Goal: Task Accomplishment & Management: Complete application form

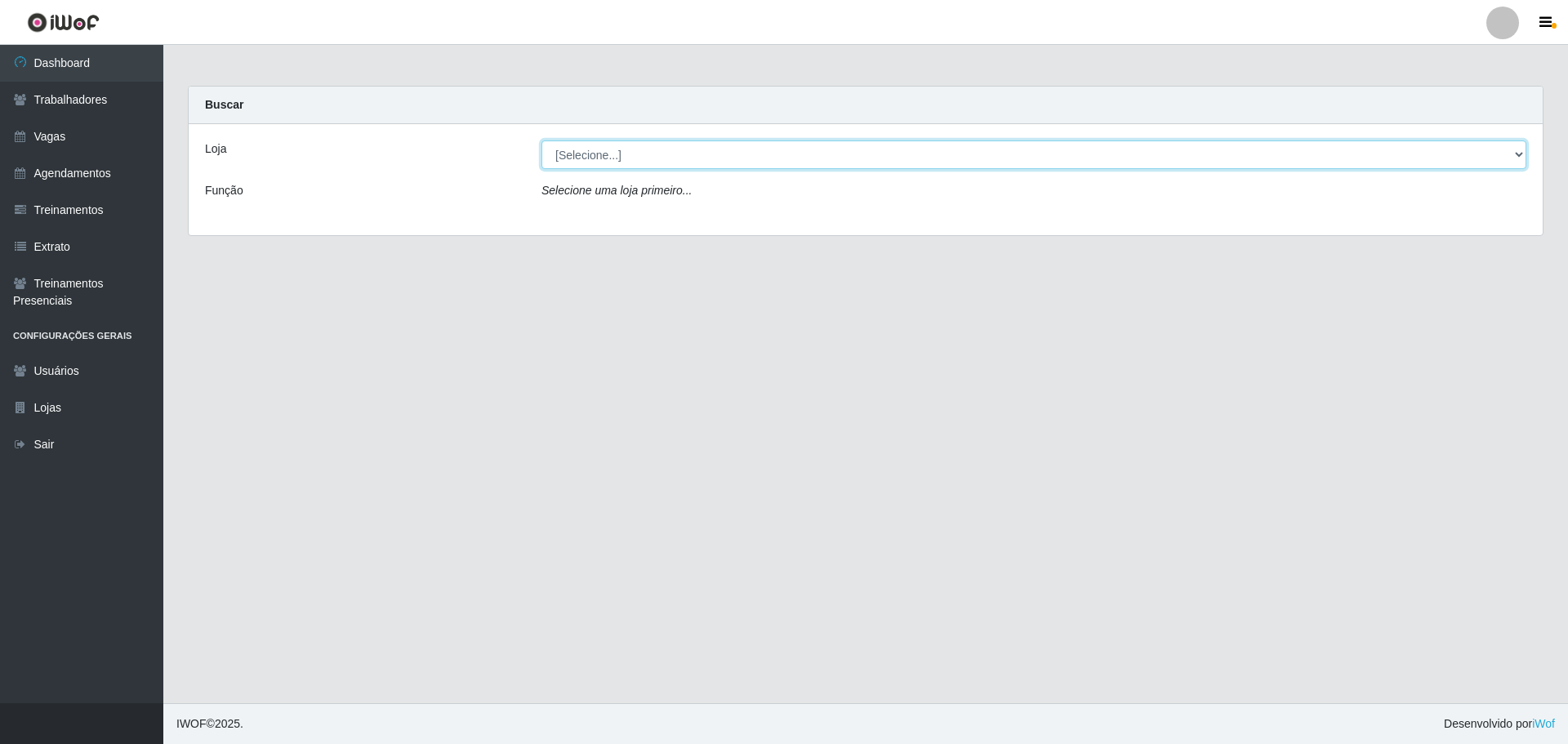
click at [617, 149] on select "[Selecione...] Minimercado Filezão O Filezão - Centenário" at bounding box center [1034, 155] width 985 height 29
select select "203"
click at [541, 141] on select "[Selecione...] Minimercado Filezão O Filezão - Centenário" at bounding box center [1034, 155] width 985 height 29
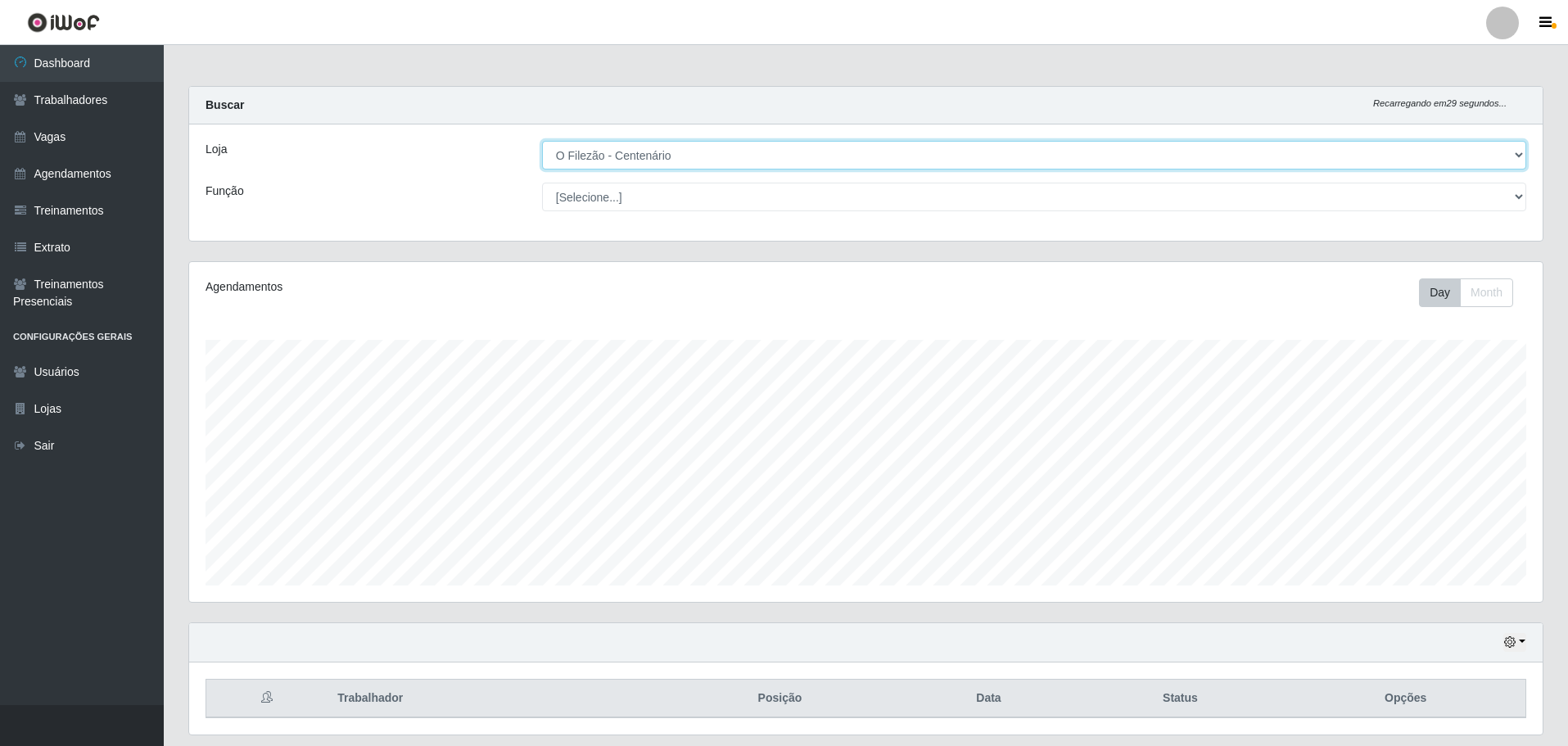
scroll to position [50, 0]
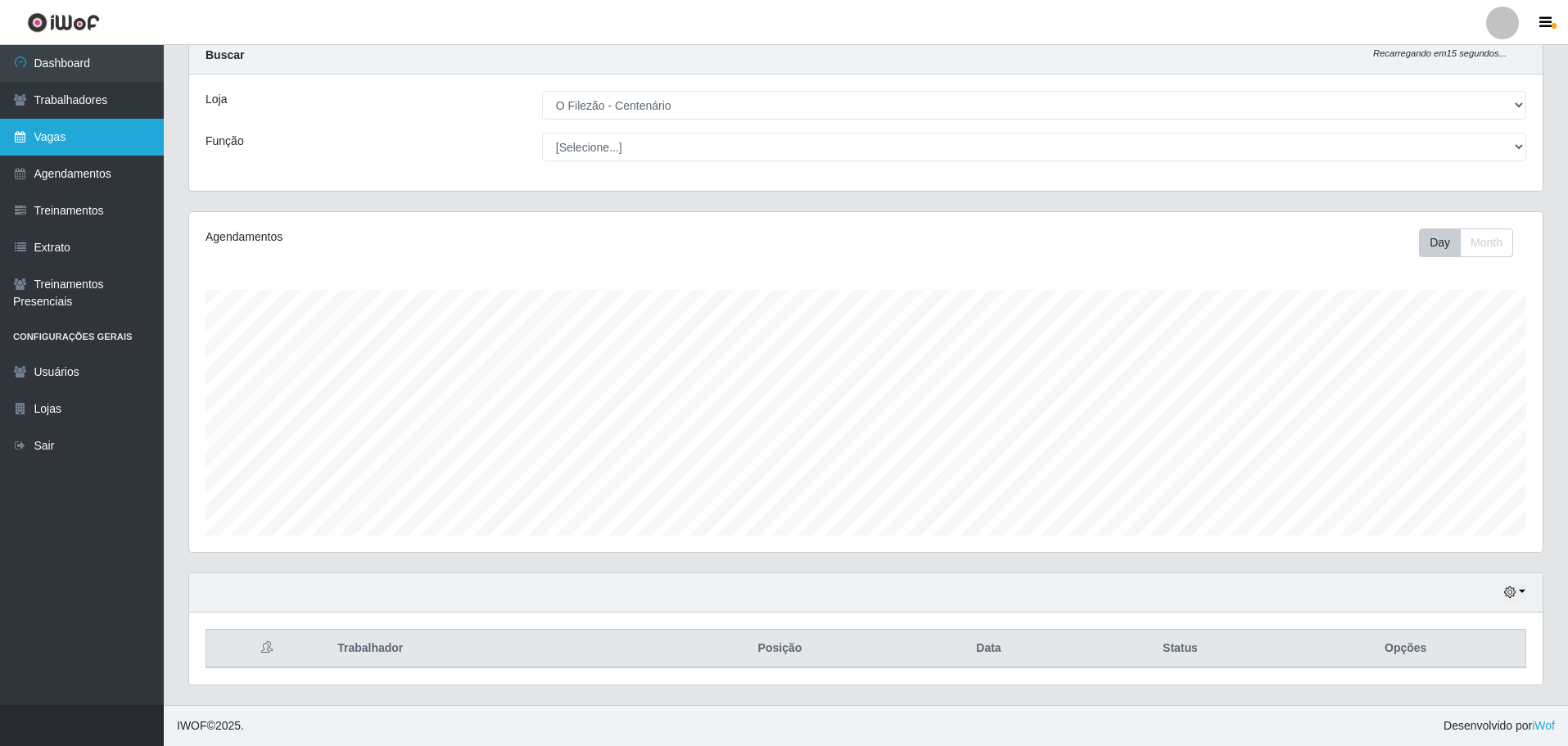
click at [28, 138] on link "Vagas" at bounding box center [81, 137] width 164 height 37
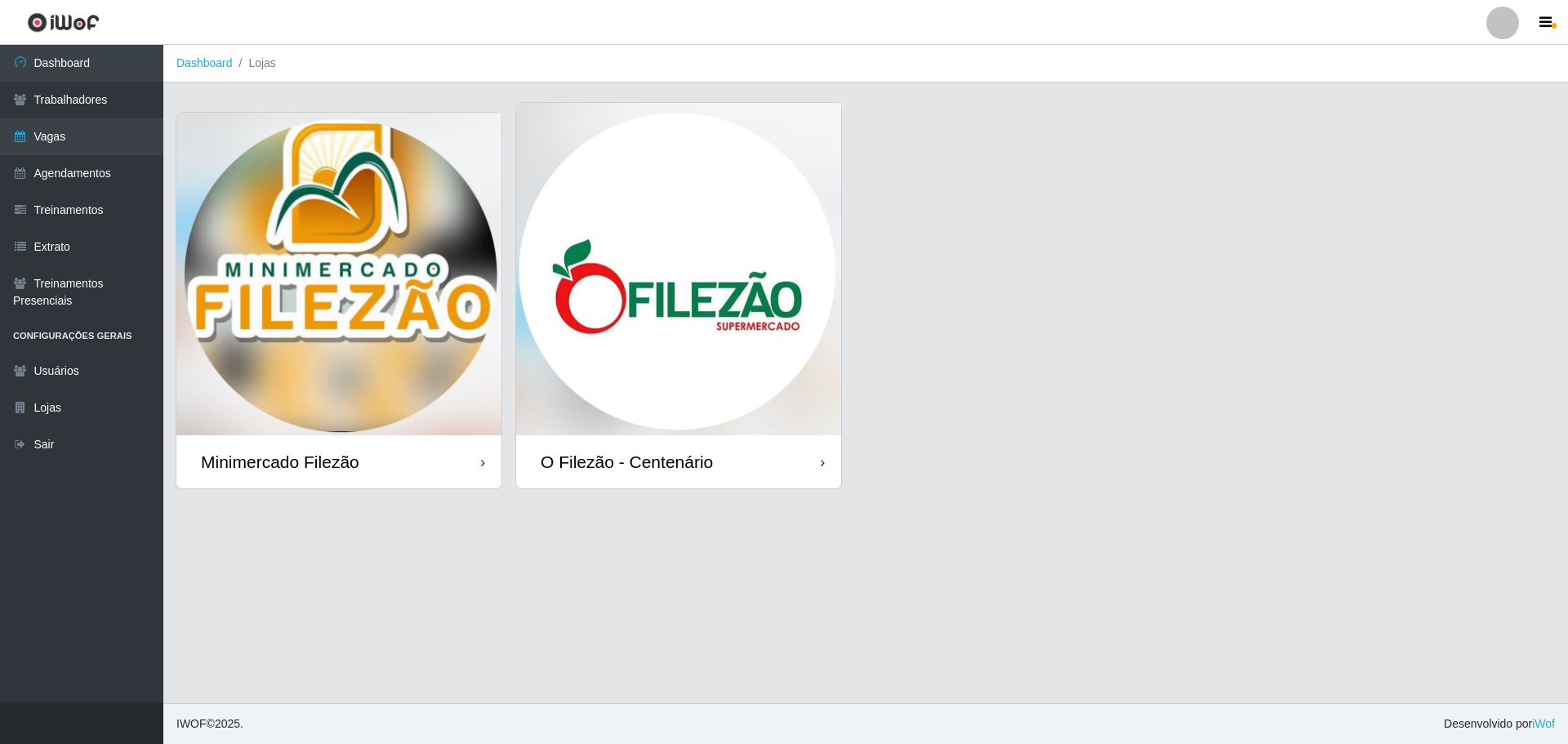
click at [675, 228] on img at bounding box center [678, 269] width 325 height 333
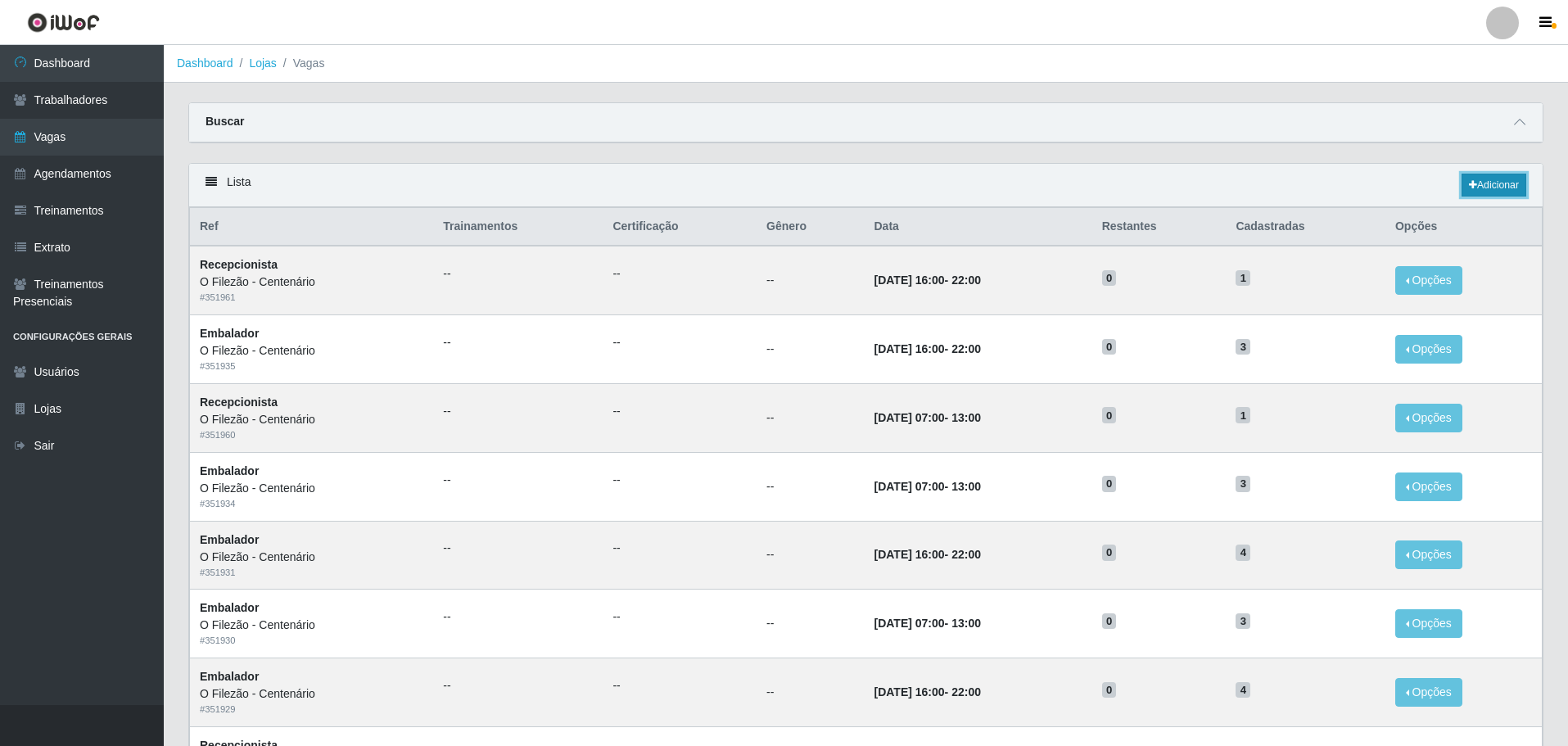
click at [1506, 183] on link "Adicionar" at bounding box center [1494, 185] width 65 height 23
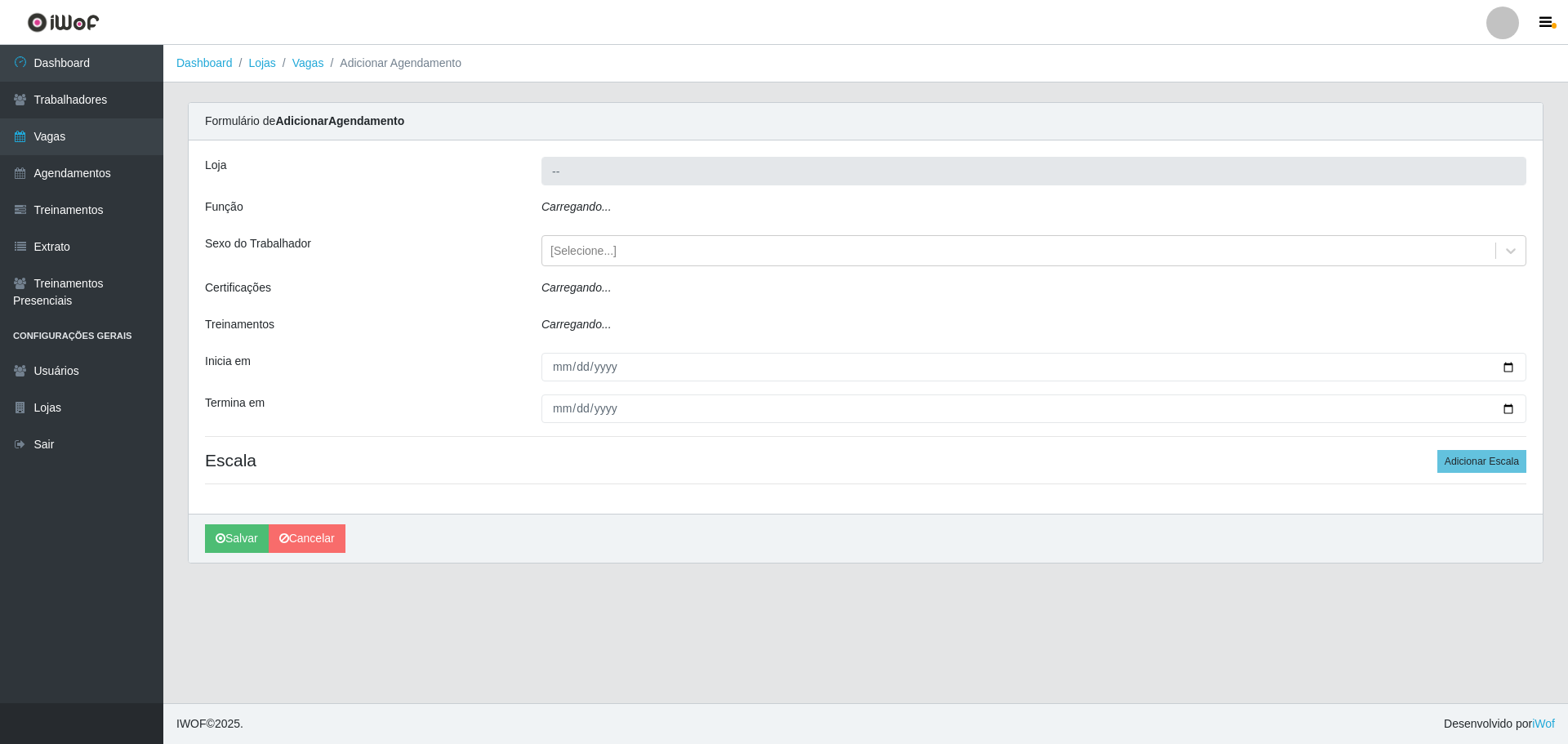
type input "O Filezão - Centenário"
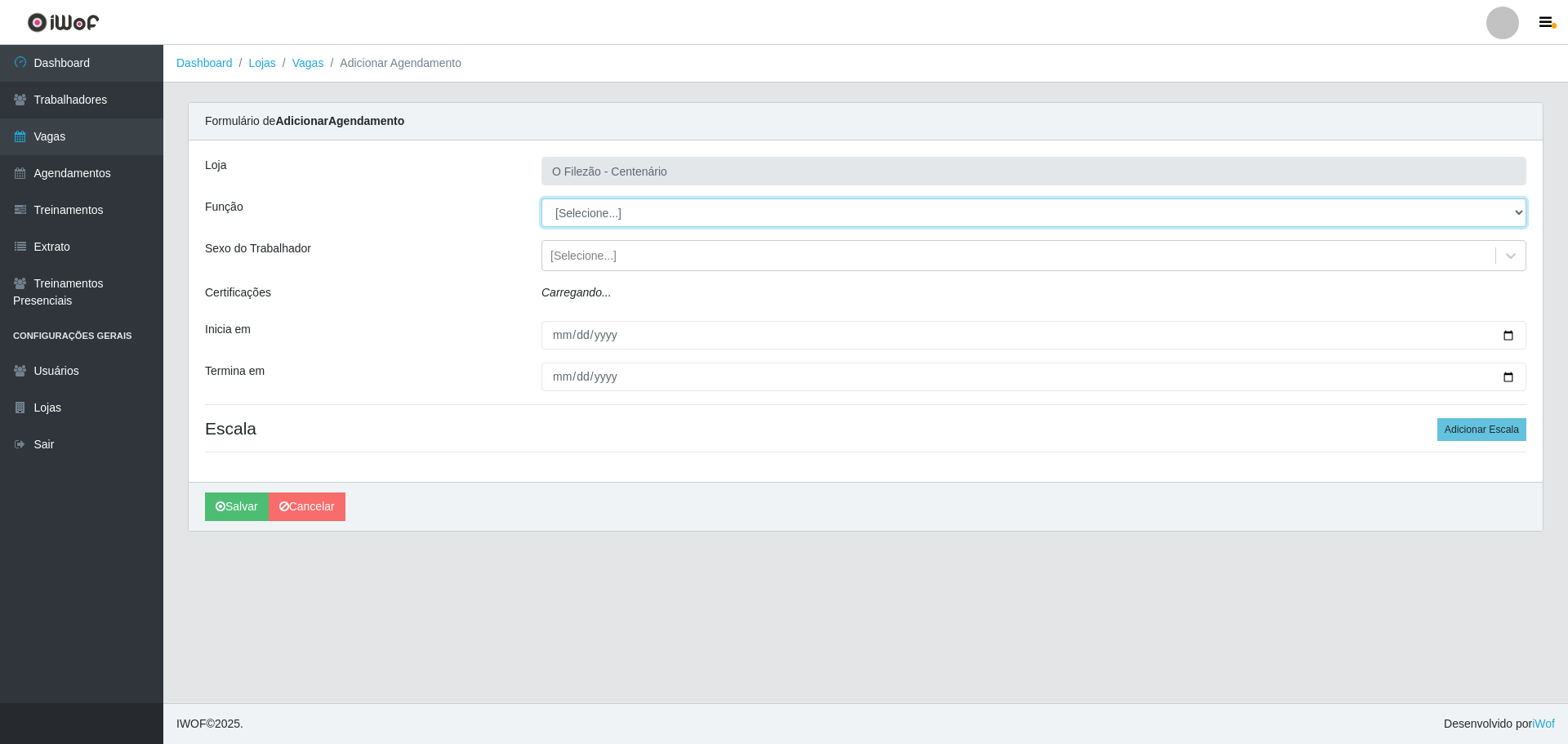
click at [564, 218] on select "[Selecione...] Auxiliar de Estacionamento Auxiliar de Estacionamento + Auxiliar…" at bounding box center [1034, 212] width 985 height 29
select select "1"
click at [541, 198] on select "[Selecione...] Auxiliar de Estacionamento Auxiliar de Estacionamento + Auxiliar…" at bounding box center [1034, 212] width 985 height 29
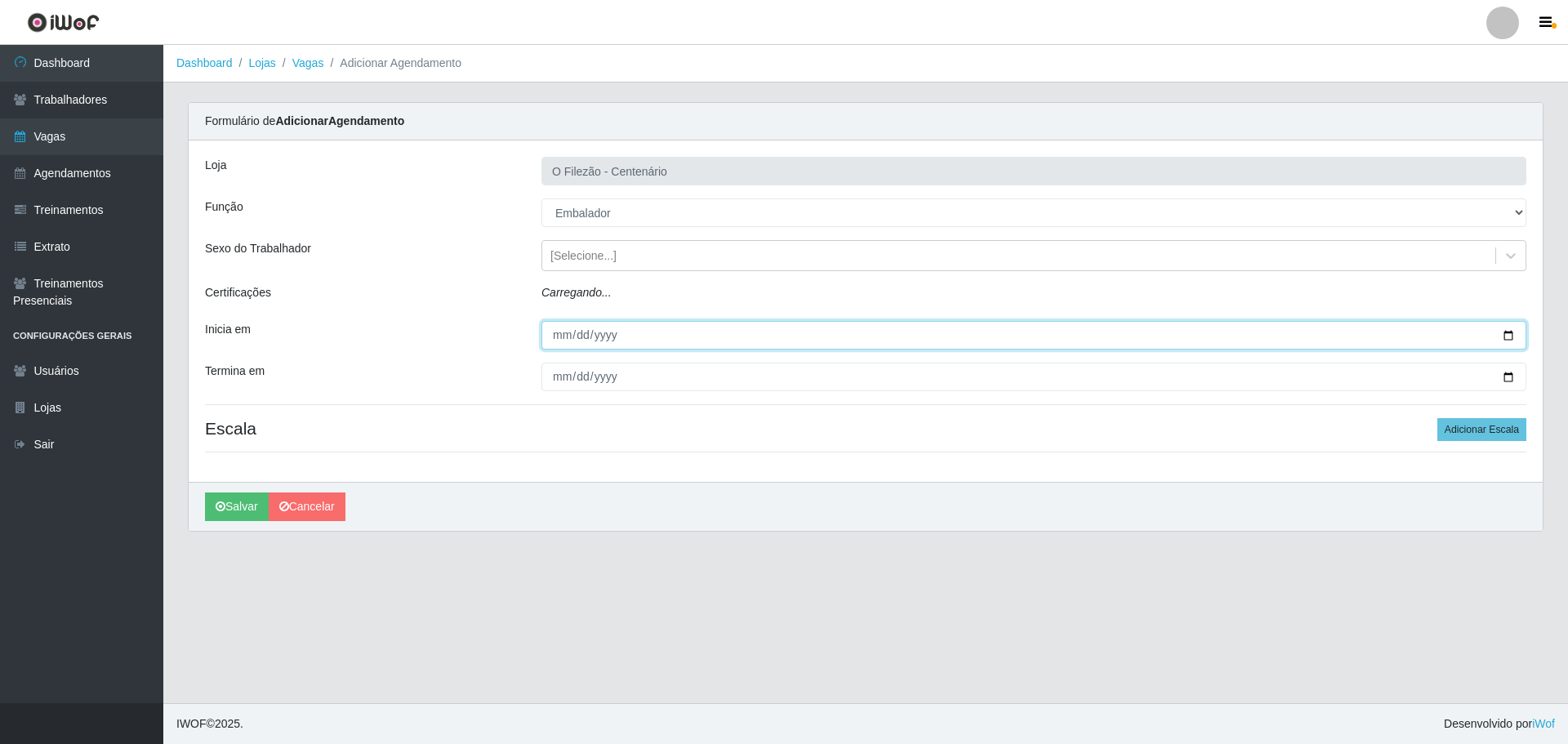
drag, startPoint x: 1507, startPoint y: 333, endPoint x: 1498, endPoint y: 333, distance: 9.0
click at [1508, 333] on input "Inicia em" at bounding box center [1034, 335] width 985 height 29
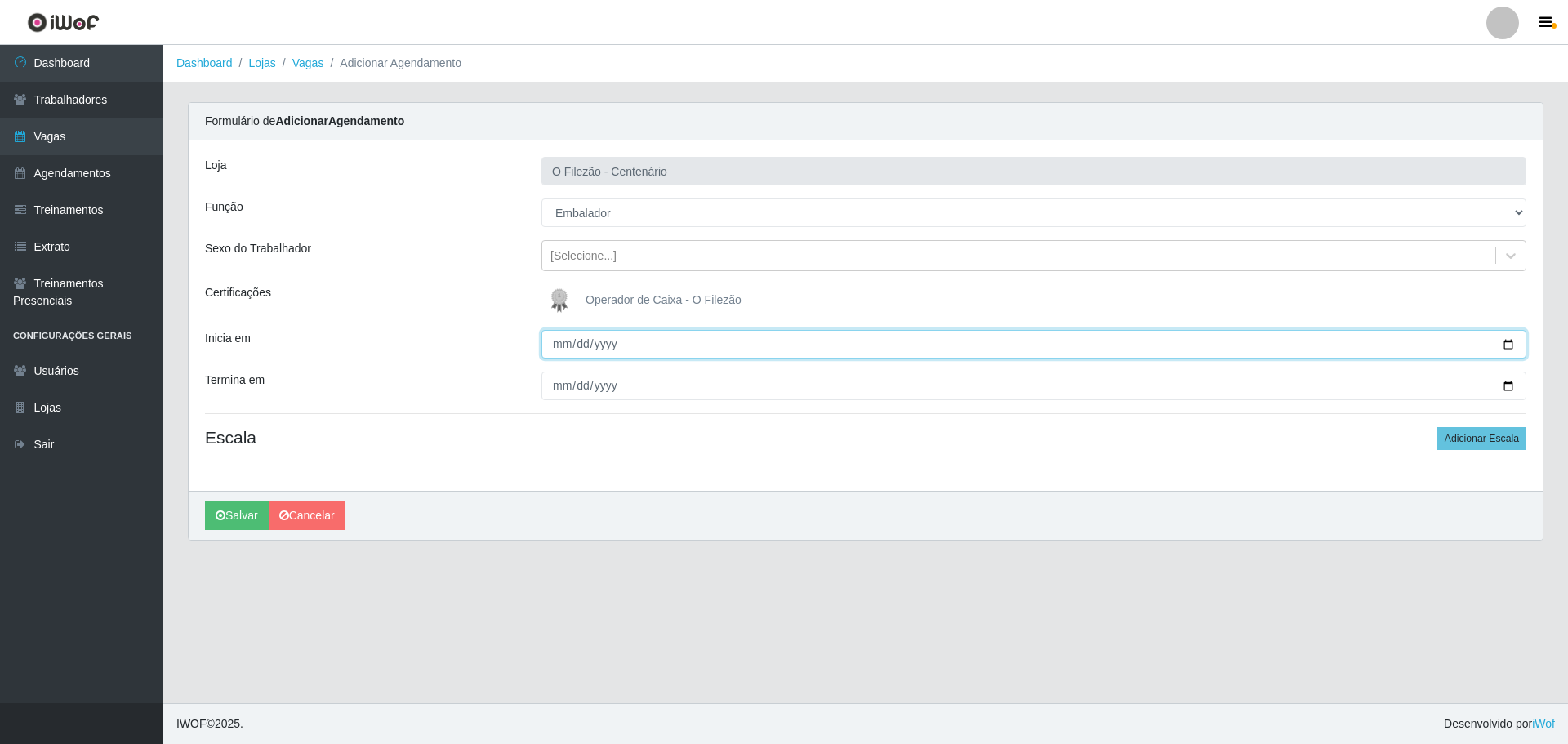
type input "2025-10-06"
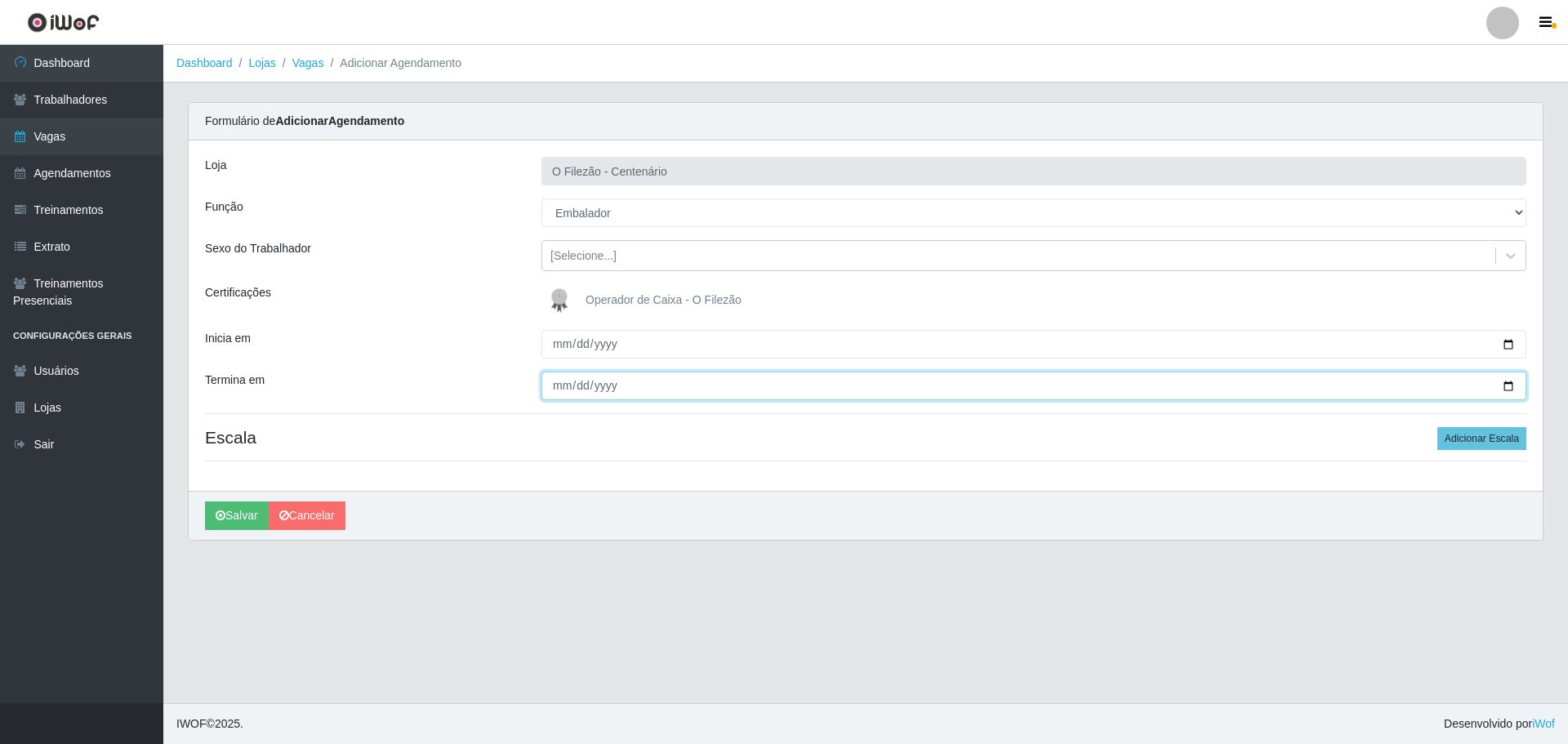
click at [1516, 383] on input "Termina em" at bounding box center [1034, 386] width 985 height 29
click at [1514, 379] on input "Termina em" at bounding box center [1034, 386] width 985 height 29
type input "2025-10-11"
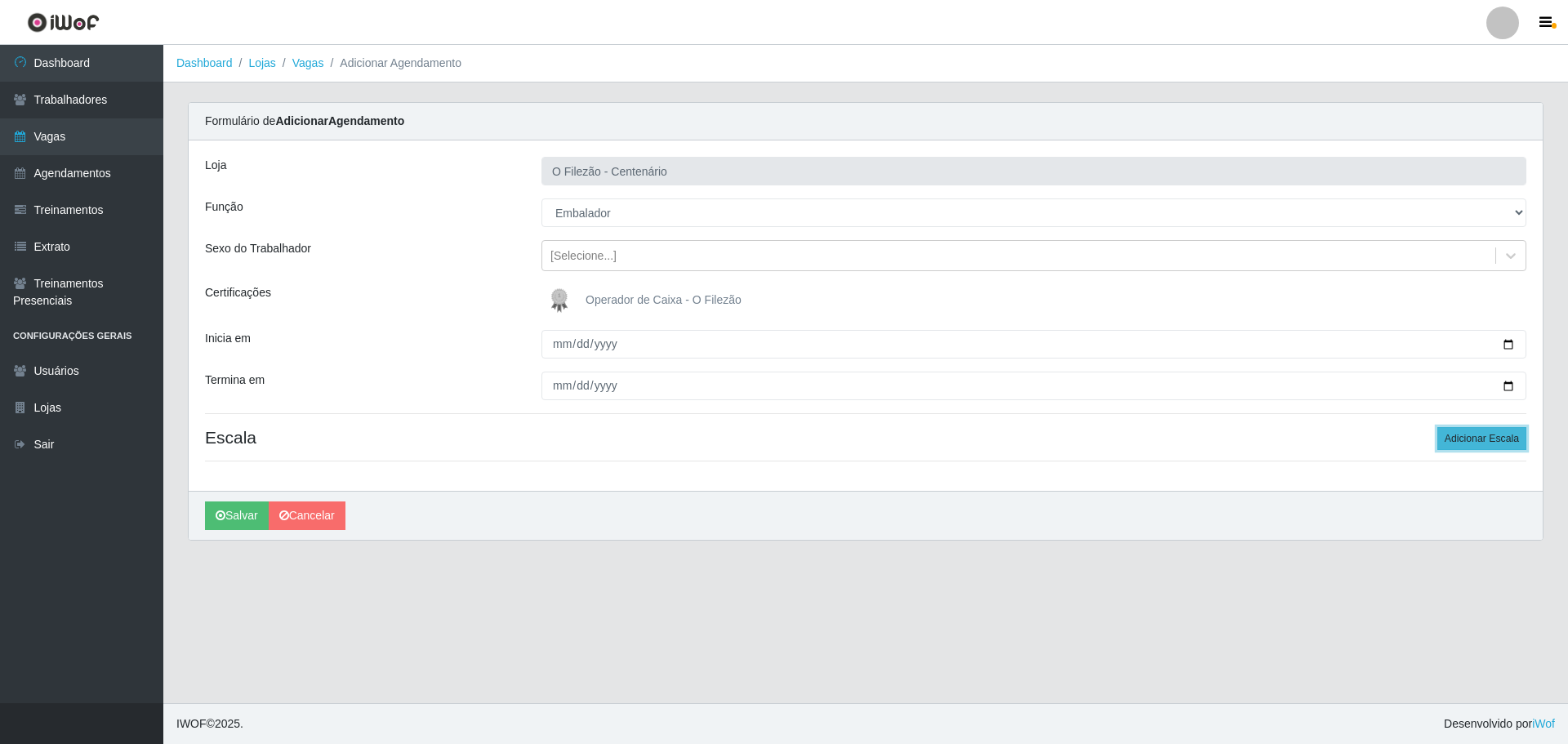
click at [1509, 435] on button "Adicionar Escala" at bounding box center [1482, 438] width 89 height 23
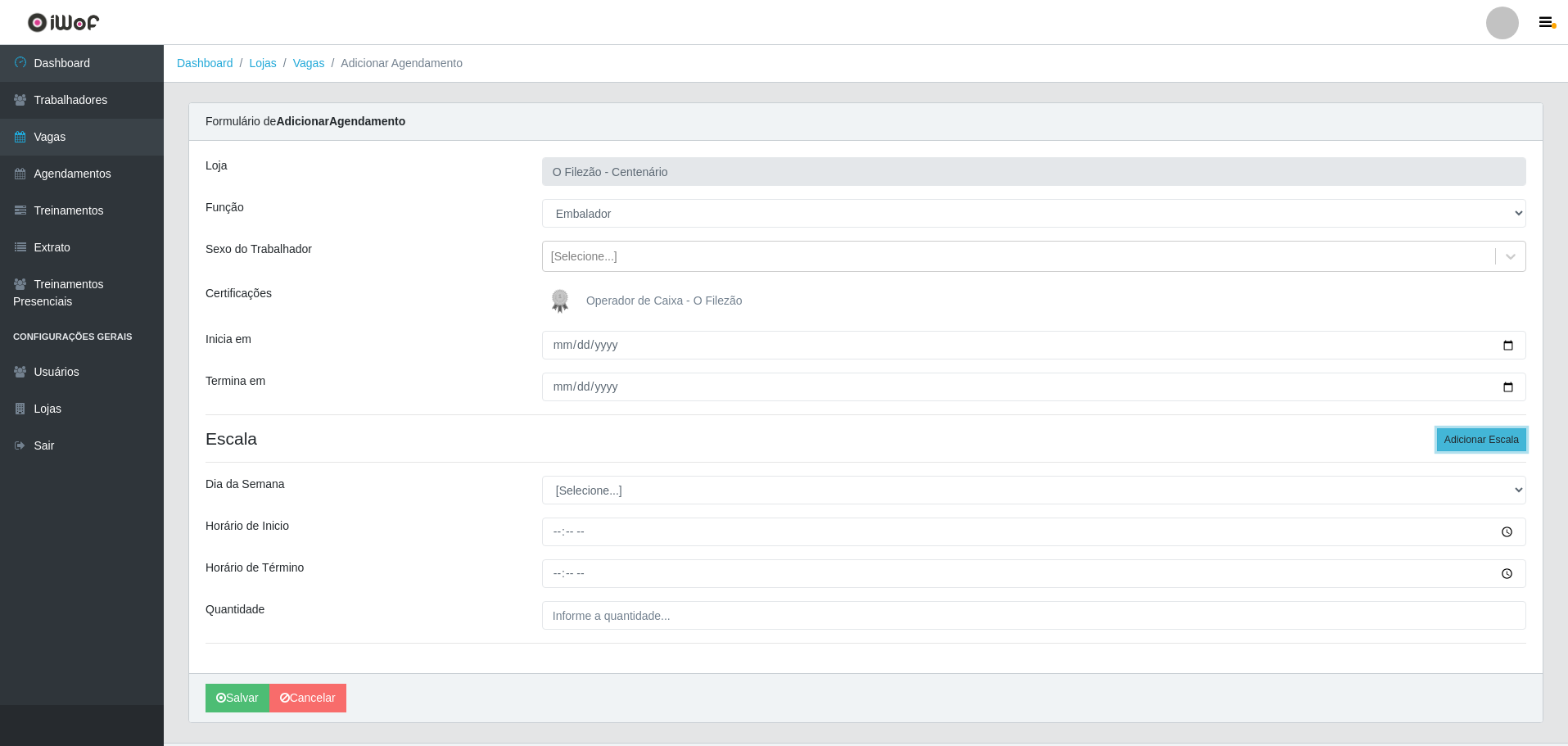
click at [1513, 436] on button "Adicionar Escala" at bounding box center [1482, 440] width 89 height 23
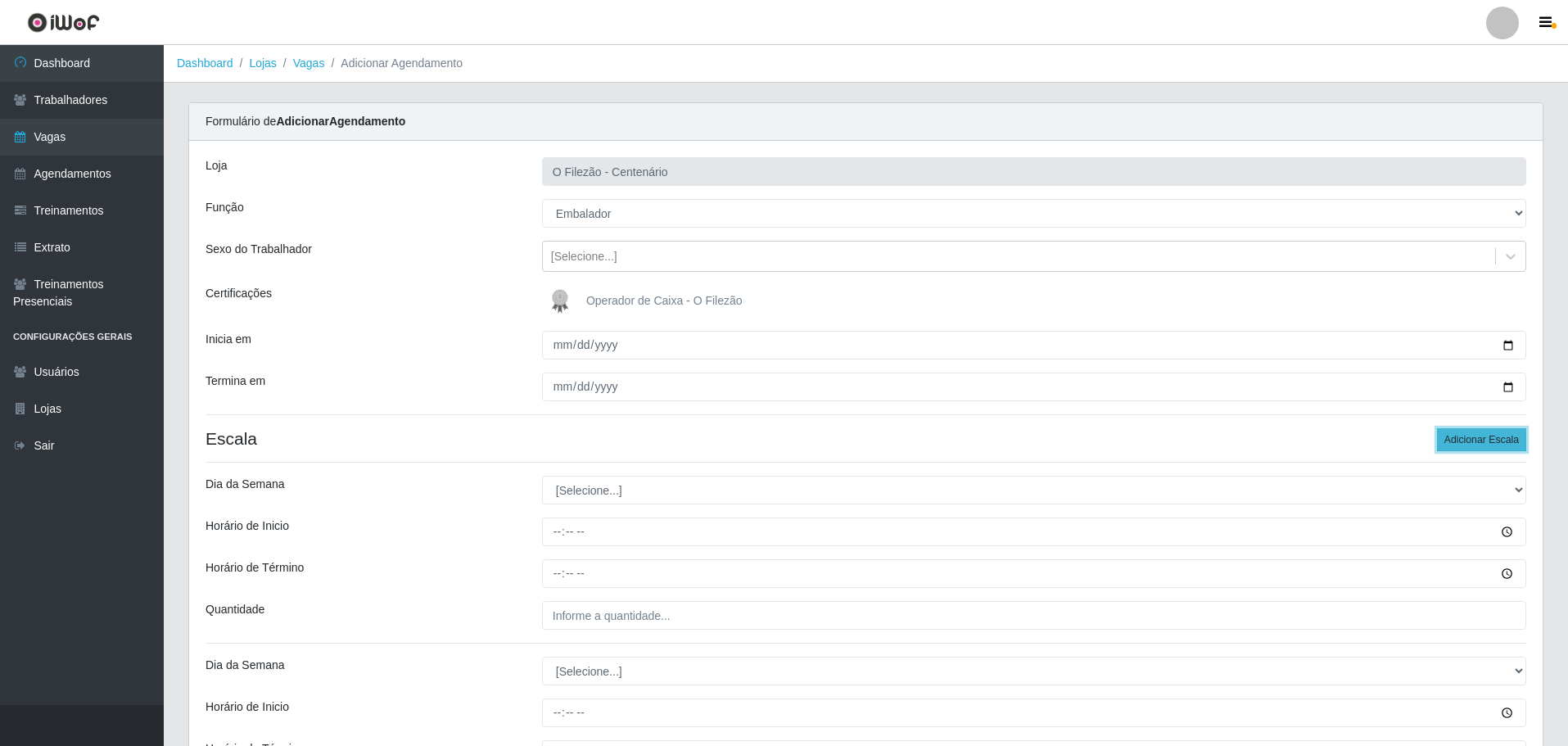
click at [1513, 436] on button "Adicionar Escala" at bounding box center [1482, 440] width 89 height 23
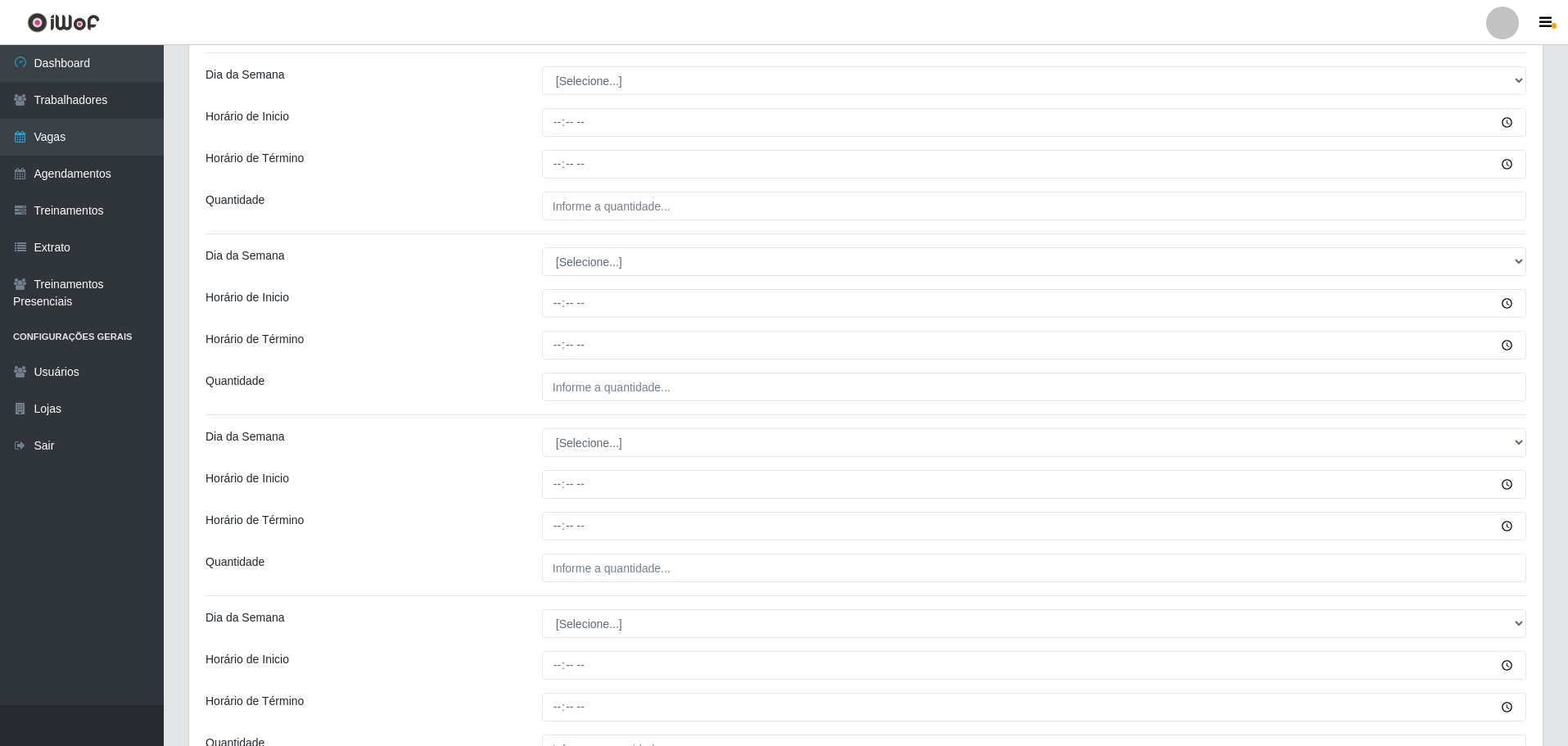
scroll to position [246, 0]
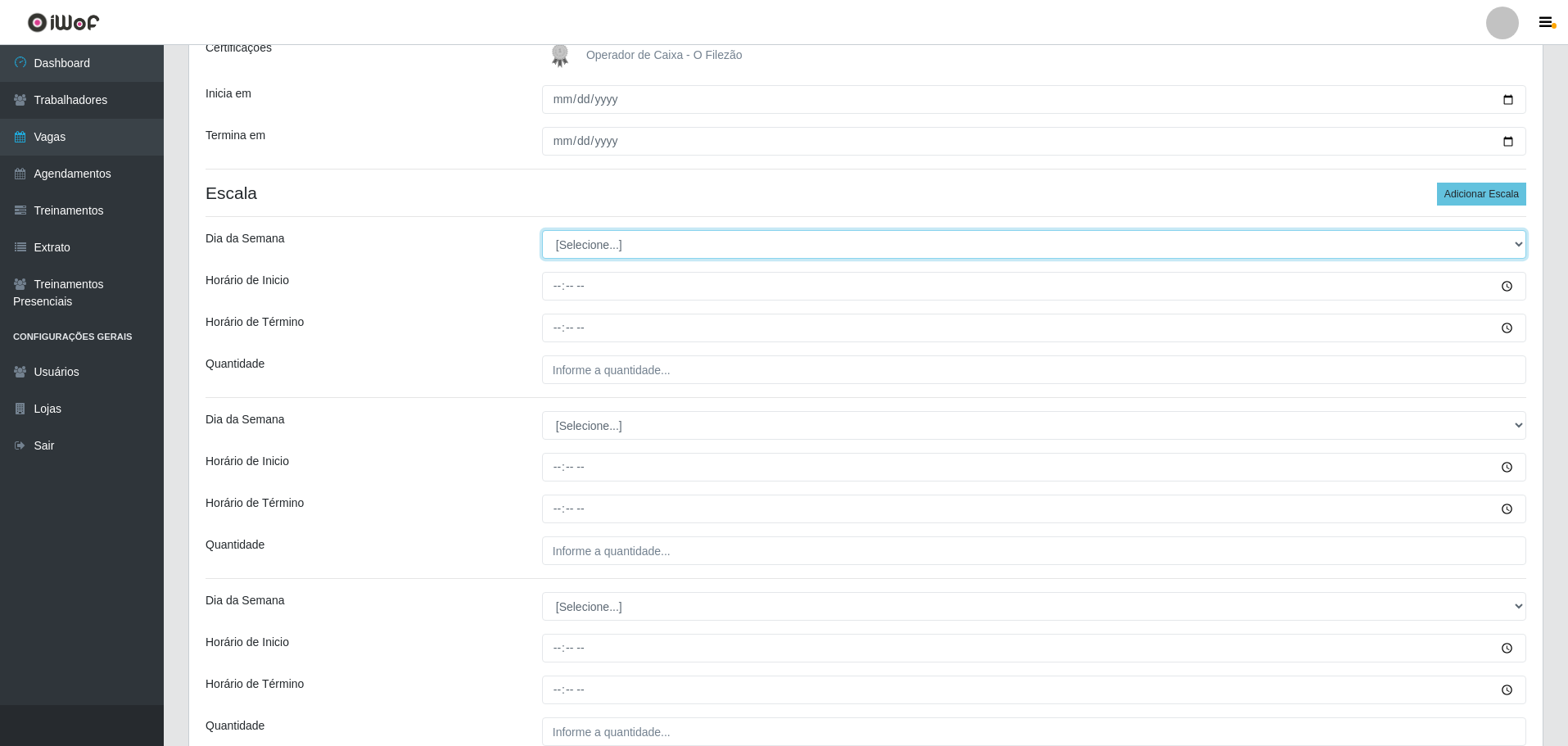
click at [616, 250] on select "[Selecione...] Segunda Terça Quarta Quinta Sexta Sábado Domingo" at bounding box center [1034, 244] width 984 height 29
click at [580, 249] on select "[Selecione...] Segunda Terça Quarta Quinta Sexta Sábado Domingo" at bounding box center [1034, 244] width 984 height 29
select select "1"
click at [542, 230] on select "[Selecione...] Segunda Terça Quarta Quinta Sexta Sábado Domingo" at bounding box center [1034, 244] width 984 height 29
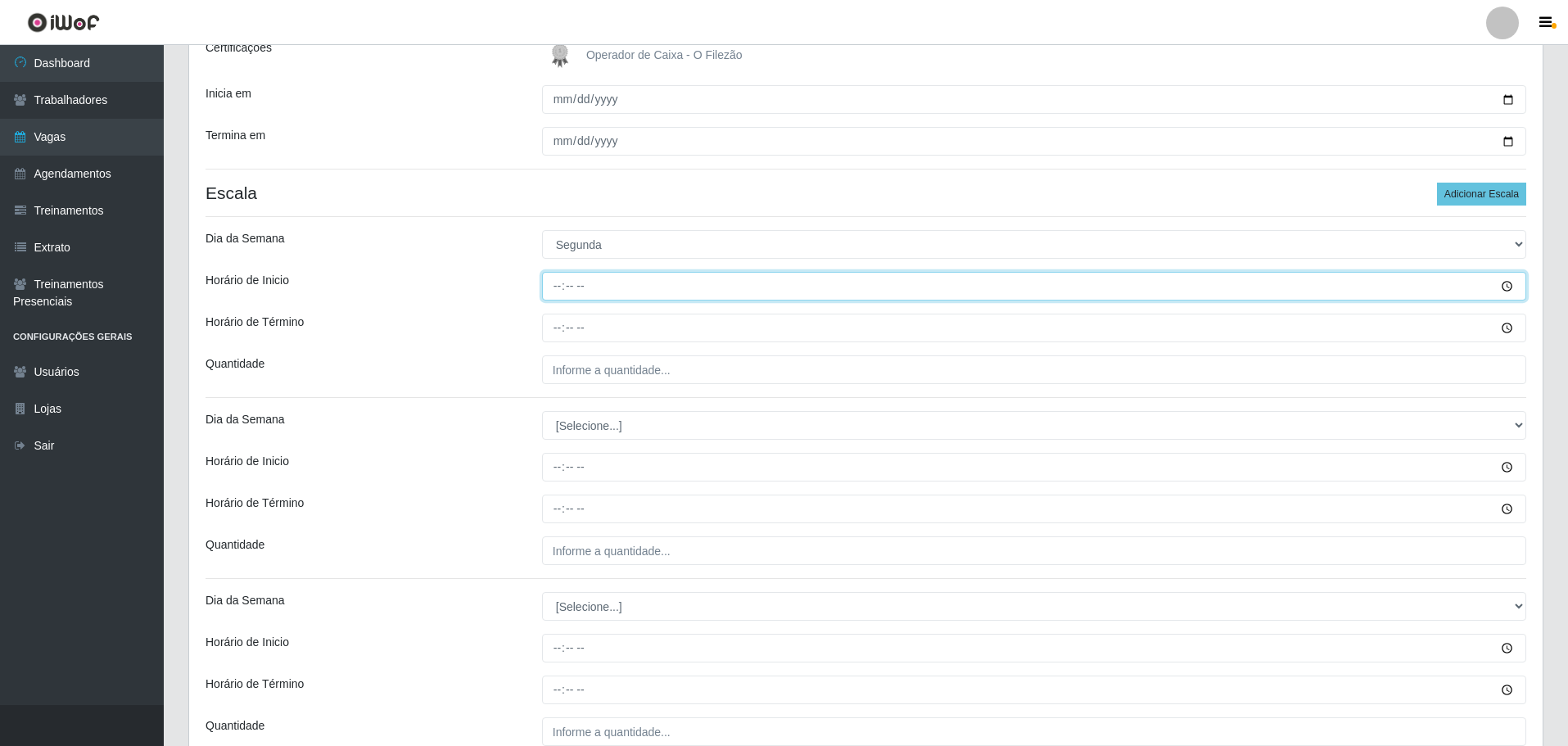
click at [554, 280] on input "Horário de Inicio" at bounding box center [1034, 286] width 984 height 29
type input "17:00"
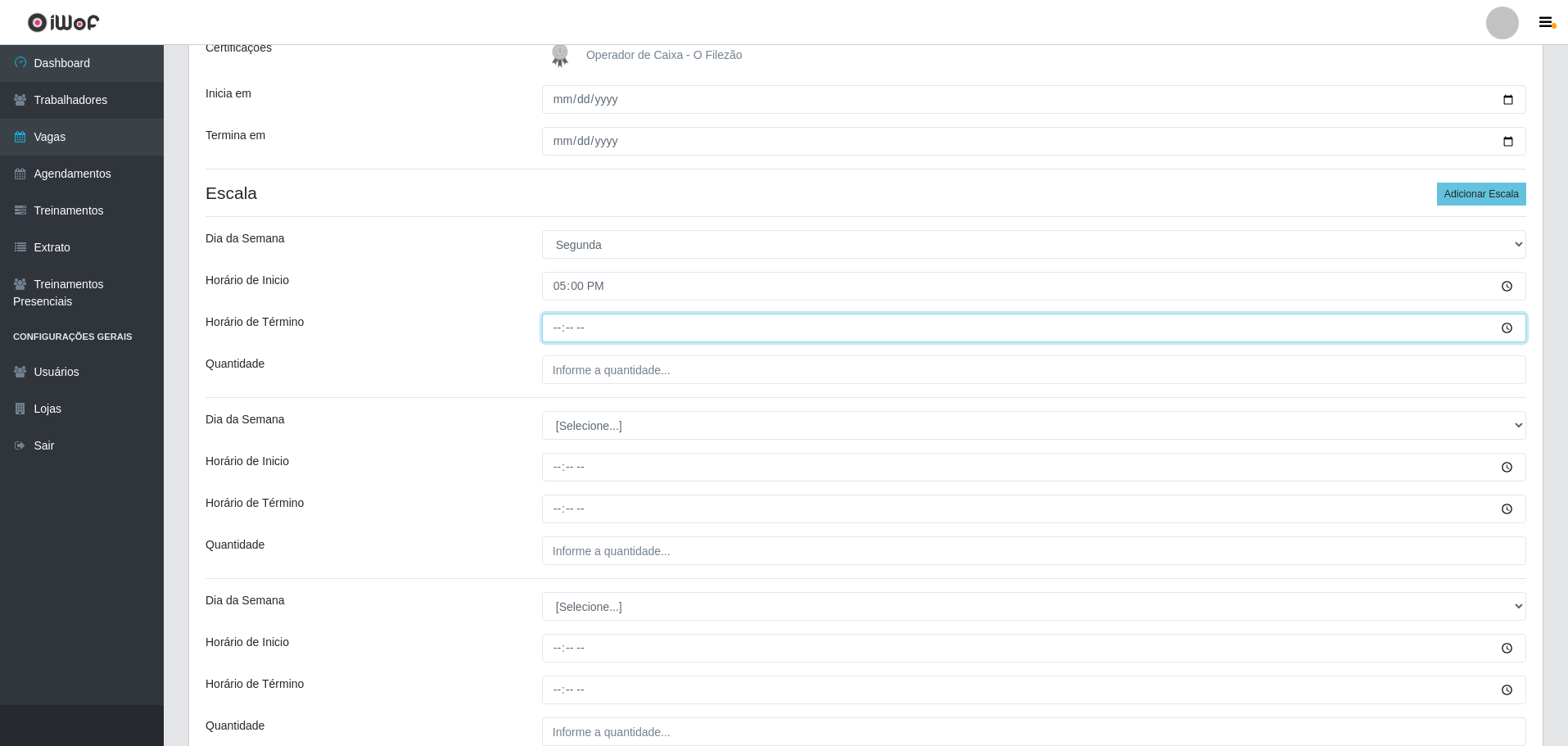
click at [553, 323] on input "Horário de Término" at bounding box center [1034, 327] width 984 height 29
type input "23:00"
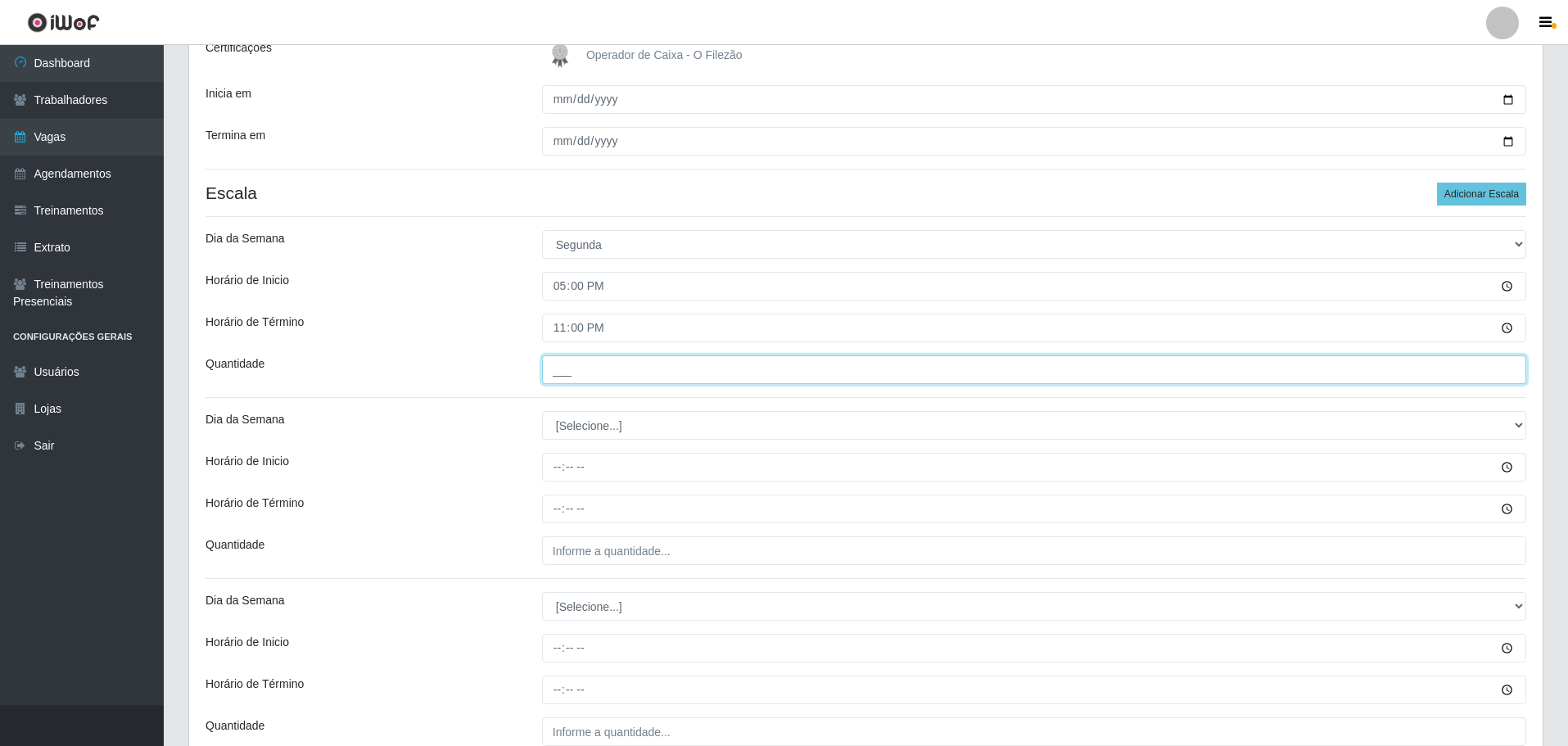
click at [594, 373] on input "___" at bounding box center [1034, 369] width 984 height 29
type input "01_"
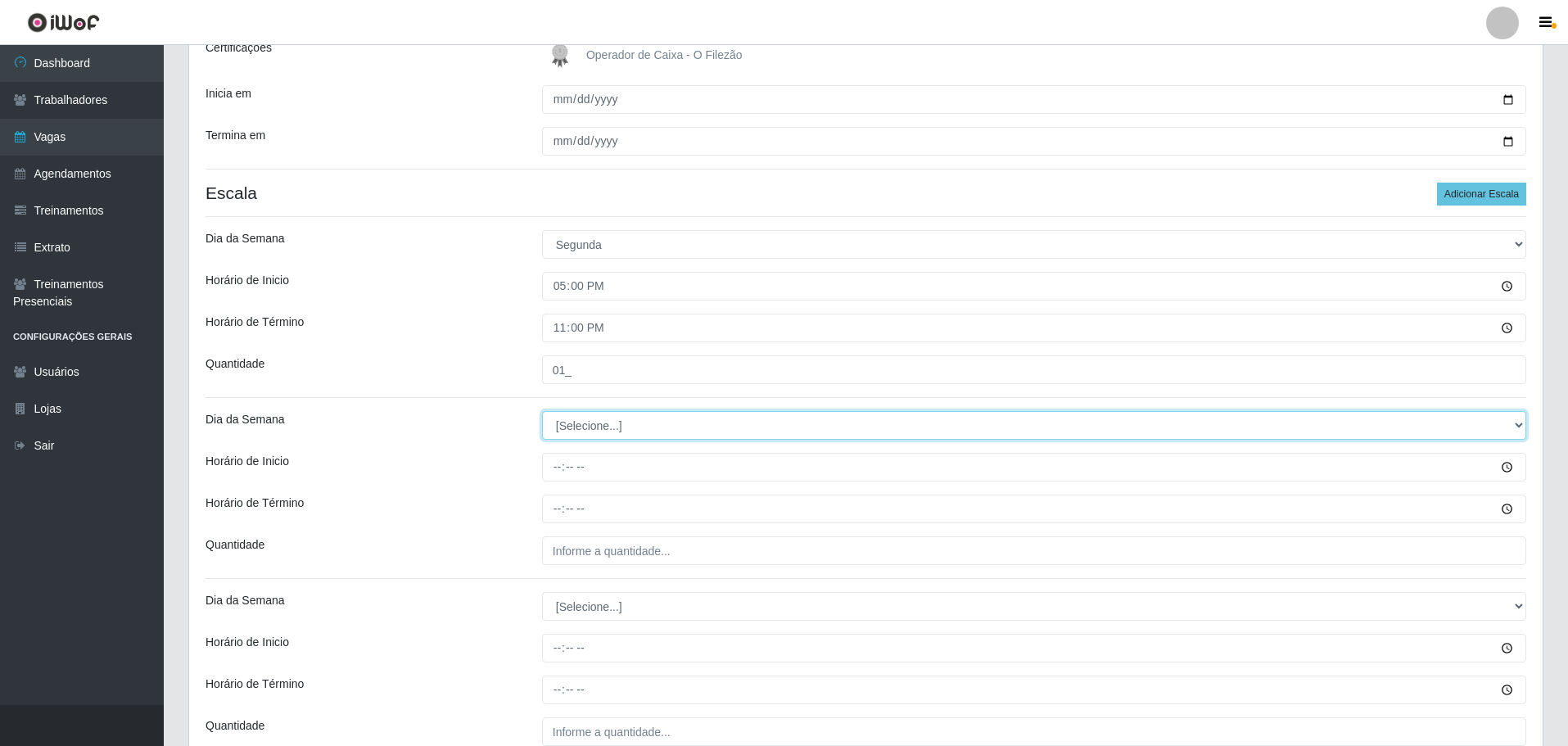
click at [593, 421] on select "[Selecione...] Segunda Terça Quarta Quinta Sexta Sábado Domingo" at bounding box center [1034, 426] width 984 height 29
select select "3"
click at [542, 412] on select "[Selecione...] Segunda Terça Quarta Quinta Sexta Sábado Domingo" at bounding box center [1034, 426] width 984 height 29
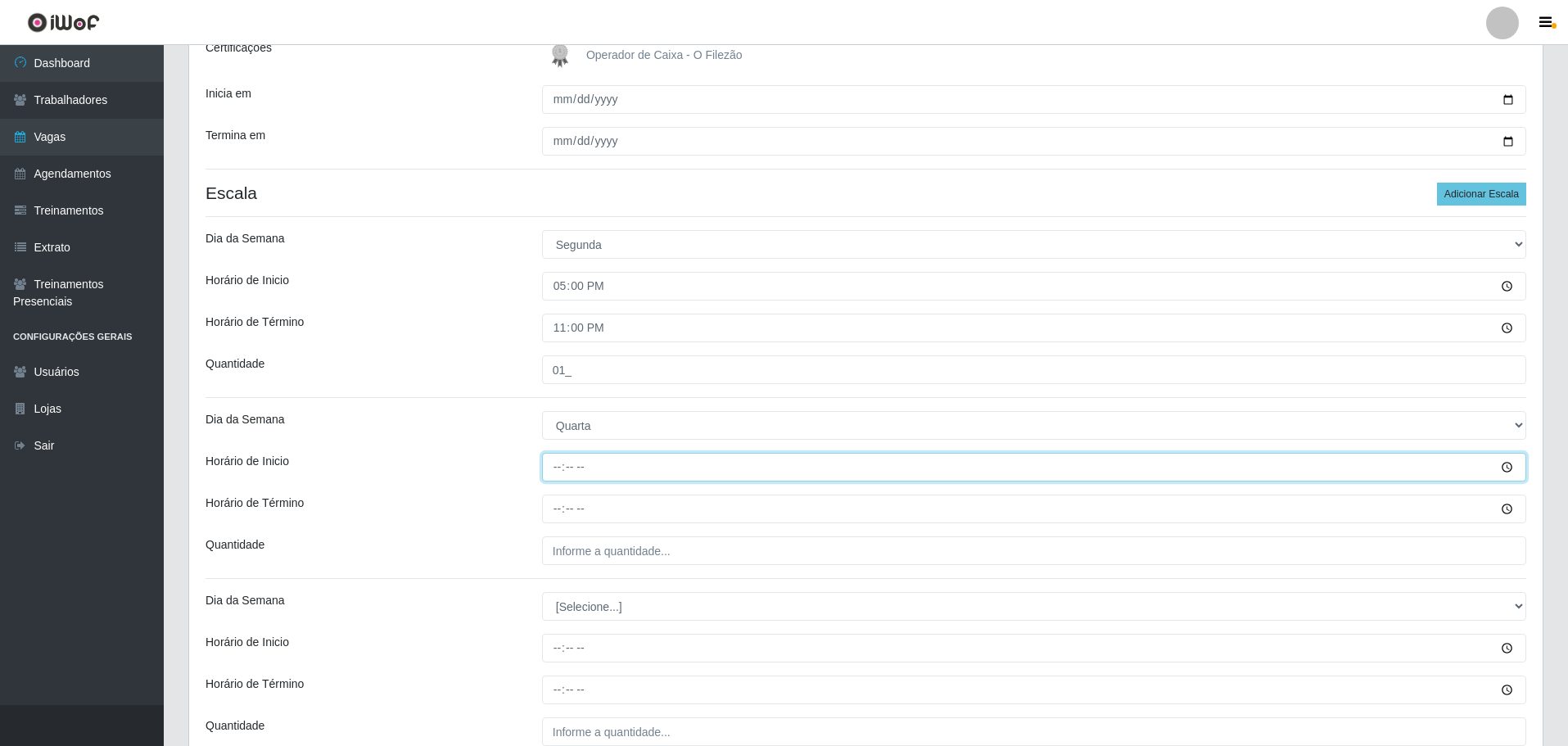
click at [555, 471] on input "Horário de Inicio" at bounding box center [1034, 467] width 984 height 29
type input "17:00"
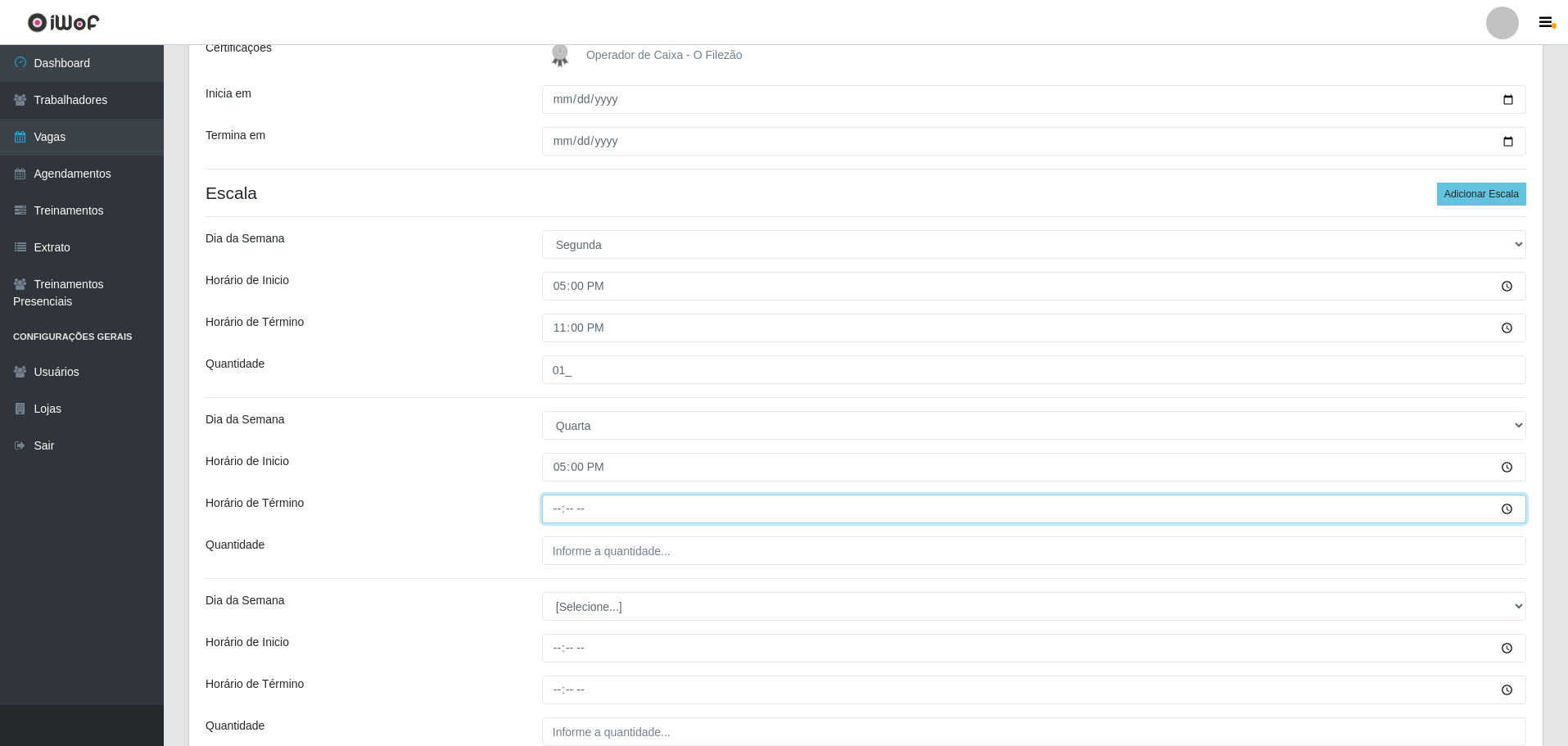
click at [549, 515] on input "Horário de Término" at bounding box center [1034, 509] width 984 height 29
type input "23:00"
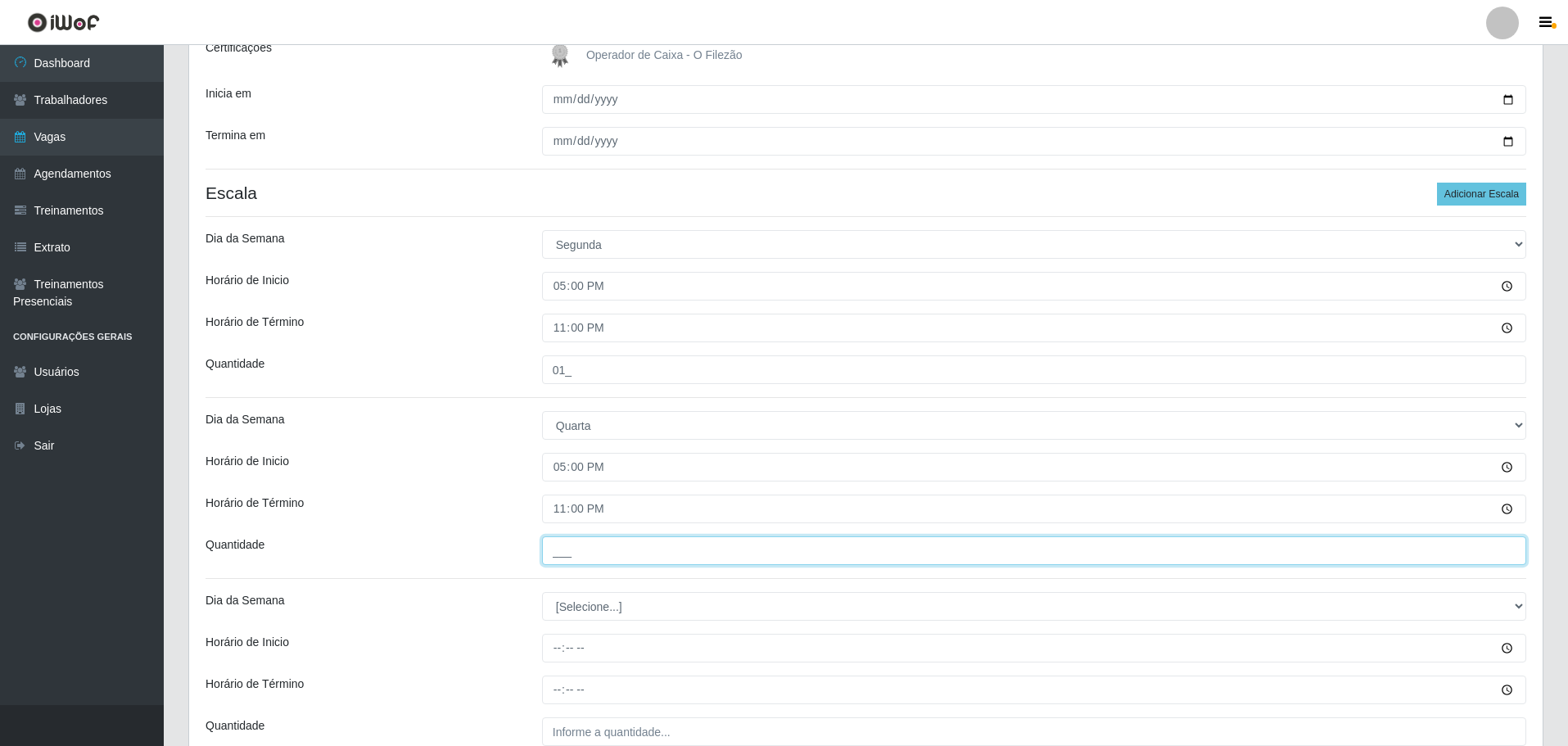
click at [589, 545] on input "___" at bounding box center [1034, 551] width 984 height 29
type input "01_"
click at [490, 483] on div "Loja O Filezão - Centenário Função [Selecione...] Auxiliar de Estacionamento Au…" at bounding box center [866, 523] width 1354 height 1256
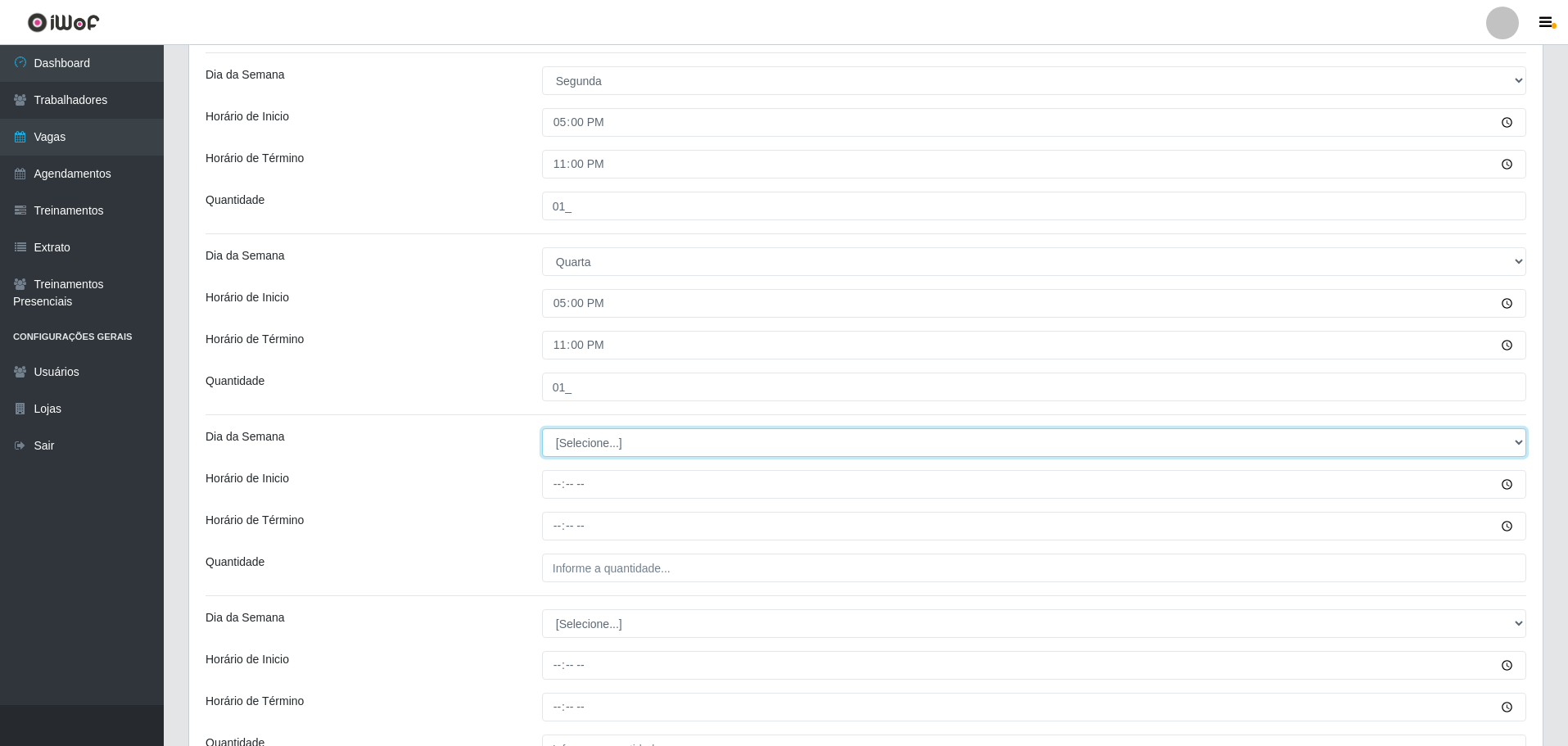
click at [602, 438] on select "[Selecione...] Segunda Terça Quarta Quinta Sexta Sábado Domingo" at bounding box center [1034, 442] width 984 height 29
select select "6"
click at [542, 428] on select "[Selecione...] Segunda Terça Quarta Quinta Sexta Sábado Domingo" at bounding box center [1034, 442] width 984 height 29
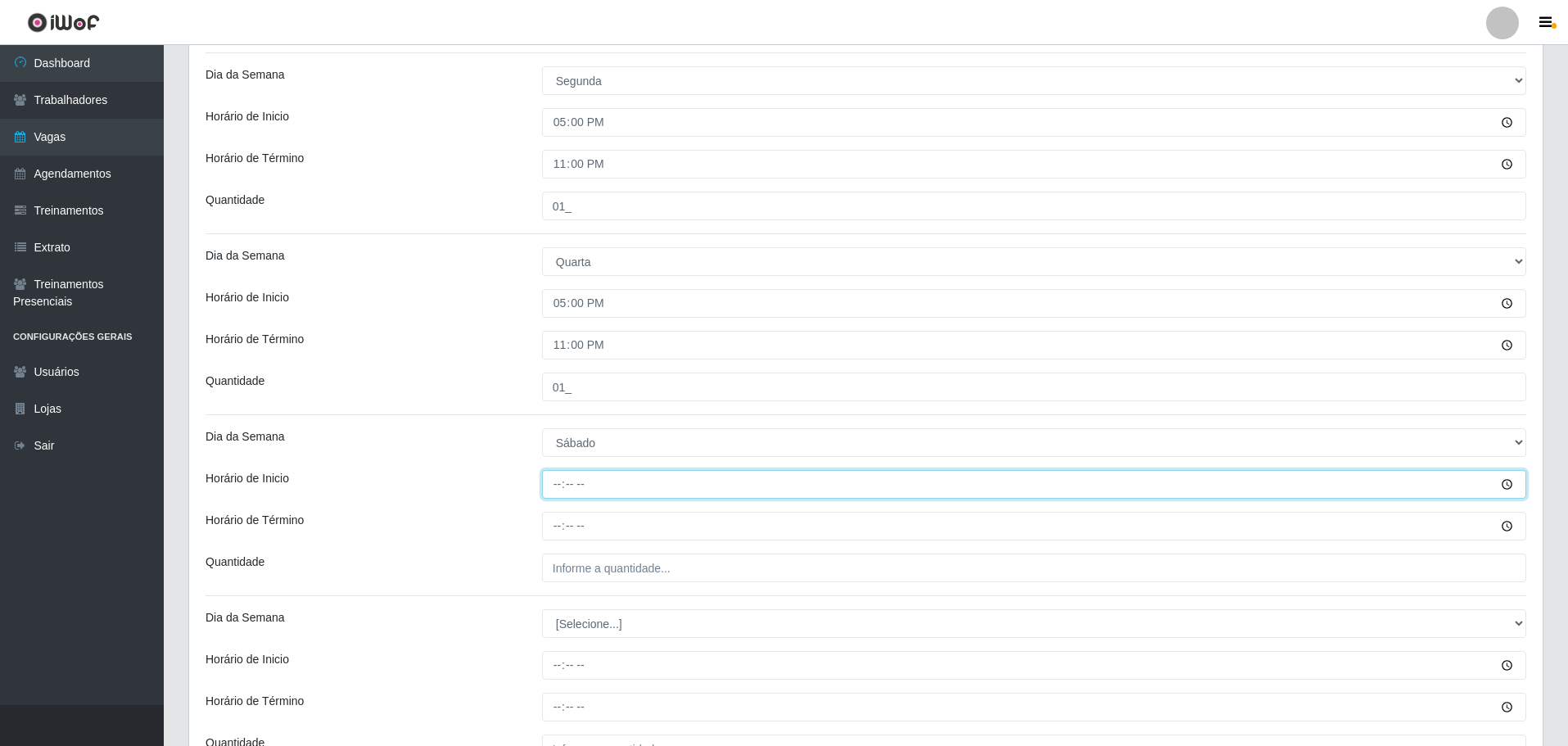
click at [551, 489] on input "Horário de Inicio" at bounding box center [1034, 484] width 984 height 29
type input "09:00"
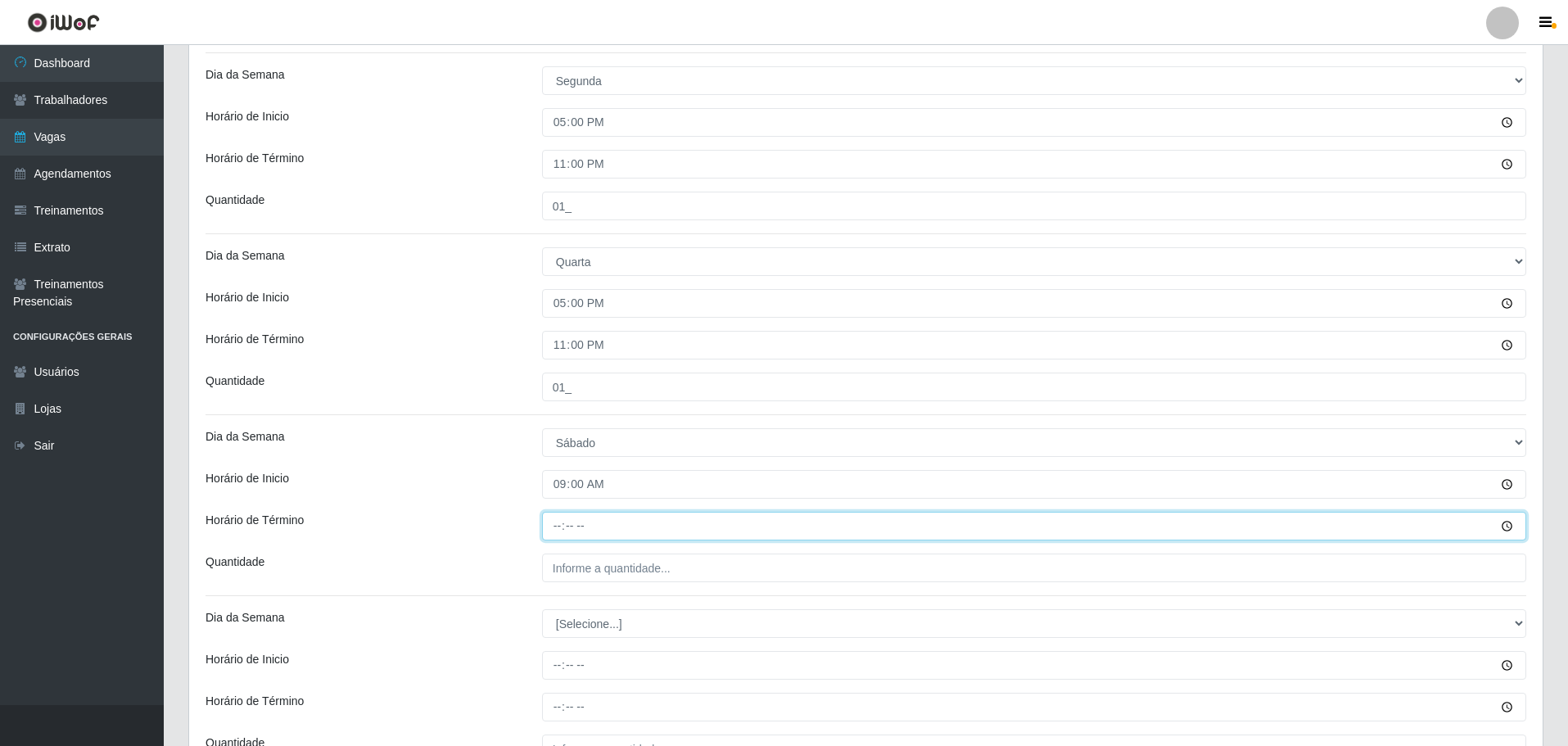
click at [554, 519] on input "Horário de Término" at bounding box center [1034, 526] width 984 height 29
type input "15:00"
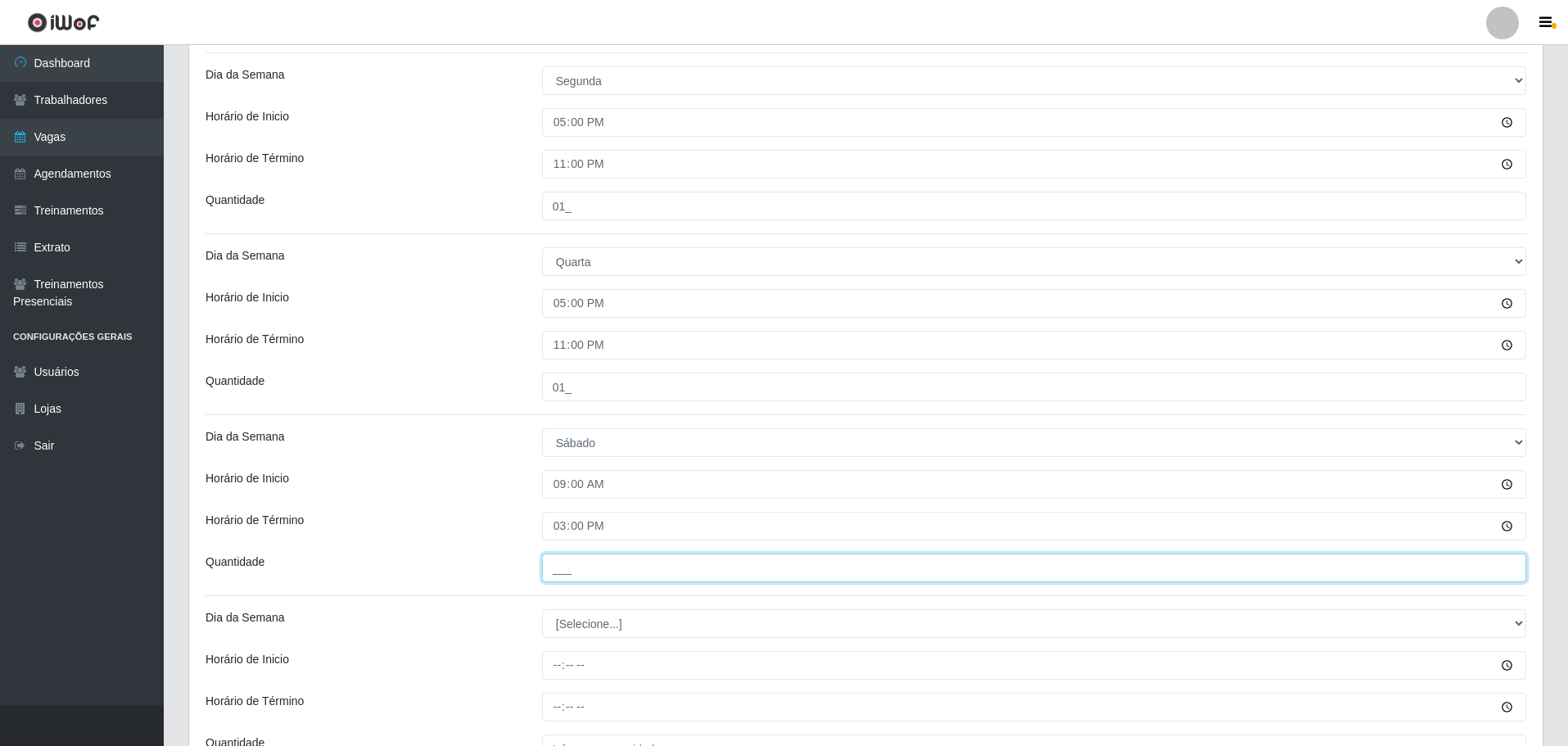
click at [597, 567] on input "___" at bounding box center [1034, 567] width 984 height 29
type input "02_"
click at [466, 517] on div "Horário de Término" at bounding box center [362, 526] width 336 height 29
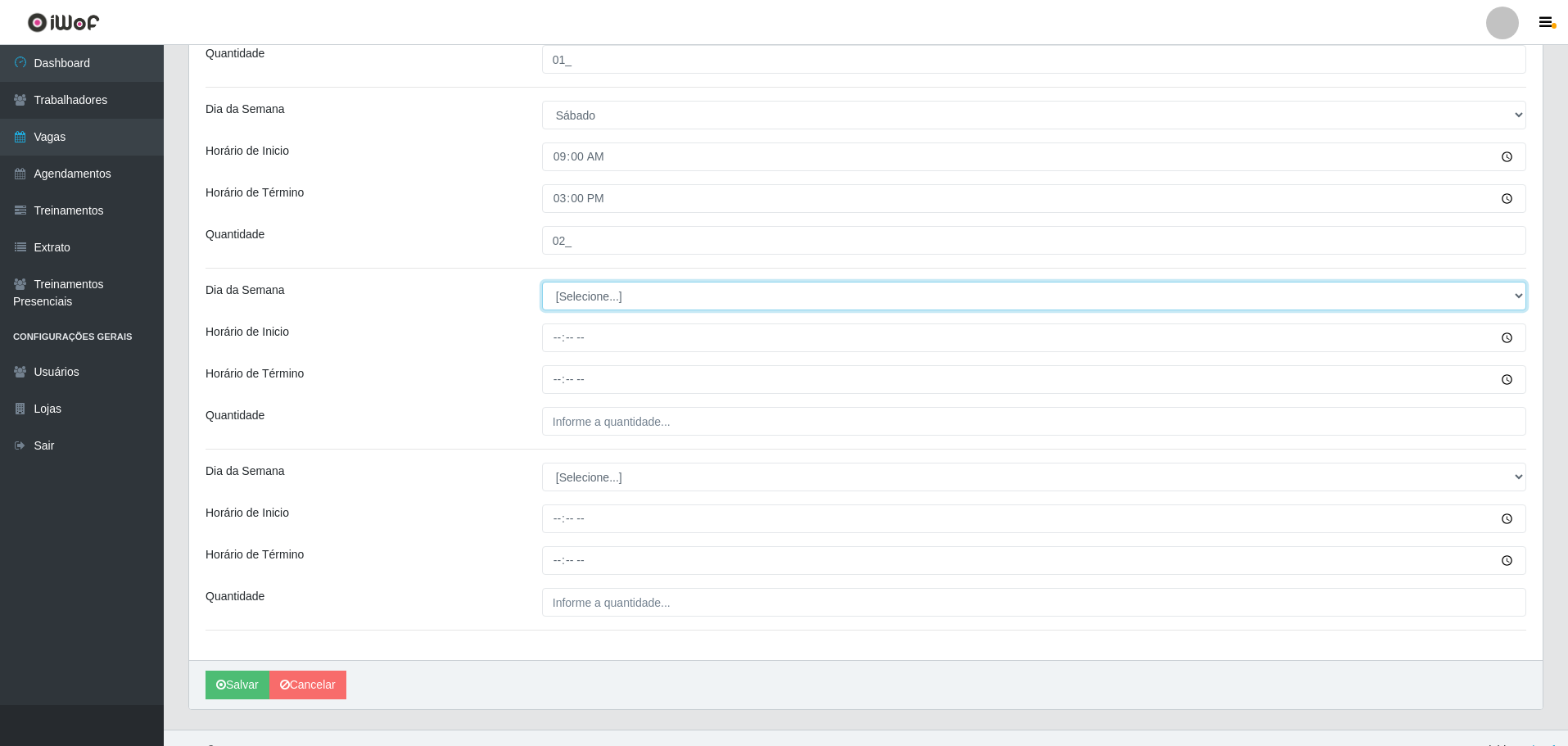
click at [584, 299] on select "[Selecione...] Segunda Terça Quarta Quinta Sexta Sábado Domingo" at bounding box center [1034, 296] width 984 height 29
select select "6"
click at [542, 282] on select "[Selecione...] Segunda Terça Quarta Quinta Sexta Sábado Domingo" at bounding box center [1034, 296] width 984 height 29
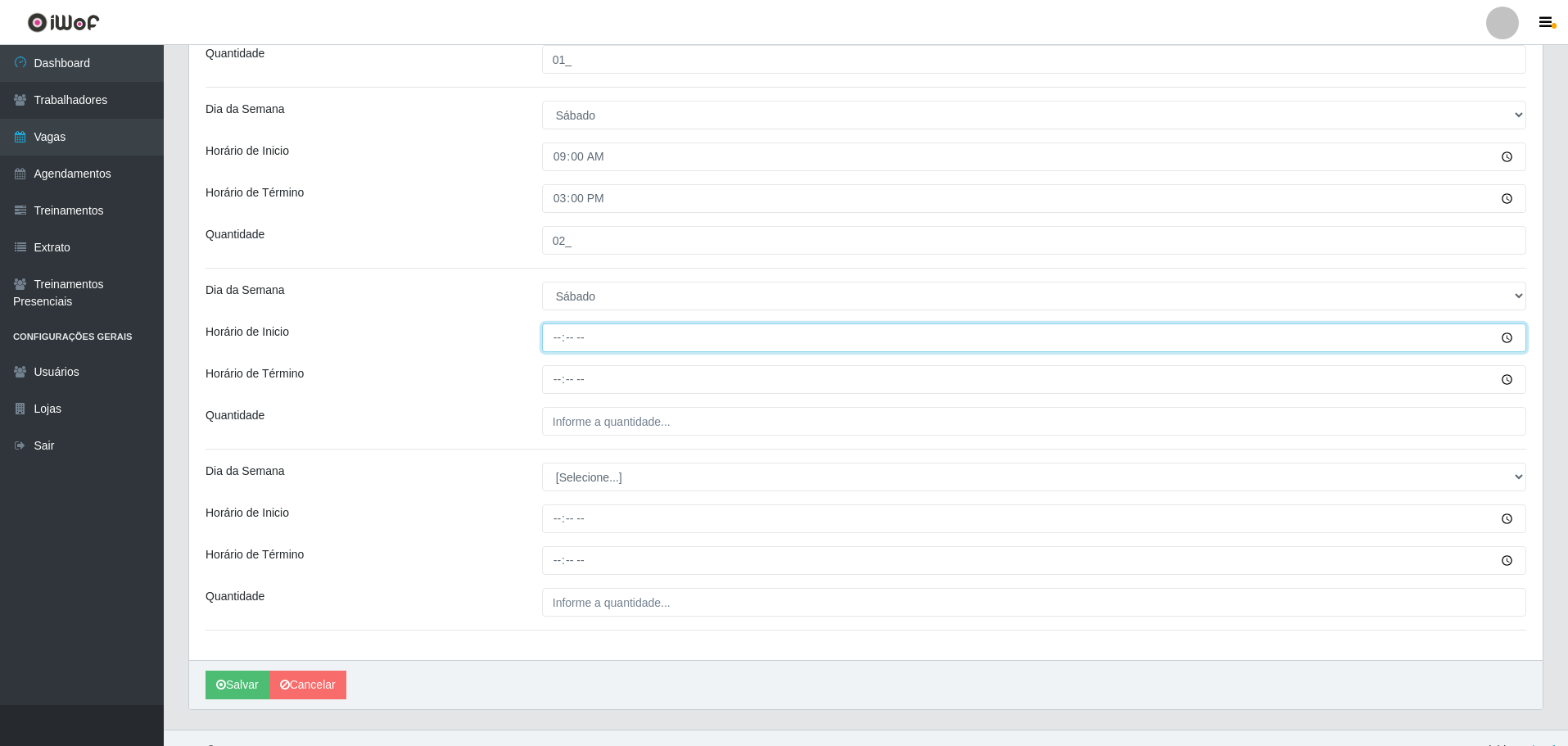
click at [552, 346] on input "Horário de Inicio" at bounding box center [1034, 337] width 984 height 29
type input "17:00"
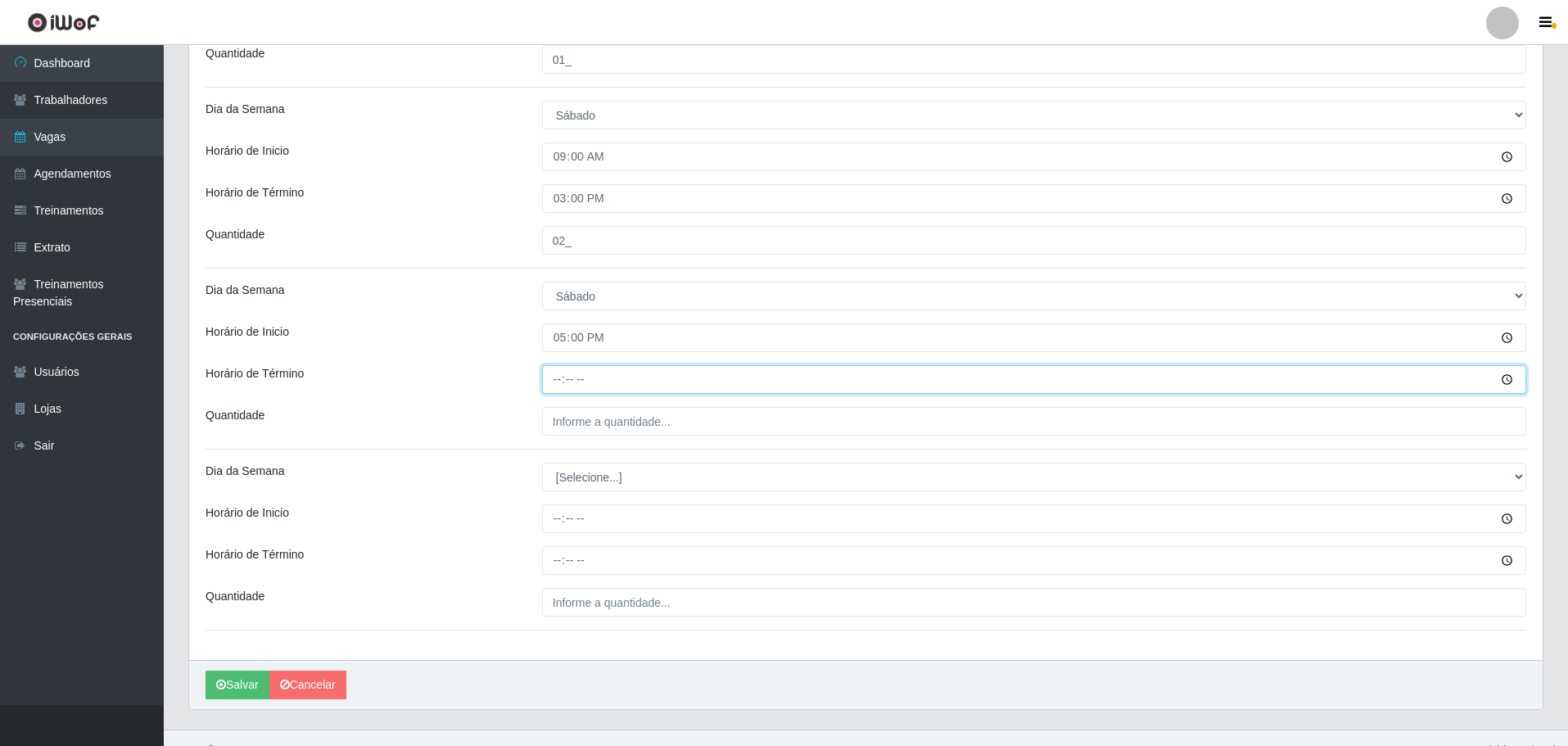
click at [553, 392] on input "Horário de Término" at bounding box center [1034, 379] width 984 height 29
type input "23:00"
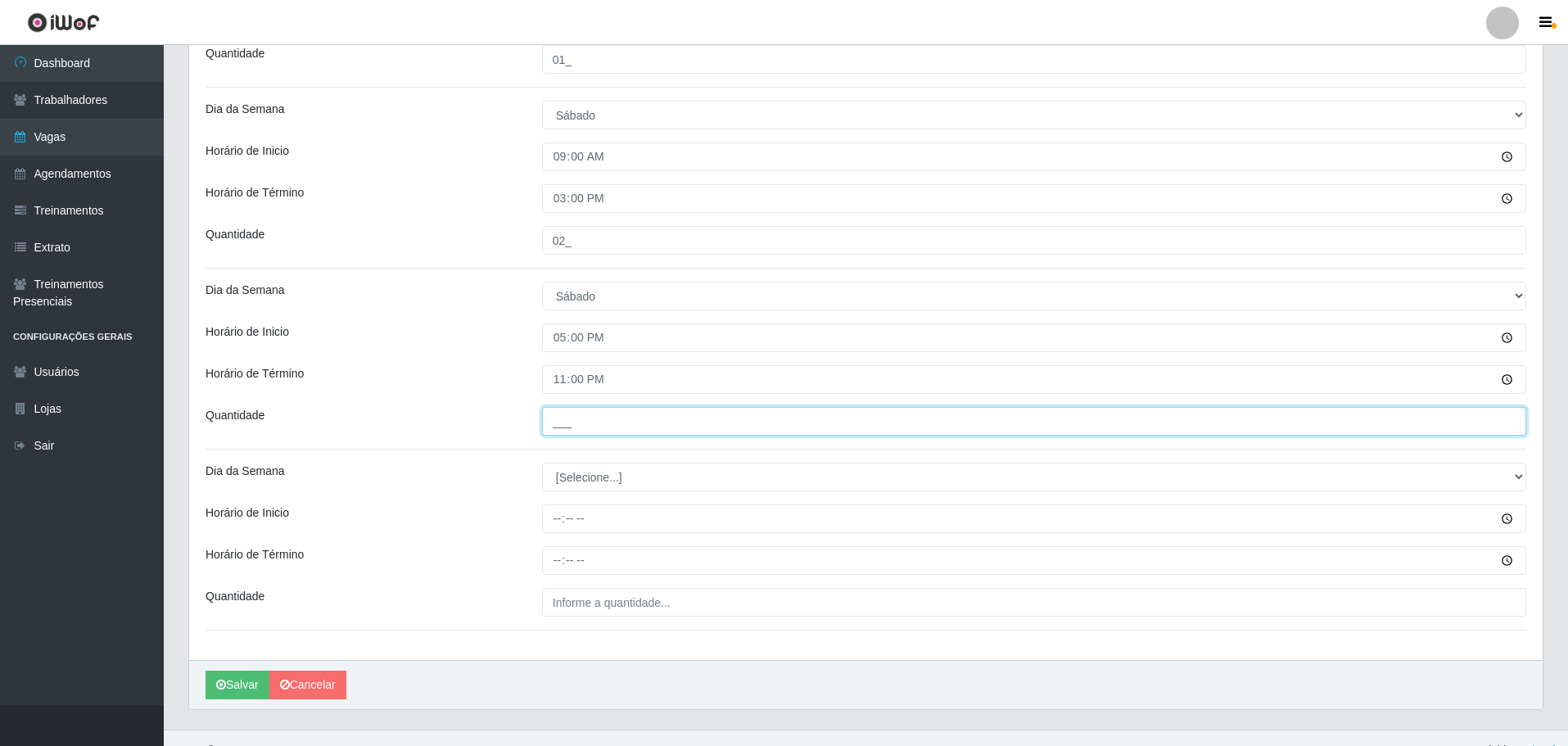
click at [559, 425] on input "___" at bounding box center [1034, 421] width 984 height 29
type input "02_"
click at [475, 377] on div "Horário de Término" at bounding box center [362, 379] width 336 height 29
click at [247, 691] on button "Salvar" at bounding box center [237, 685] width 64 height 29
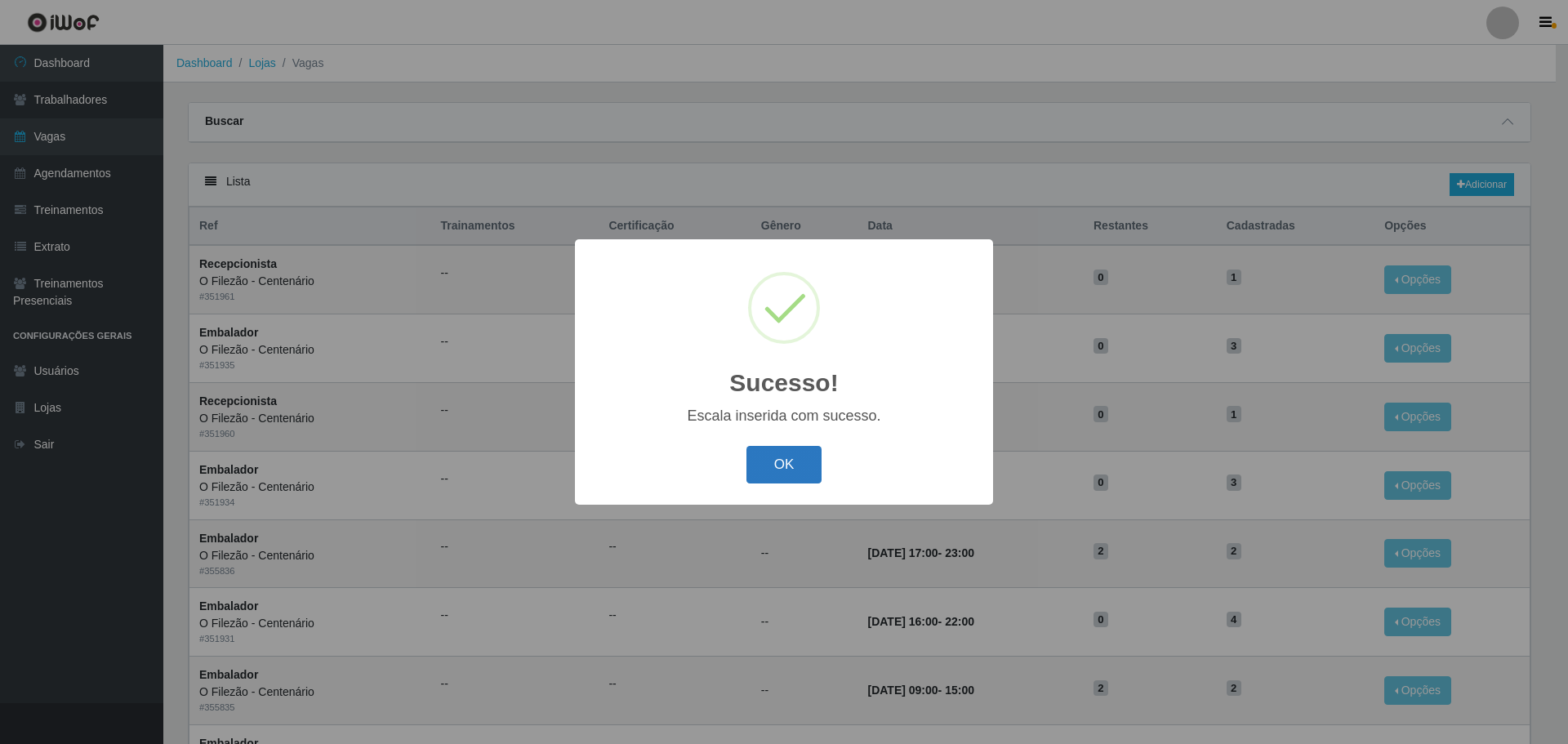
click at [779, 475] on button "OK" at bounding box center [784, 465] width 76 height 38
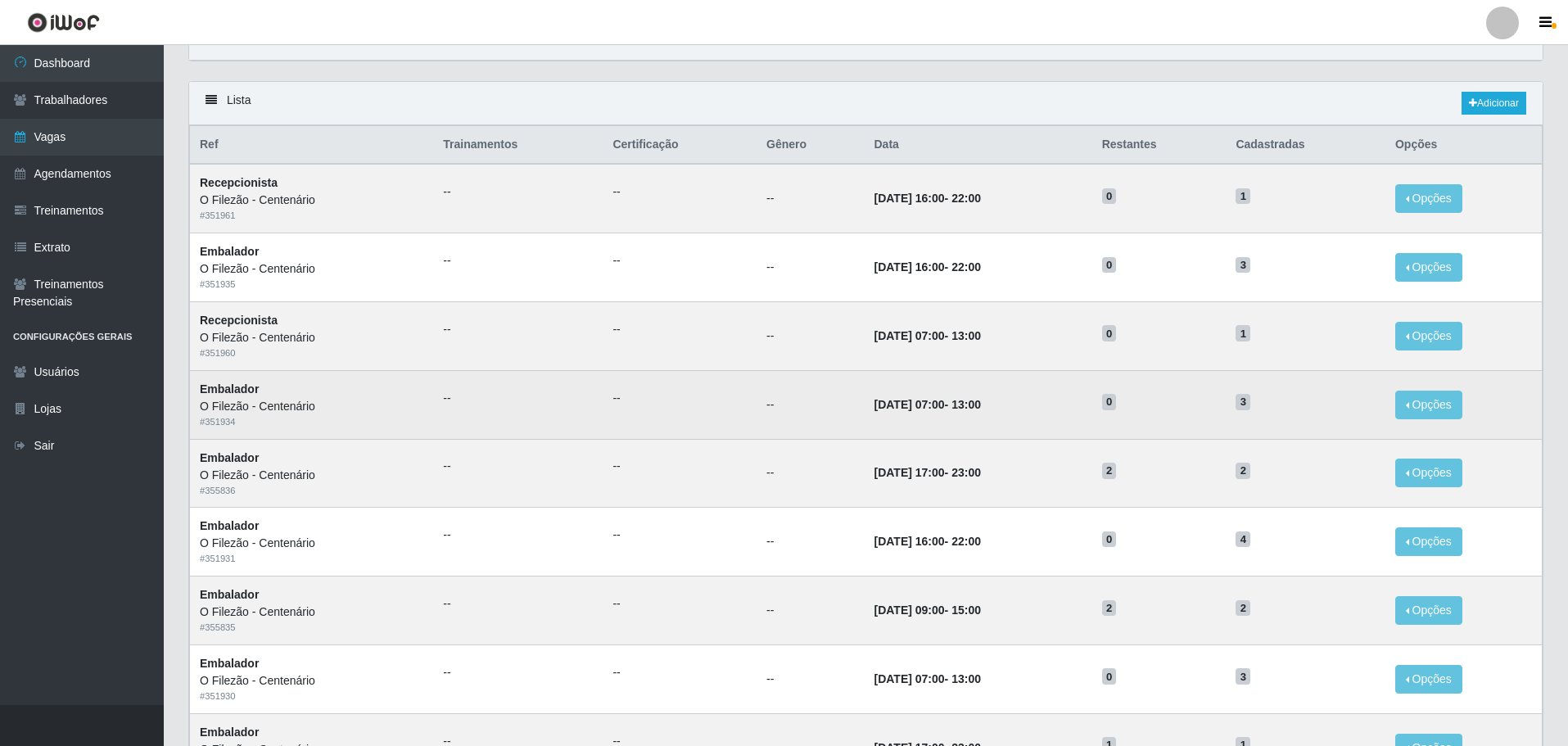
scroll to position [164, 0]
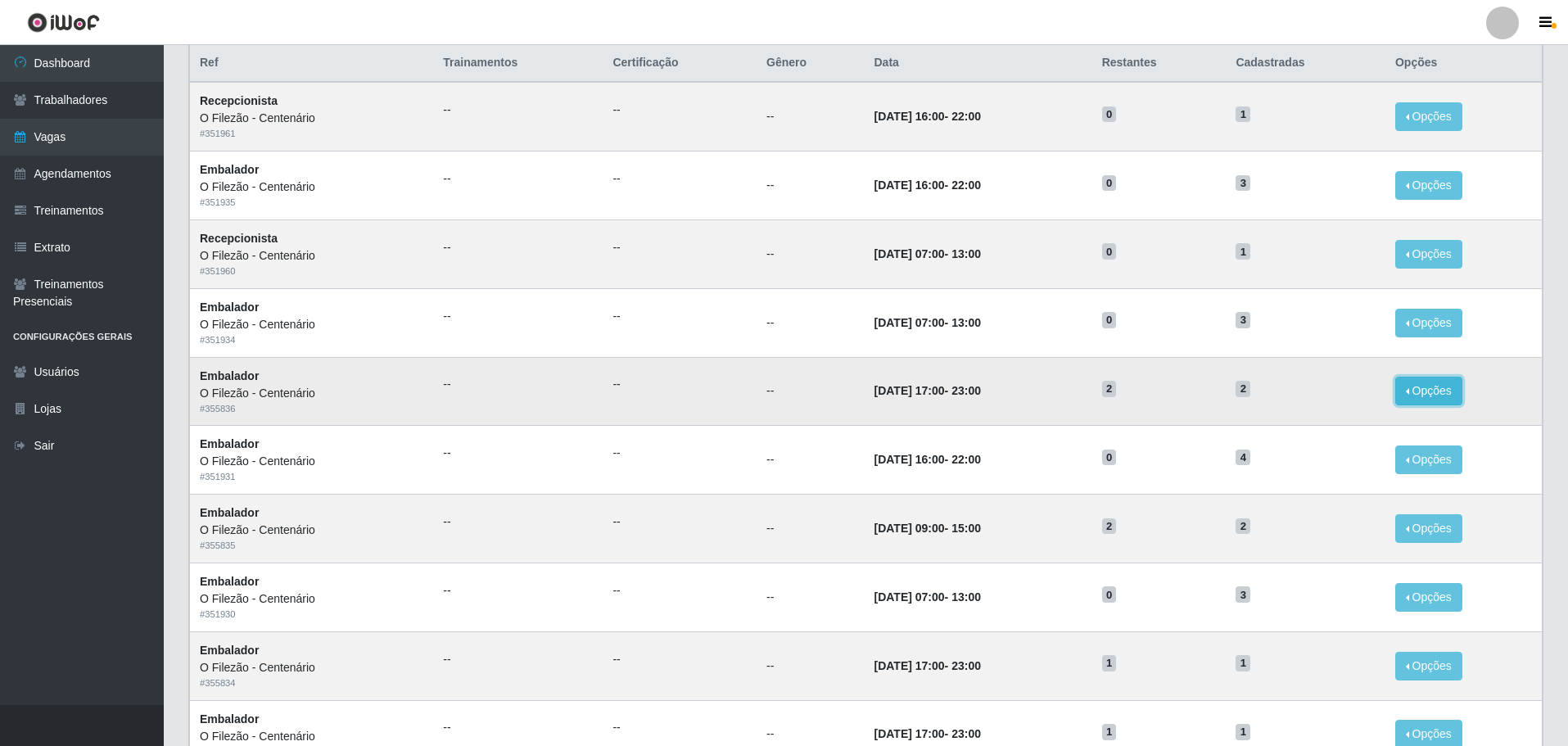
click at [1409, 399] on button "Opções" at bounding box center [1429, 391] width 67 height 29
click at [1316, 436] on div "Deletar" at bounding box center [1328, 429] width 96 height 18
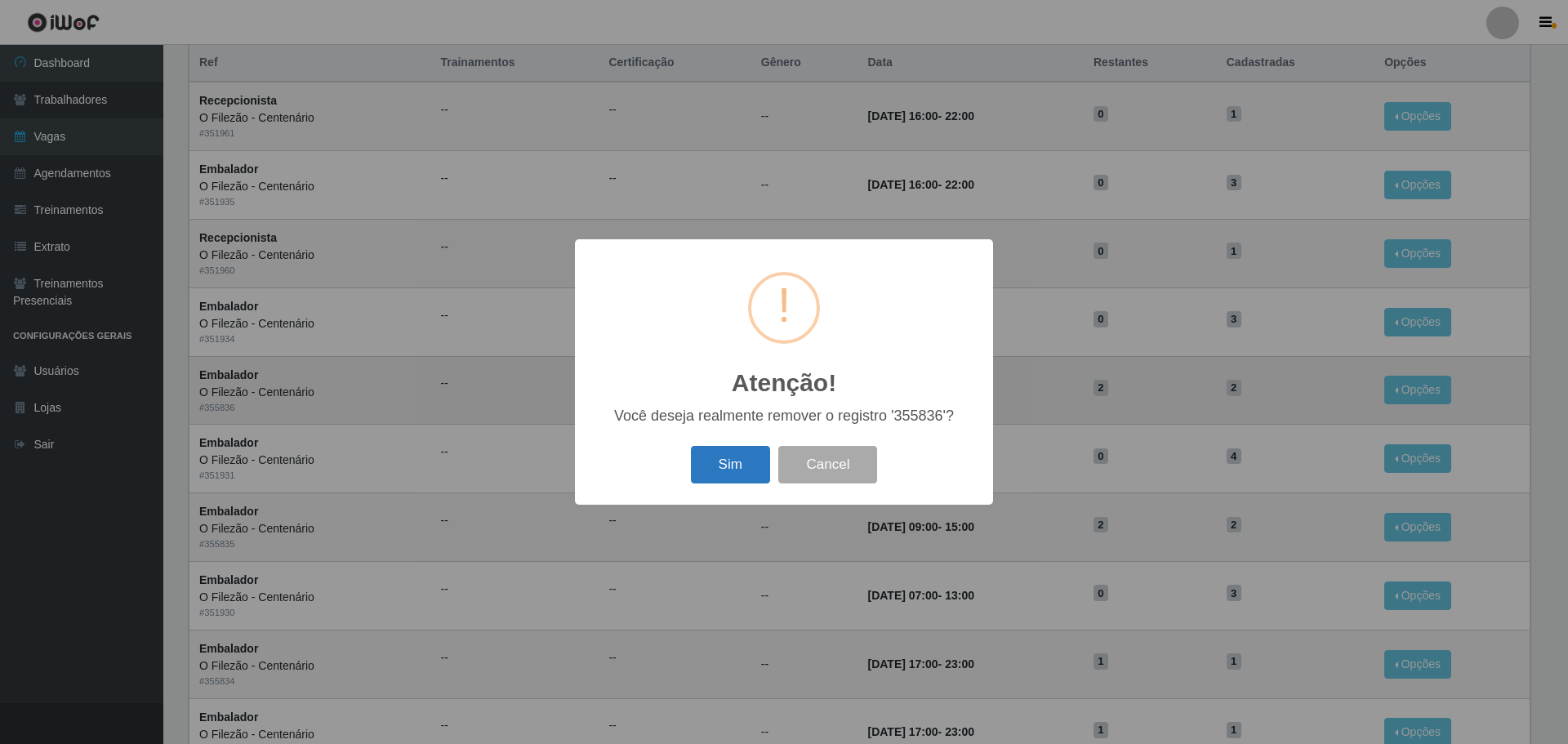
click at [712, 465] on button "Sim" at bounding box center [730, 465] width 79 height 38
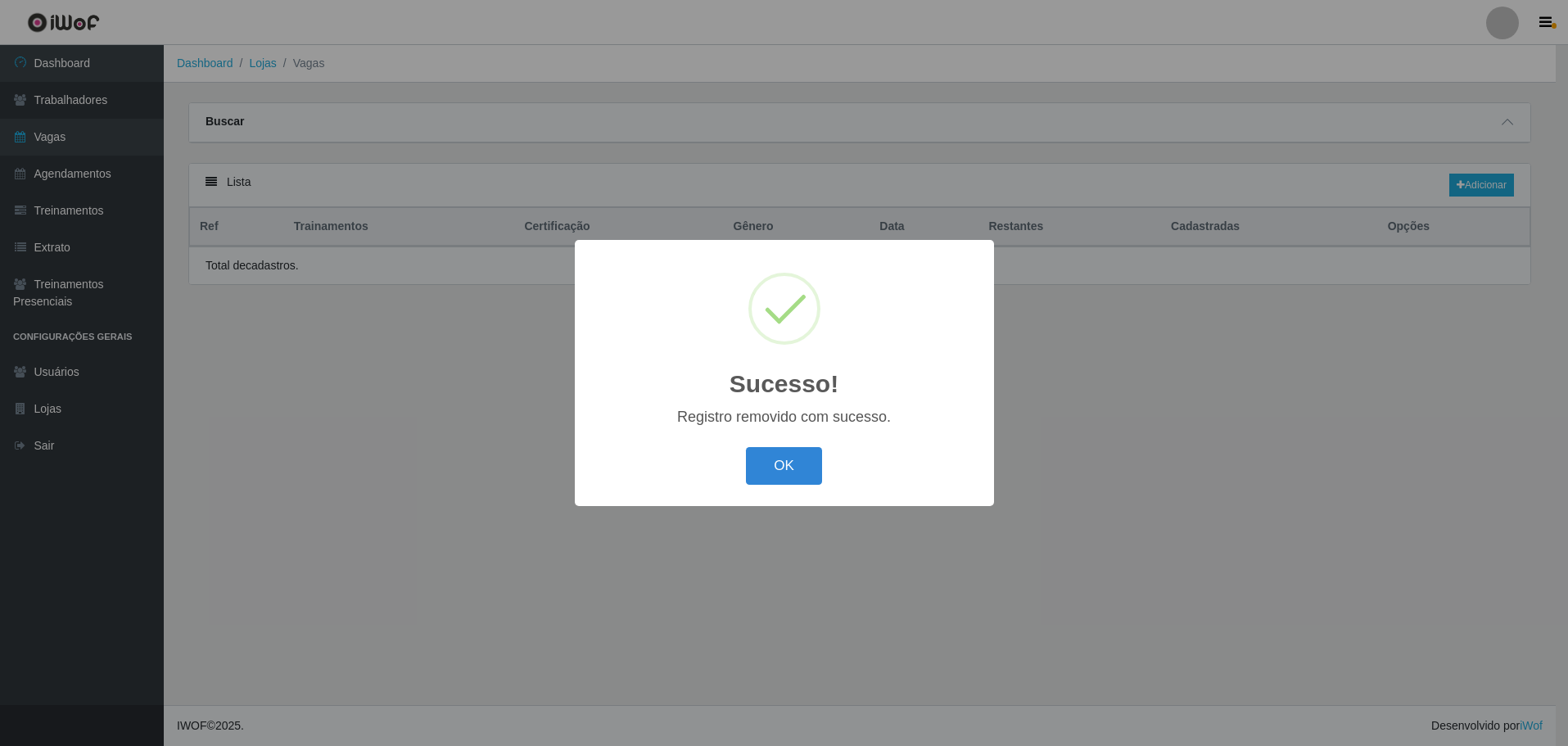
scroll to position [0, 0]
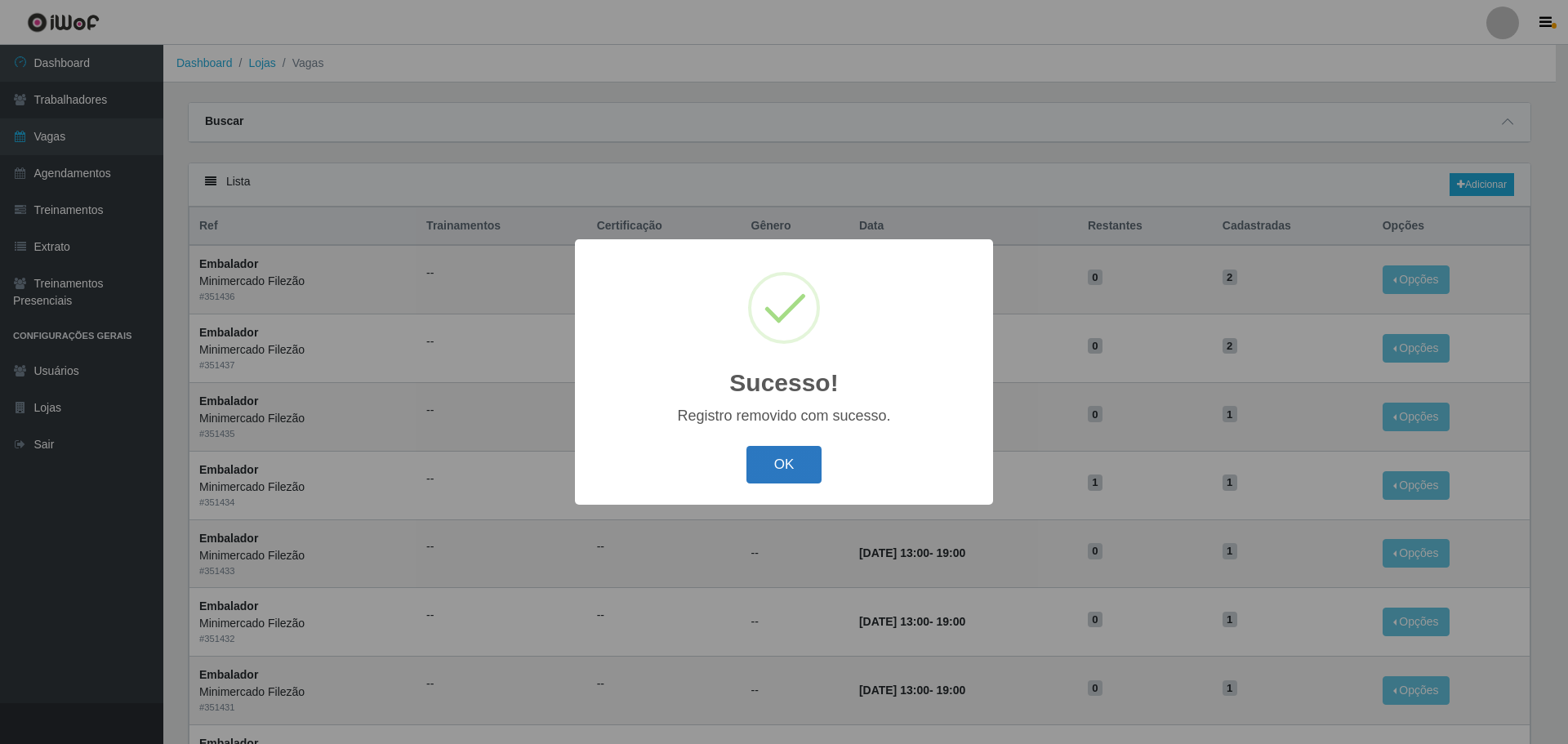
click at [789, 462] on button "OK" at bounding box center [784, 465] width 76 height 38
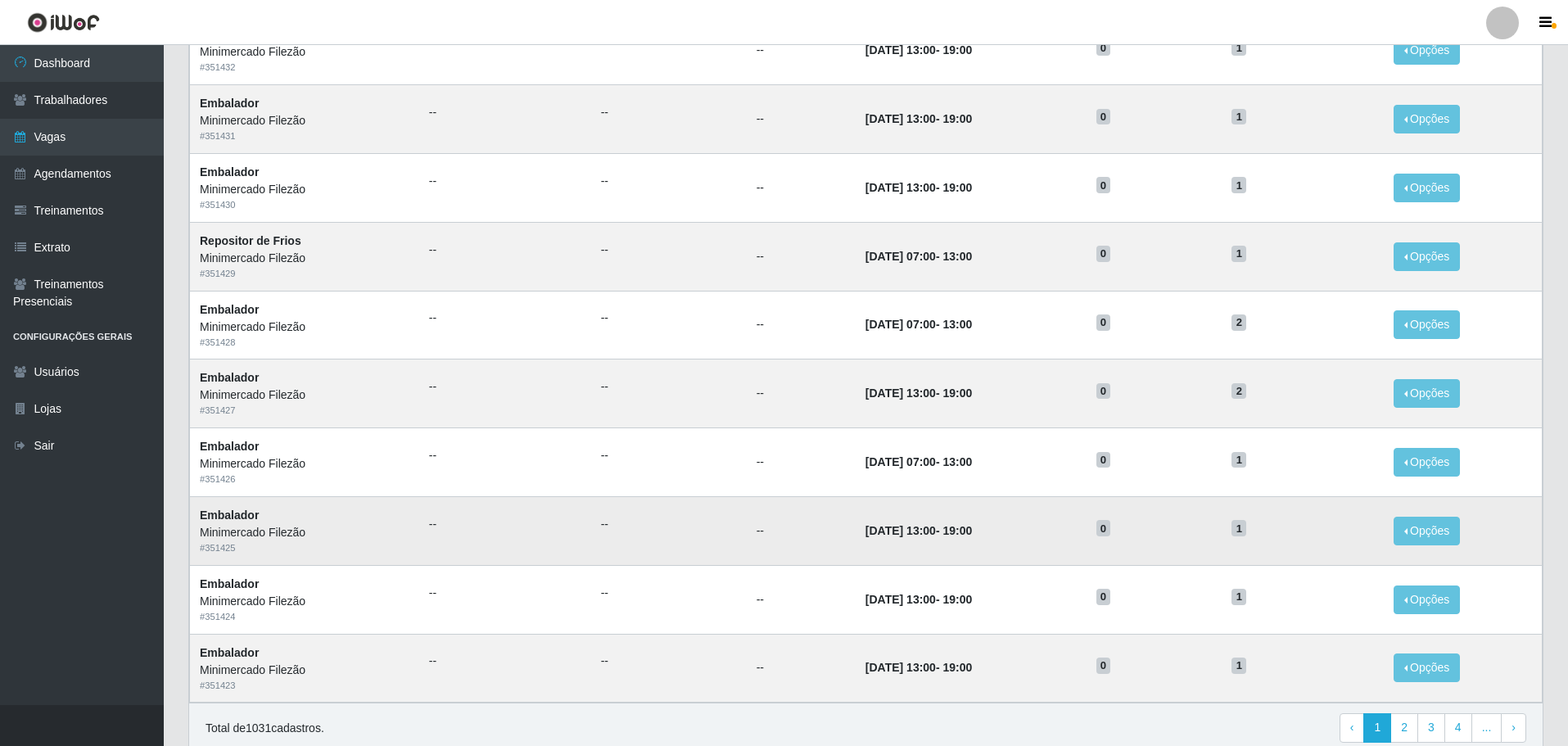
scroll to position [642, 0]
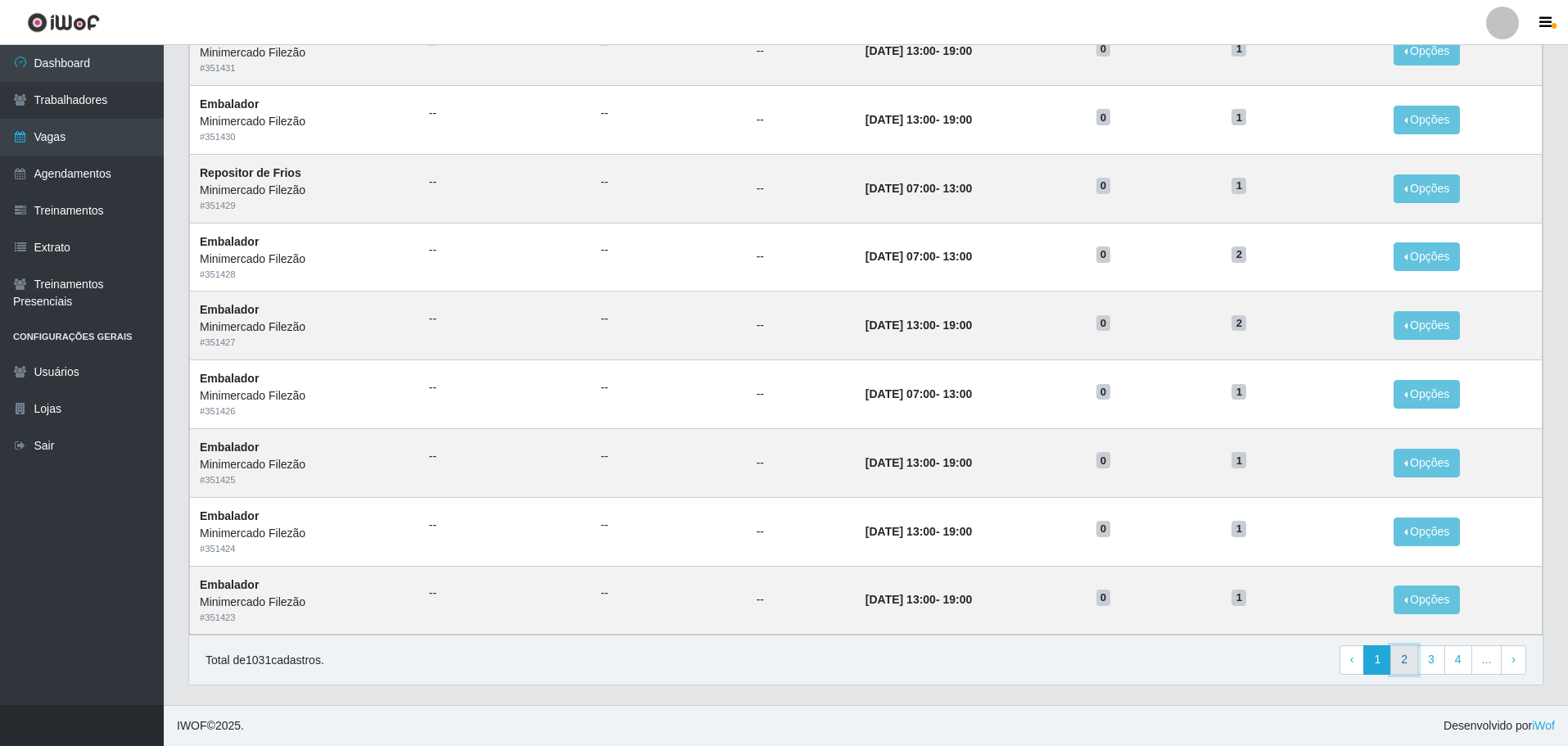
click at [1397, 667] on link "2" at bounding box center [1404, 660] width 28 height 30
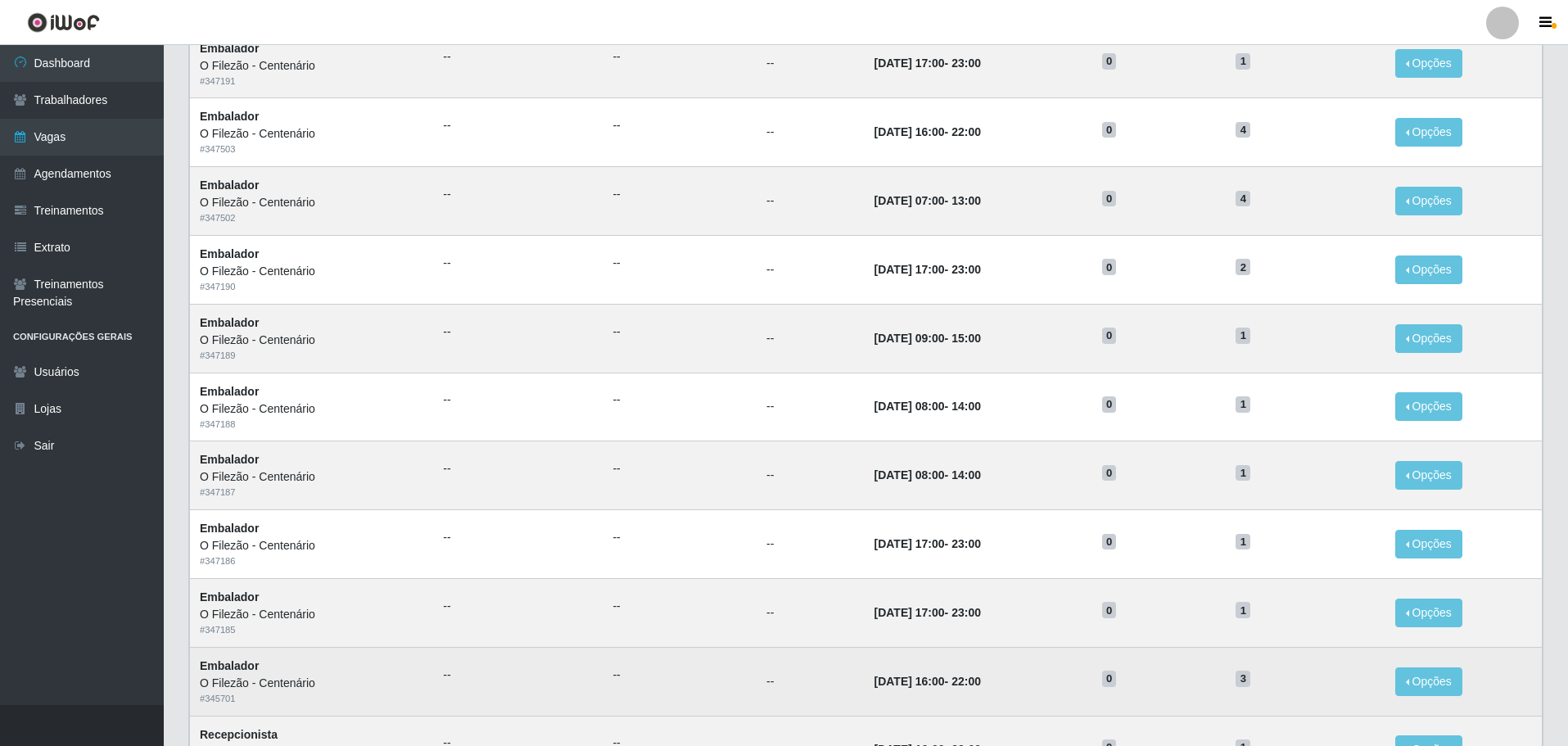
scroll to position [642, 0]
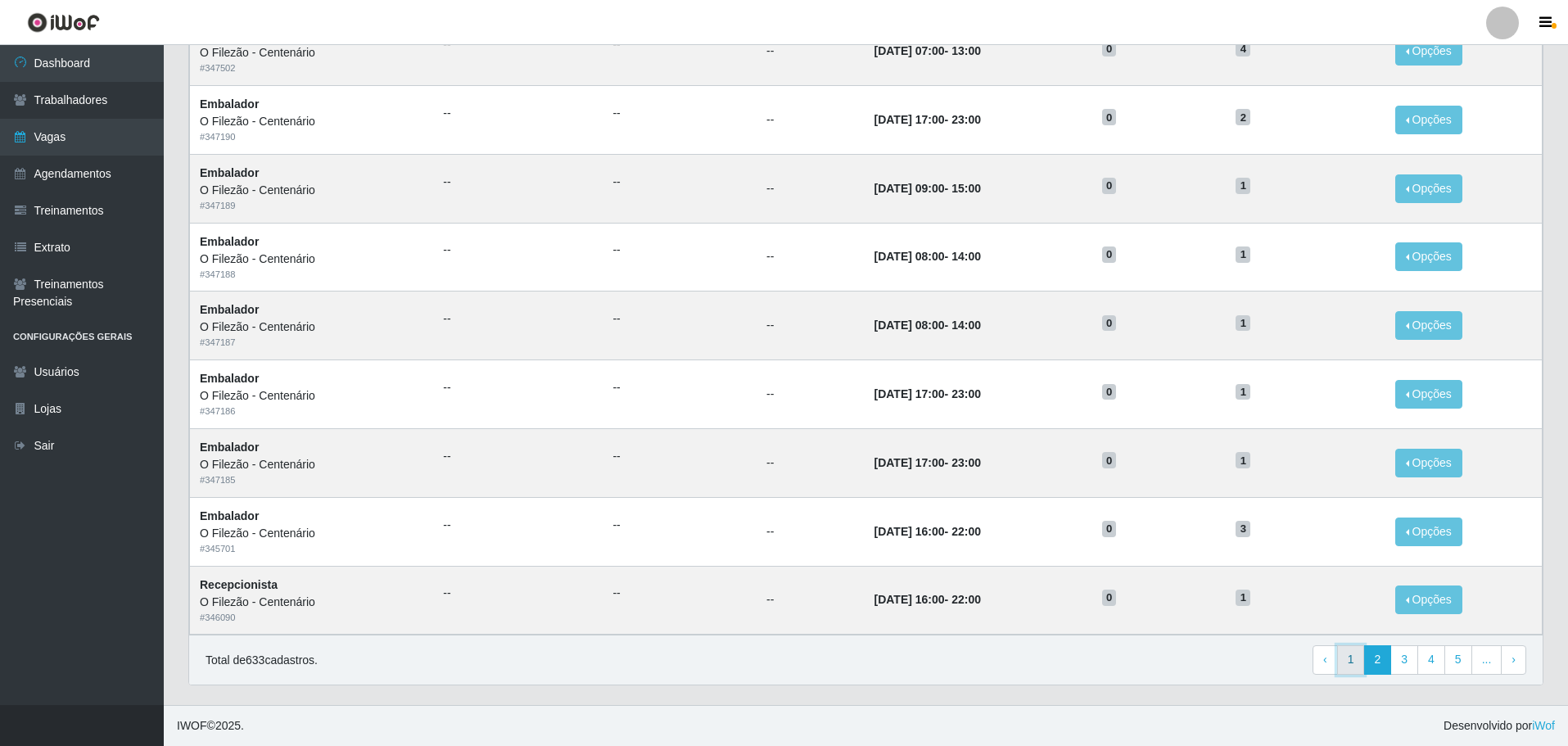
click at [1348, 658] on link "1" at bounding box center [1352, 660] width 28 height 30
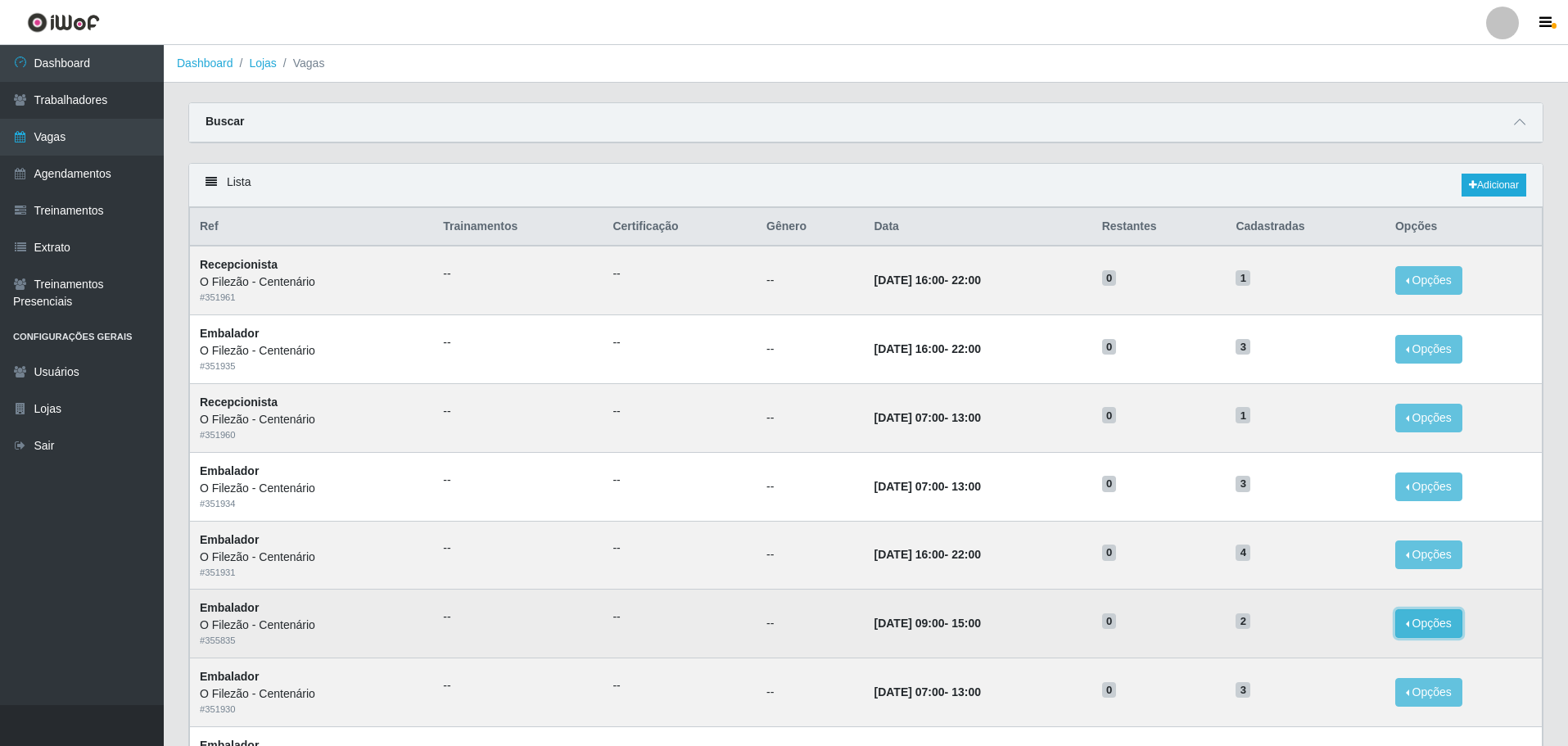
click at [1431, 637] on button "Opções" at bounding box center [1429, 623] width 67 height 29
click at [1321, 630] on link "Editar" at bounding box center [1303, 626] width 46 height 13
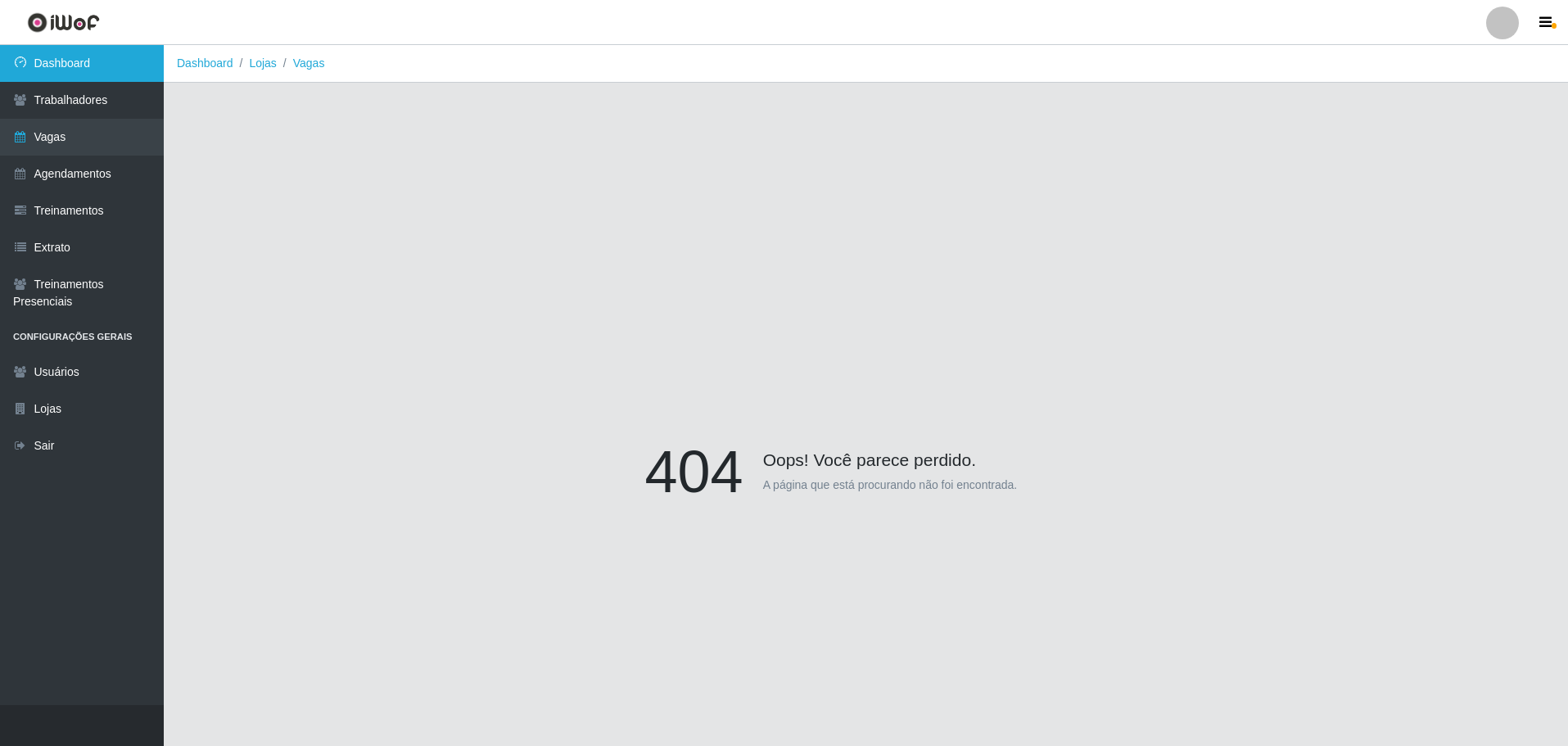
click at [64, 66] on link "Dashboard" at bounding box center [81, 63] width 164 height 37
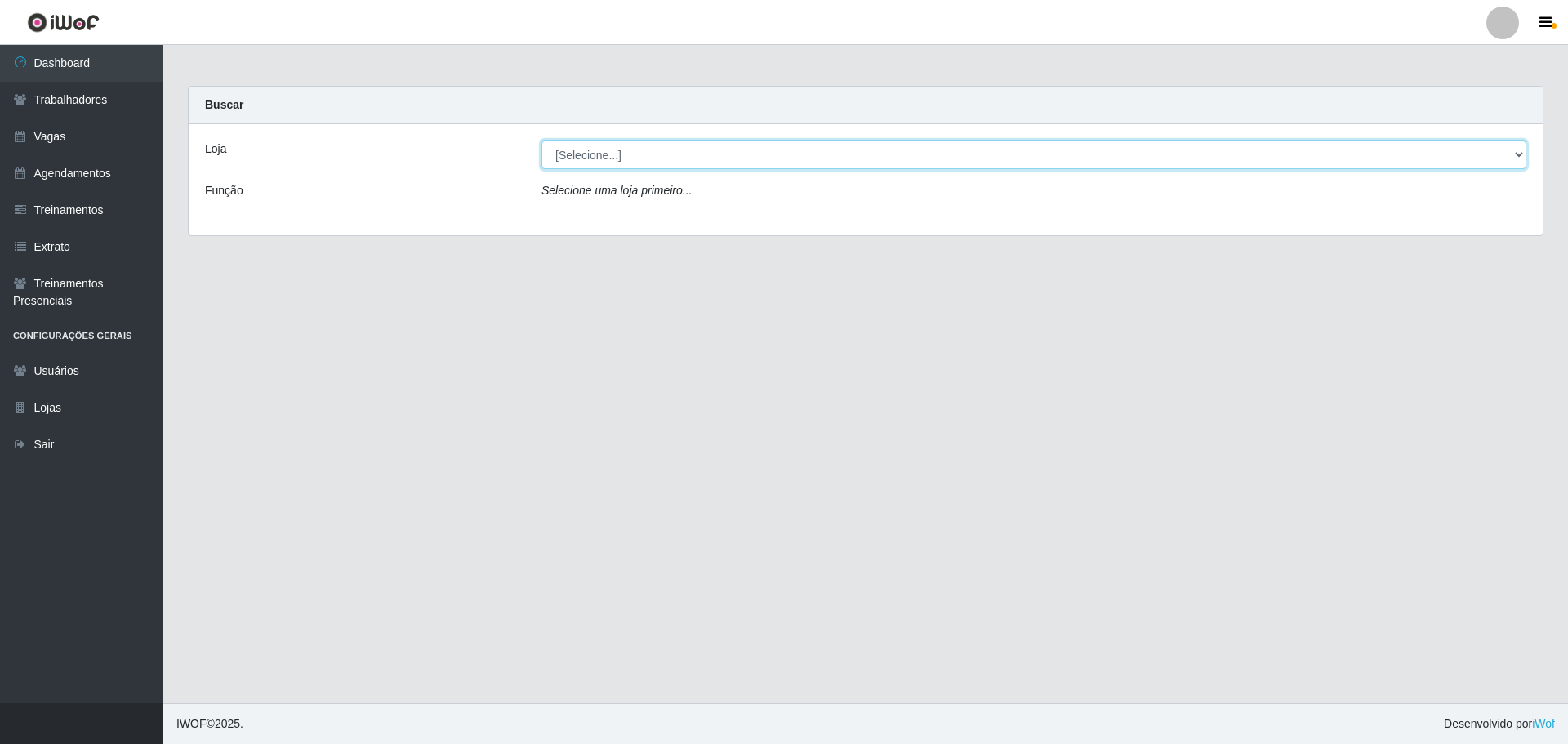
click at [629, 156] on select "[Selecione...] Minimercado Filezão O Filezão - Centenário" at bounding box center [1034, 155] width 985 height 29
select select "203"
click at [541, 141] on select "[Selecione...] Minimercado Filezão O Filezão - Centenário" at bounding box center [1034, 155] width 985 height 29
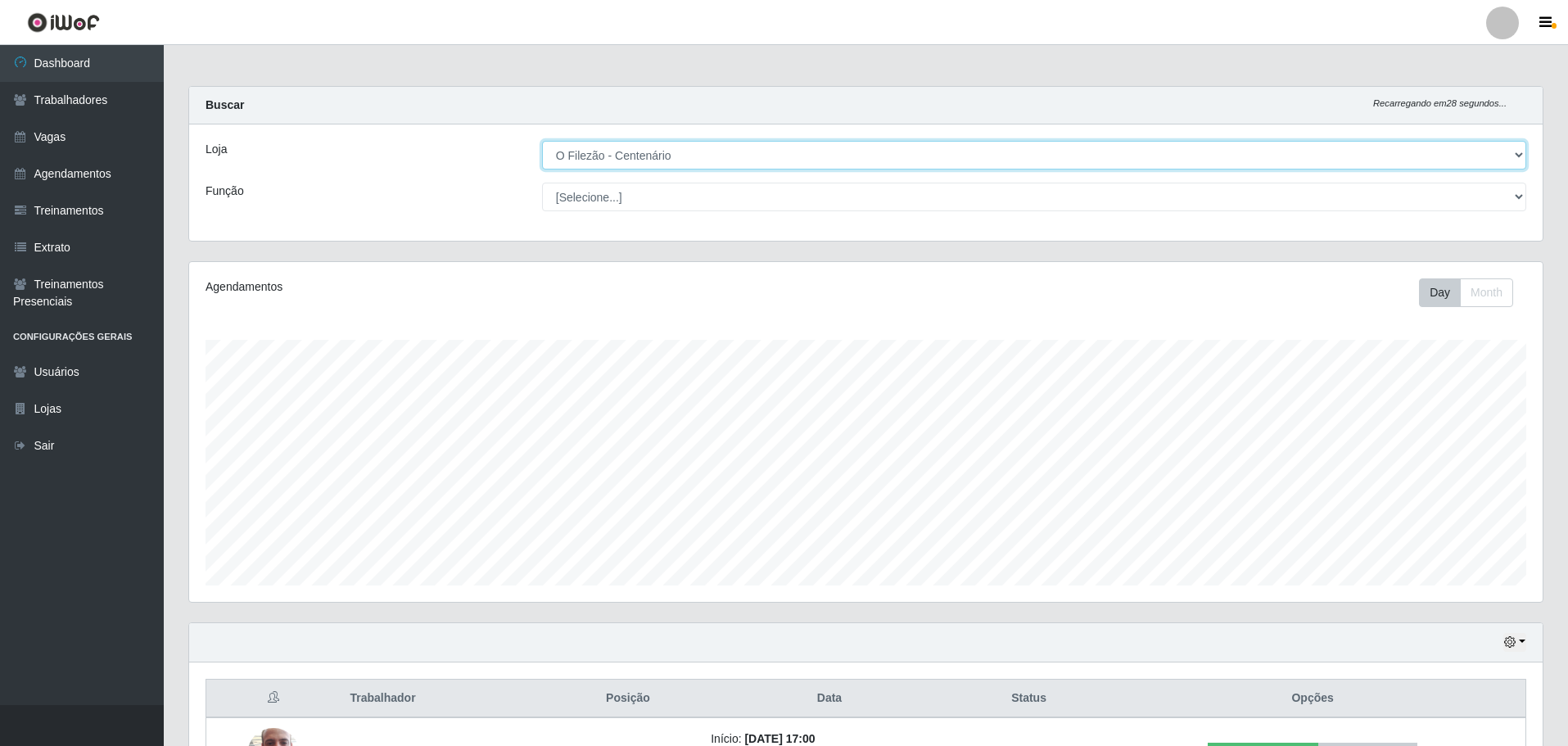
scroll to position [123, 0]
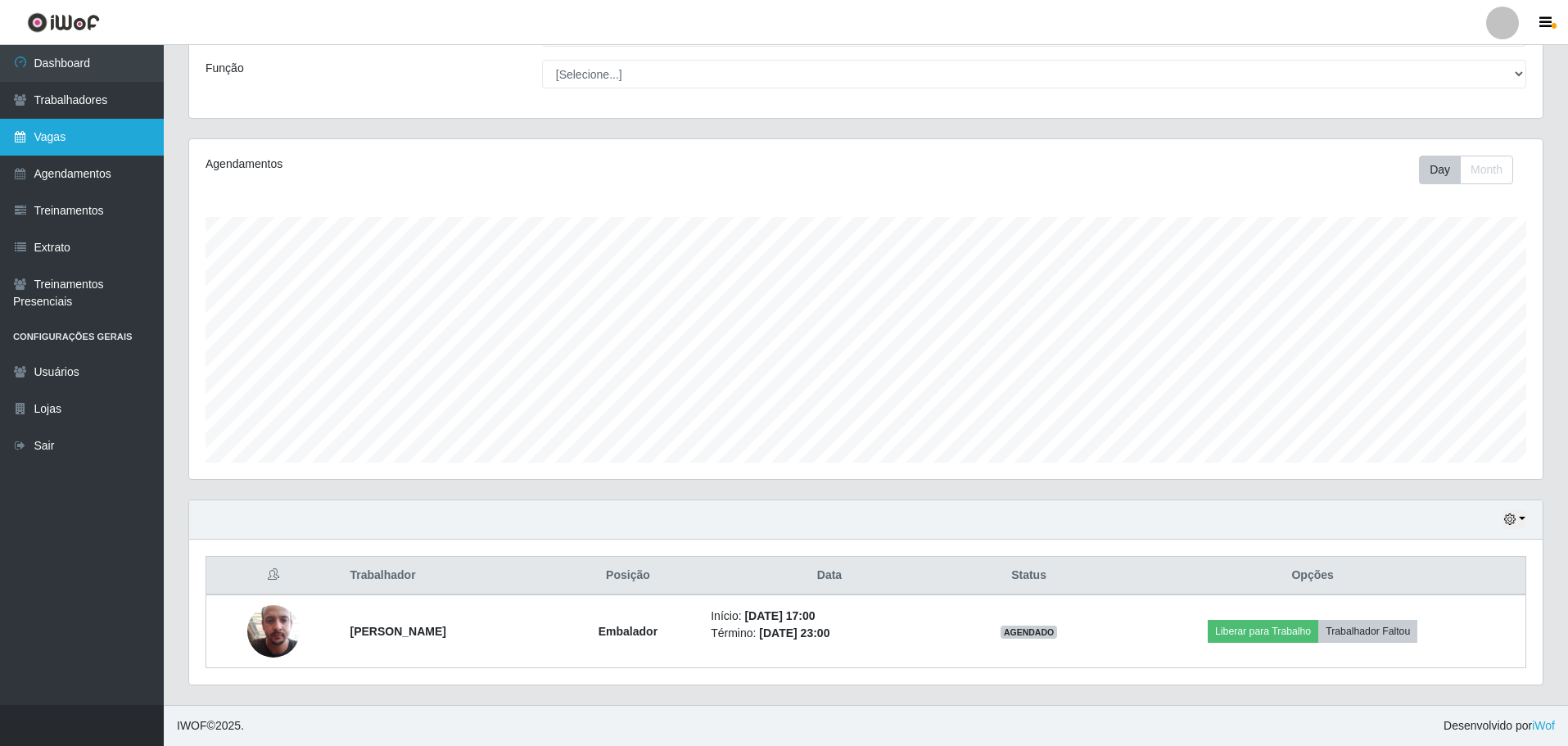
click at [53, 130] on link "Vagas" at bounding box center [81, 137] width 164 height 37
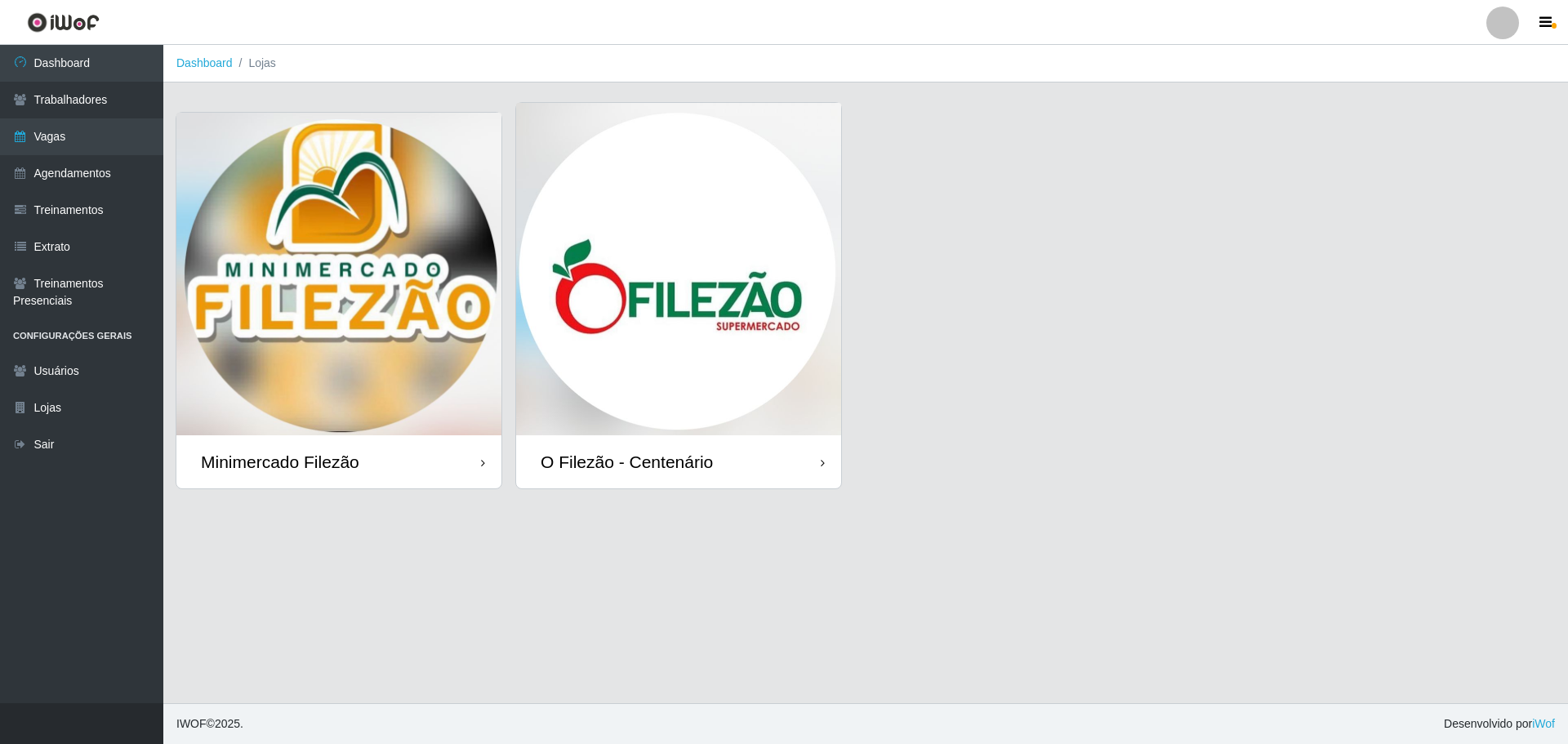
click at [719, 337] on img at bounding box center [678, 269] width 325 height 333
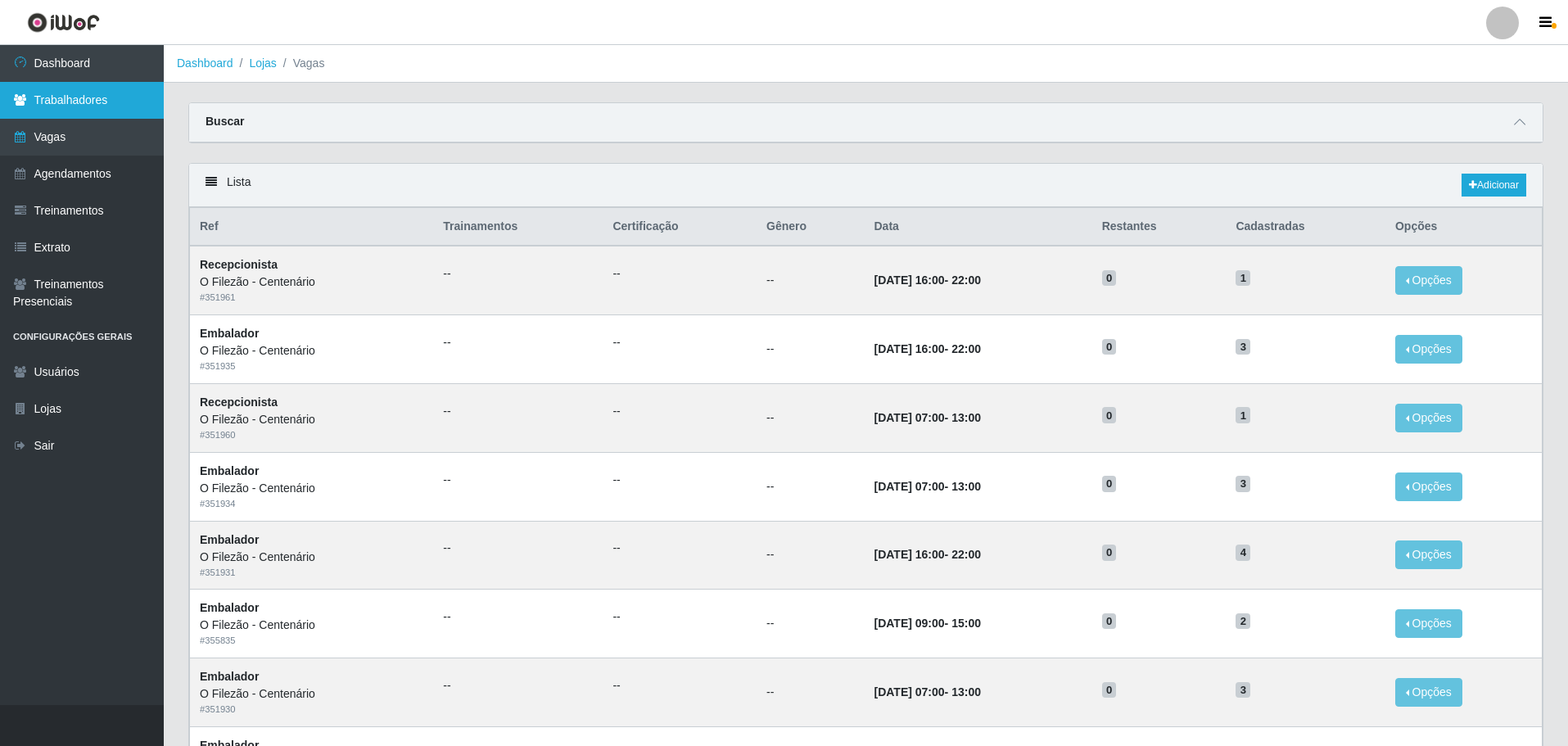
click at [74, 106] on link "Trabalhadores" at bounding box center [81, 101] width 164 height 37
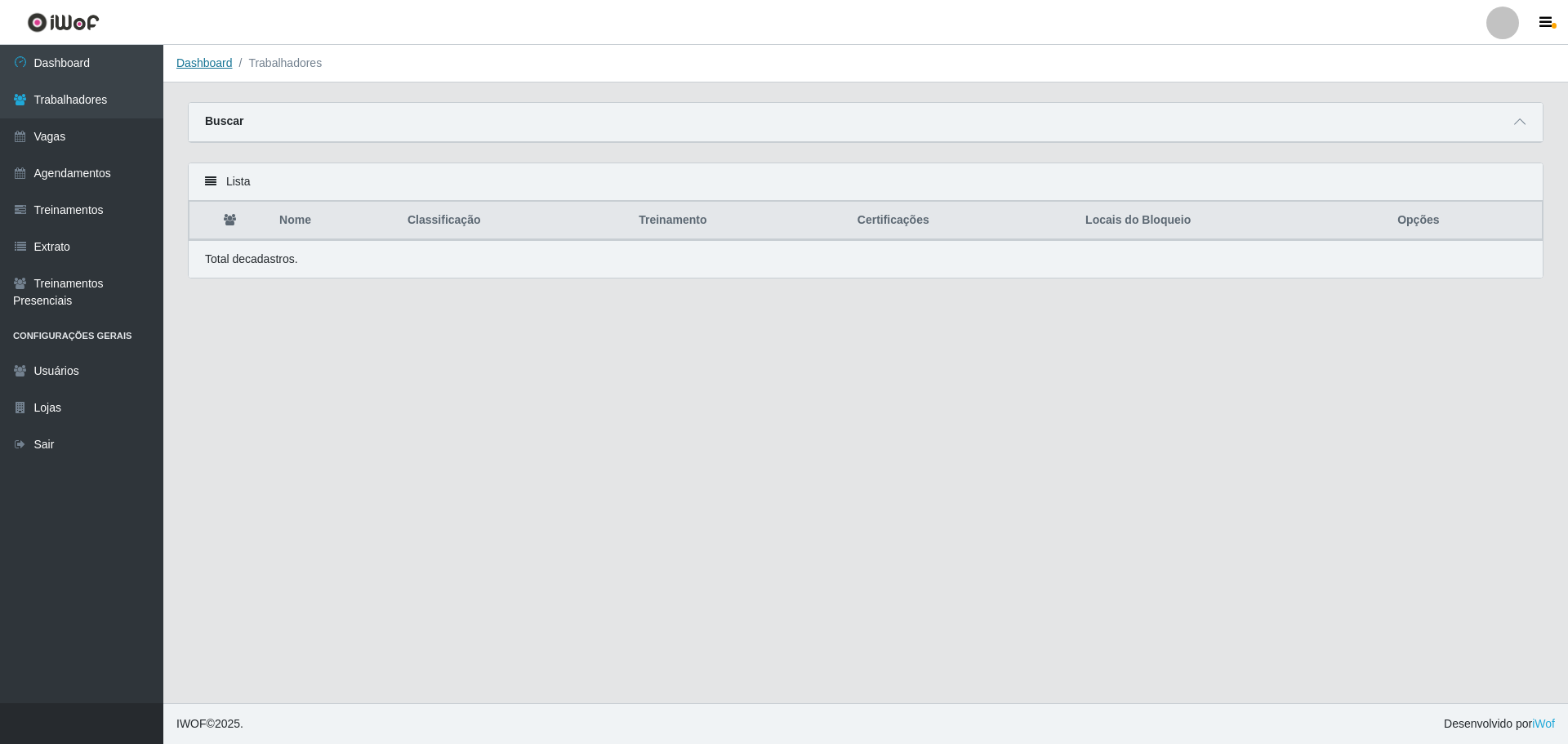
click at [224, 69] on link "Dashboard" at bounding box center [204, 63] width 57 height 13
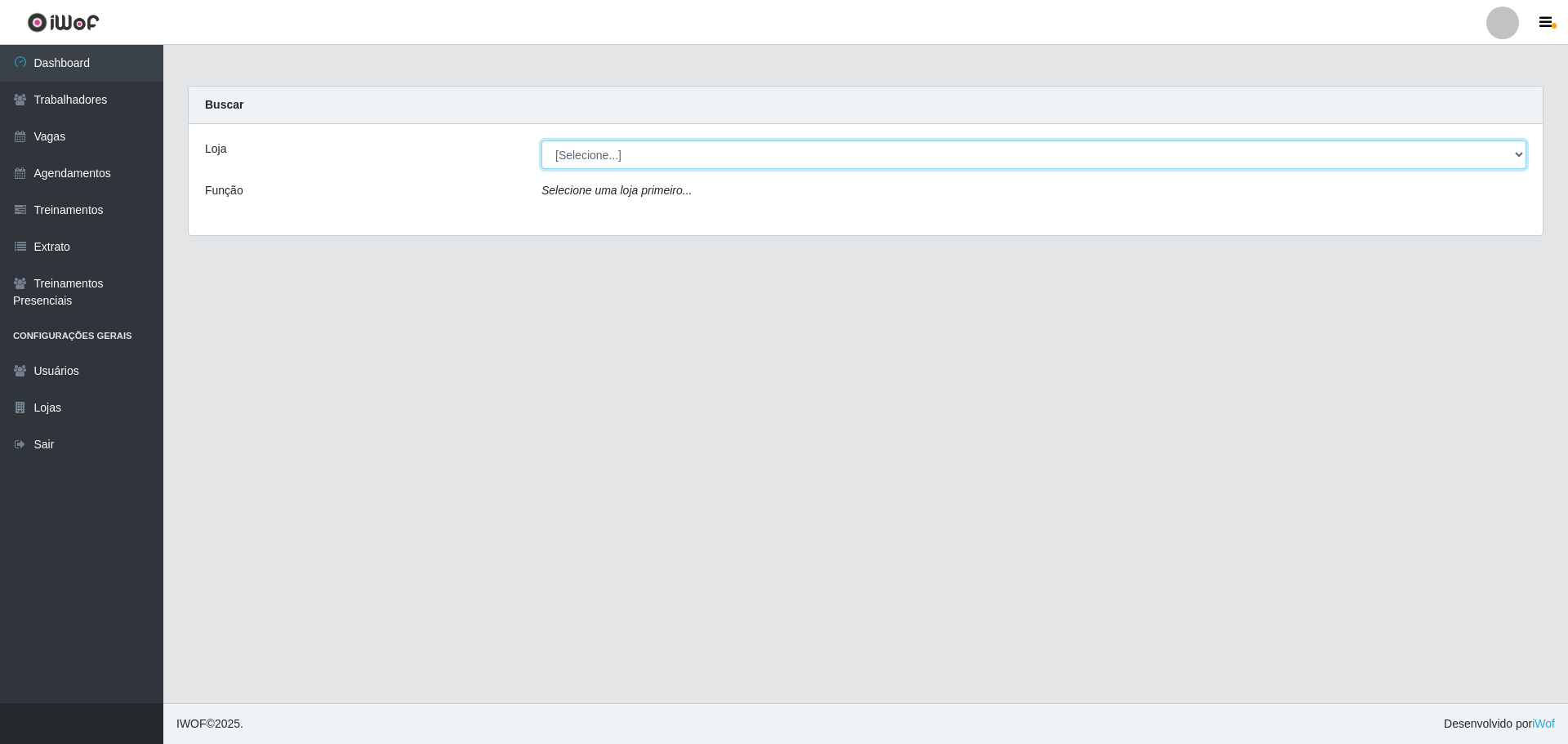
click at [694, 162] on select "[Selecione...] Minimercado Filezão O Filezão - Centenário" at bounding box center [1034, 155] width 985 height 29
select select "203"
click at [541, 141] on select "[Selecione...] Minimercado Filezão O Filezão - Centenário" at bounding box center [1034, 155] width 985 height 29
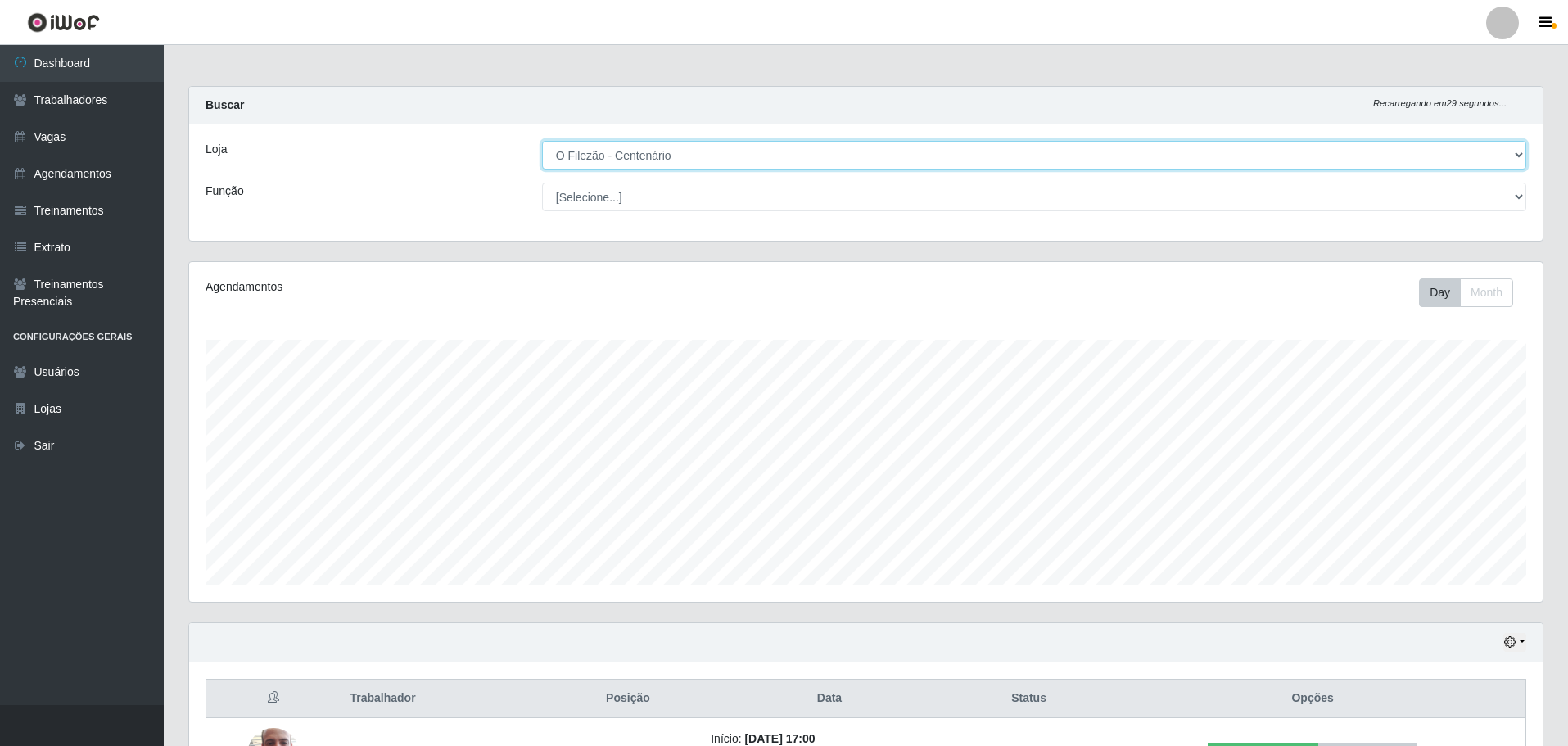
scroll to position [123, 0]
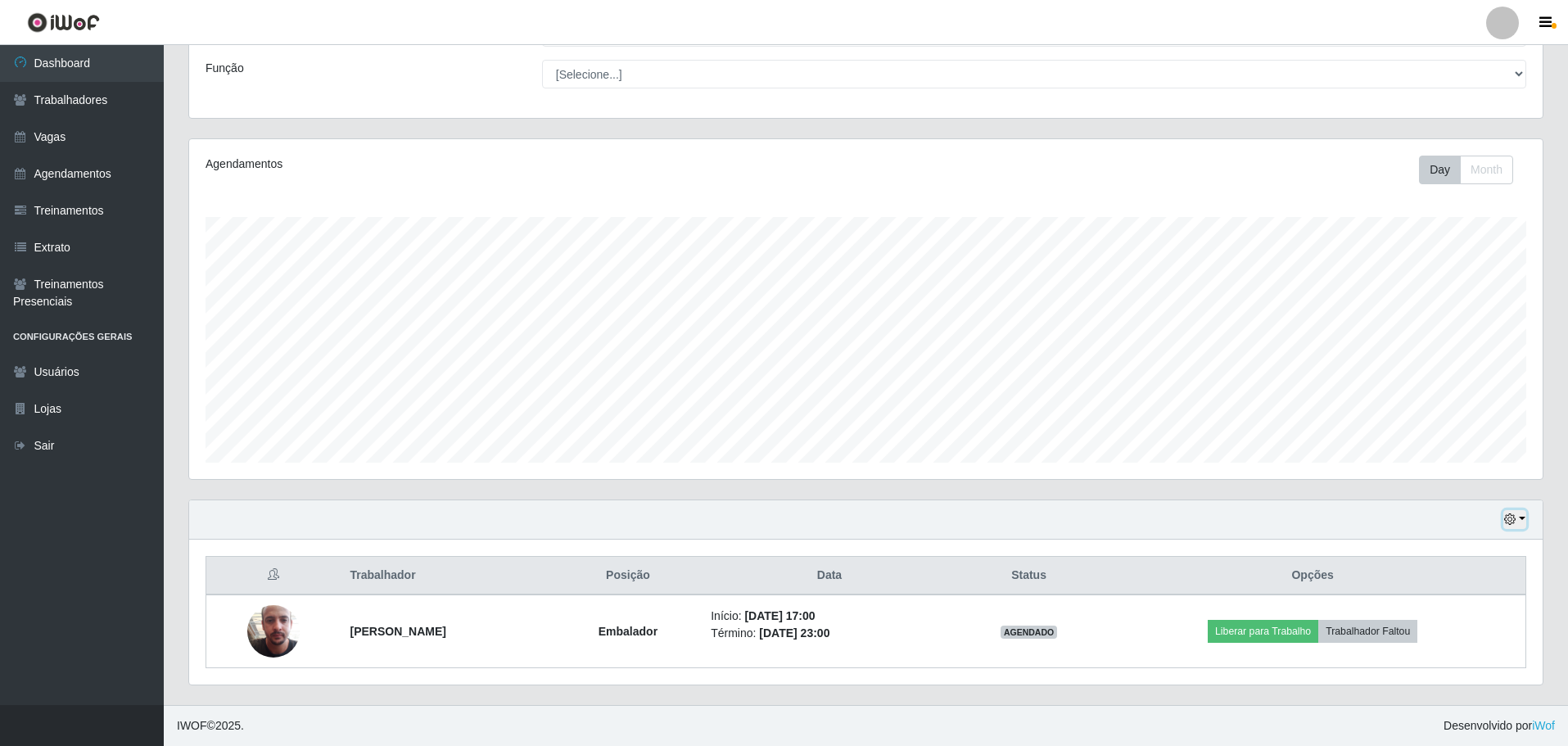
click at [1523, 524] on button "button" at bounding box center [1515, 520] width 23 height 19
click at [1433, 431] on button "3 dias" at bounding box center [1461, 424] width 130 height 34
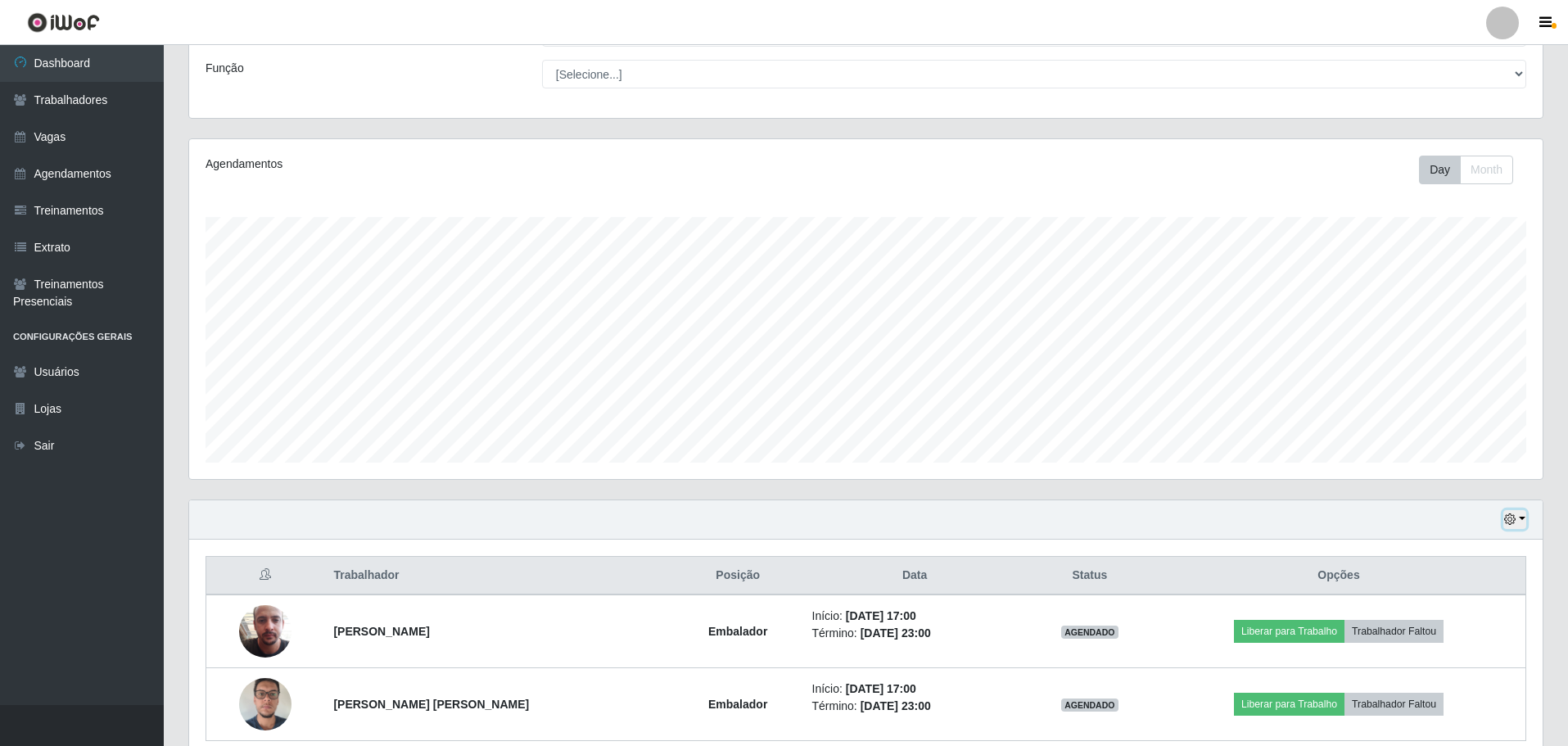
click at [1516, 516] on button "button" at bounding box center [1515, 520] width 23 height 19
click at [1459, 647] on button "1 Semana" at bounding box center [1461, 651] width 130 height 34
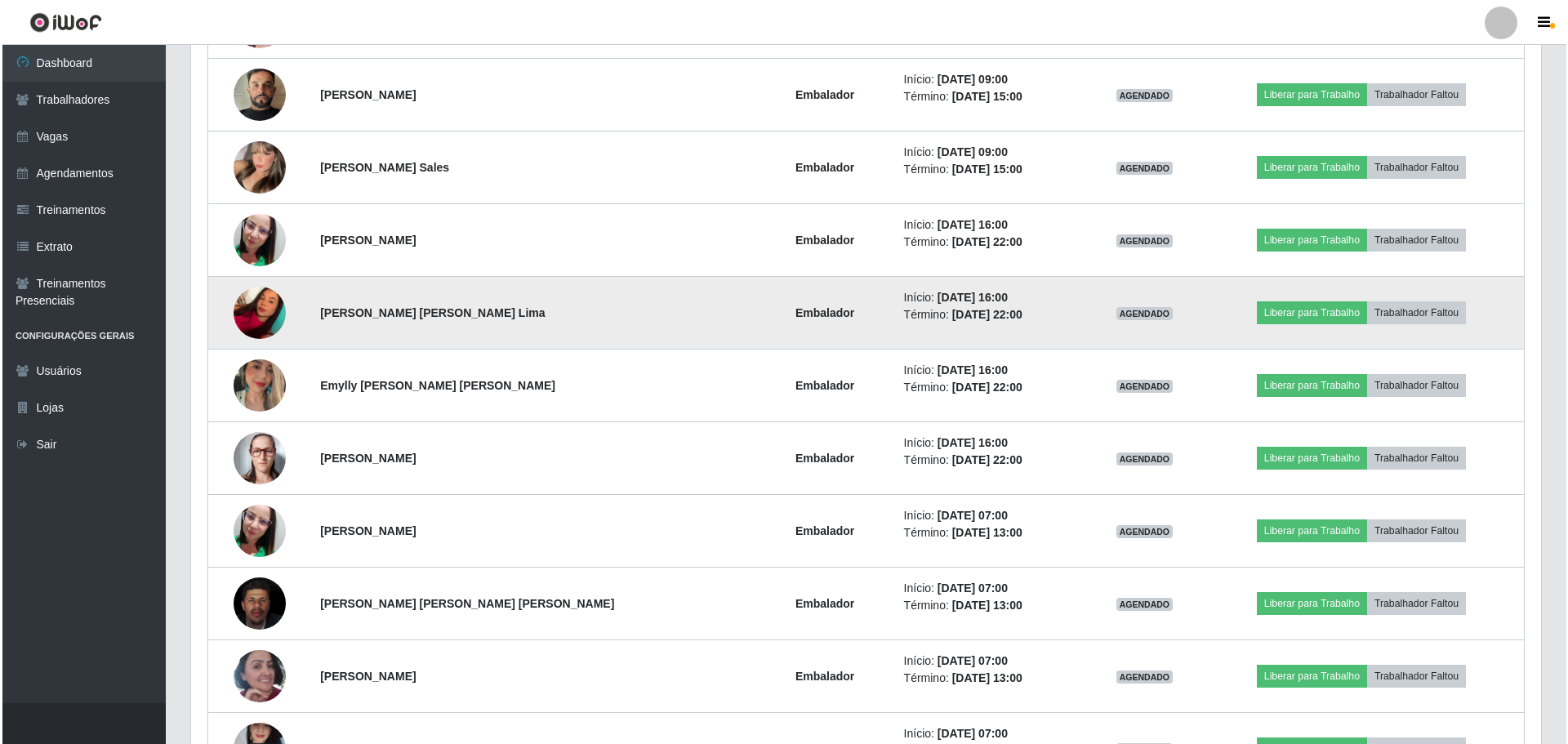
scroll to position [940, 0]
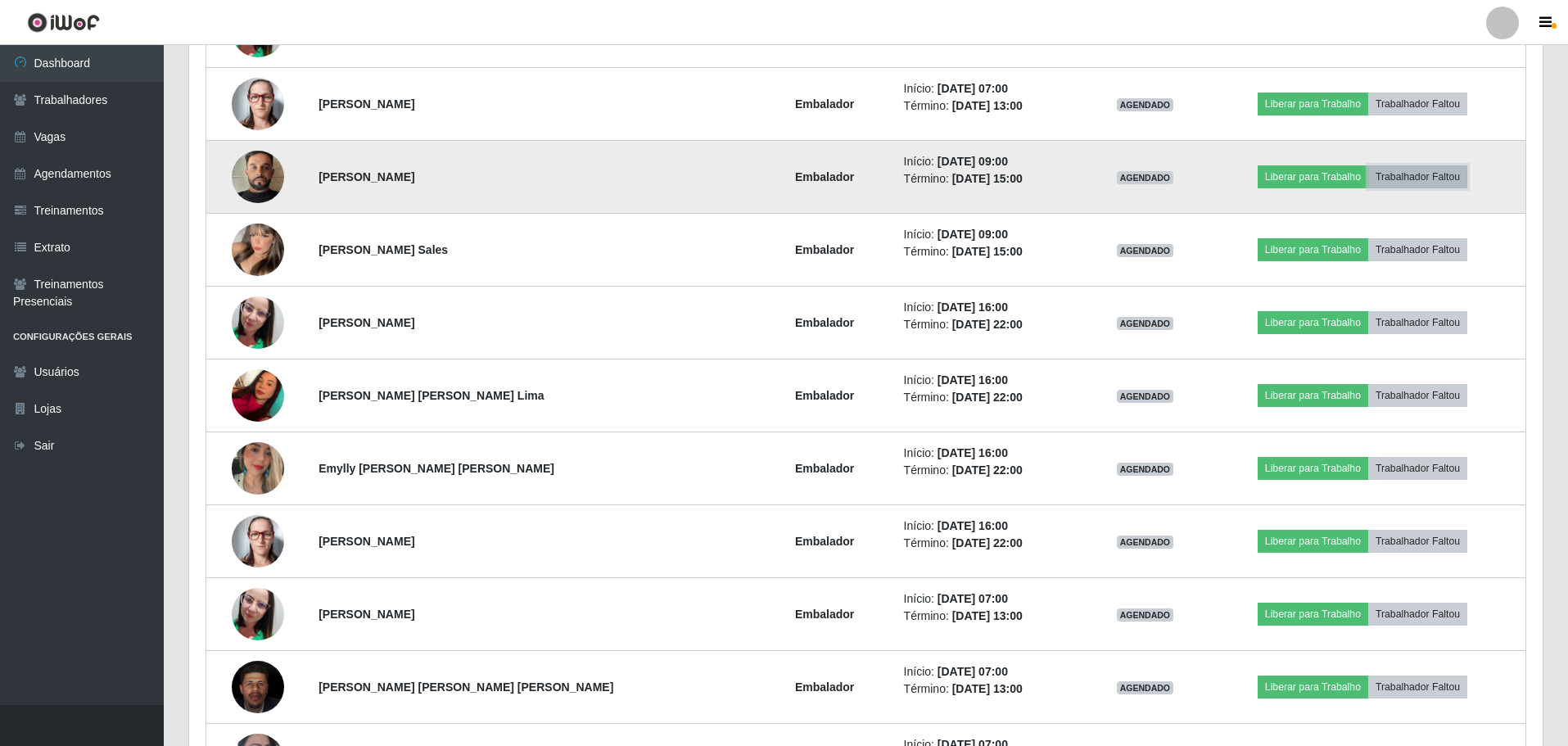
click at [1406, 178] on button "Trabalhador Faltou" at bounding box center [1417, 177] width 99 height 23
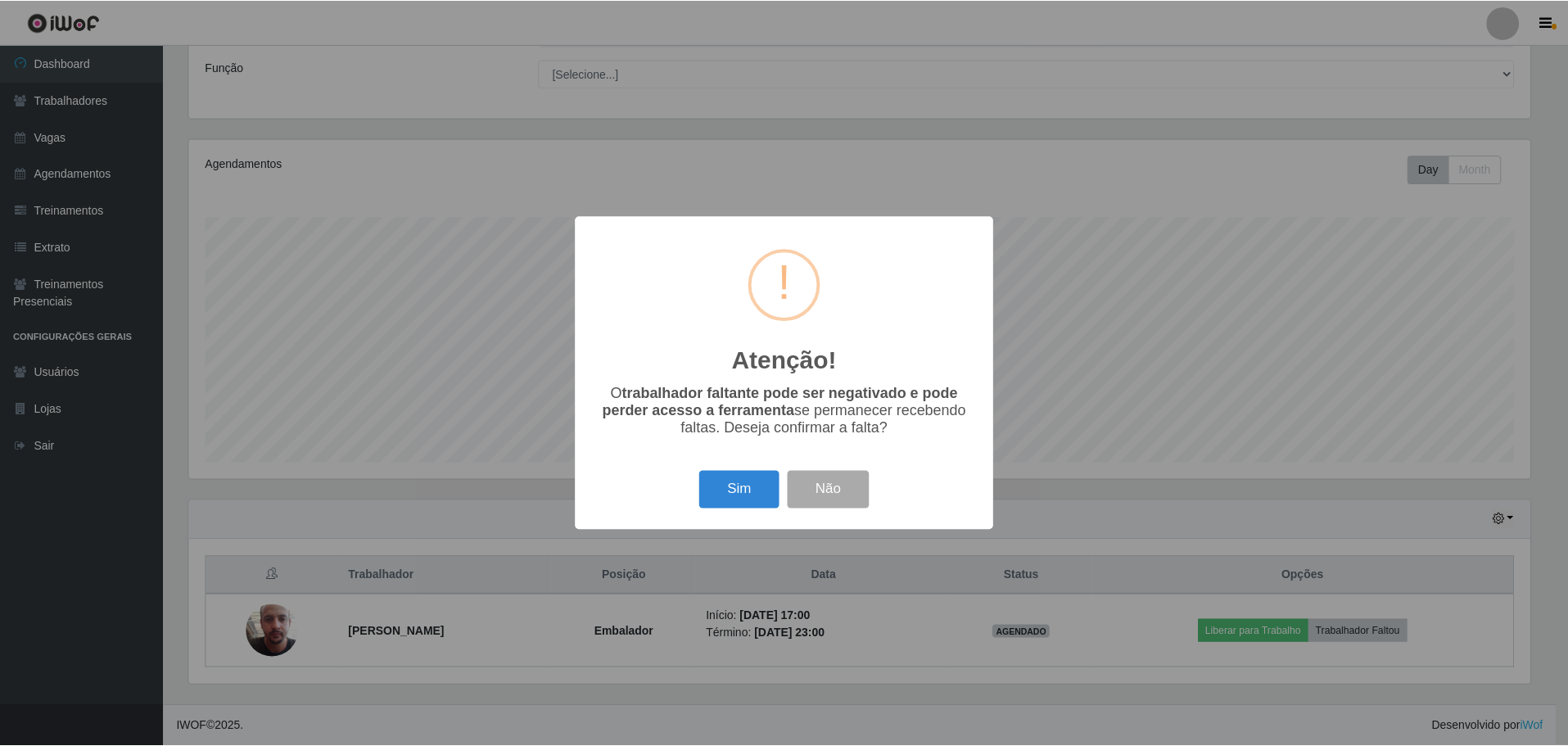
scroll to position [123, 0]
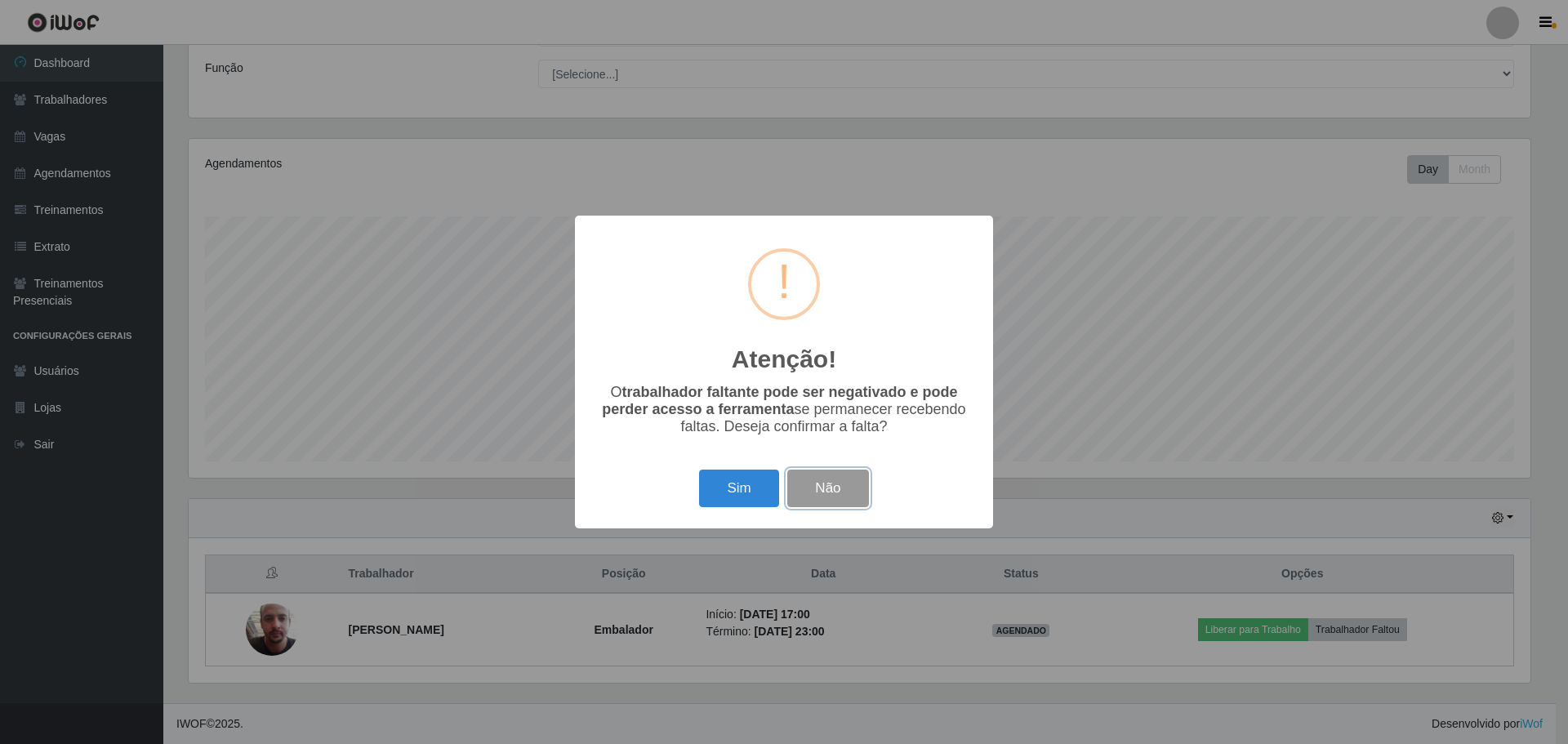
click at [834, 484] on button "Não" at bounding box center [828, 489] width 81 height 38
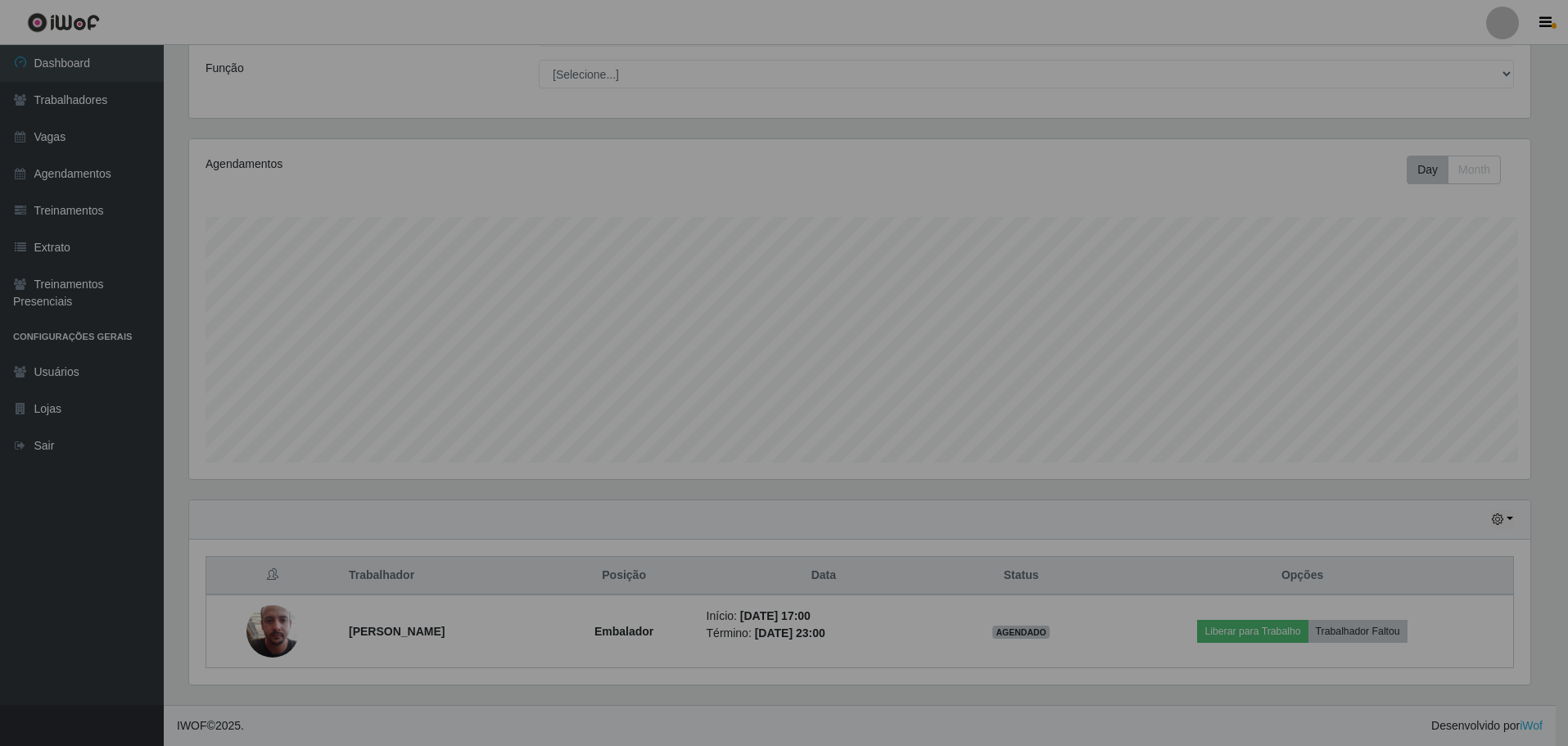
scroll to position [340, 1354]
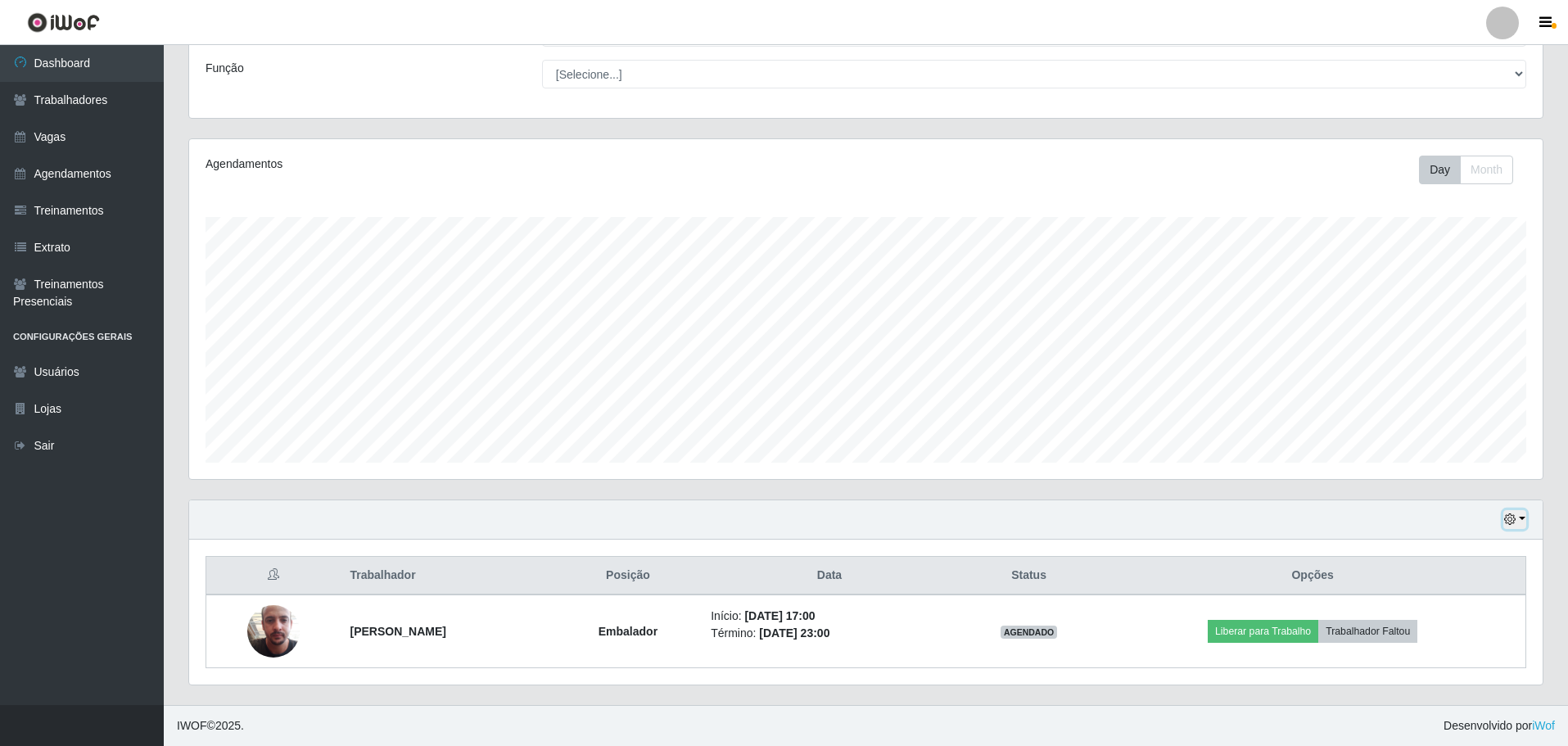
click at [1525, 525] on button "button" at bounding box center [1515, 520] width 23 height 19
click at [1435, 427] on button "3 dias" at bounding box center [1461, 424] width 130 height 34
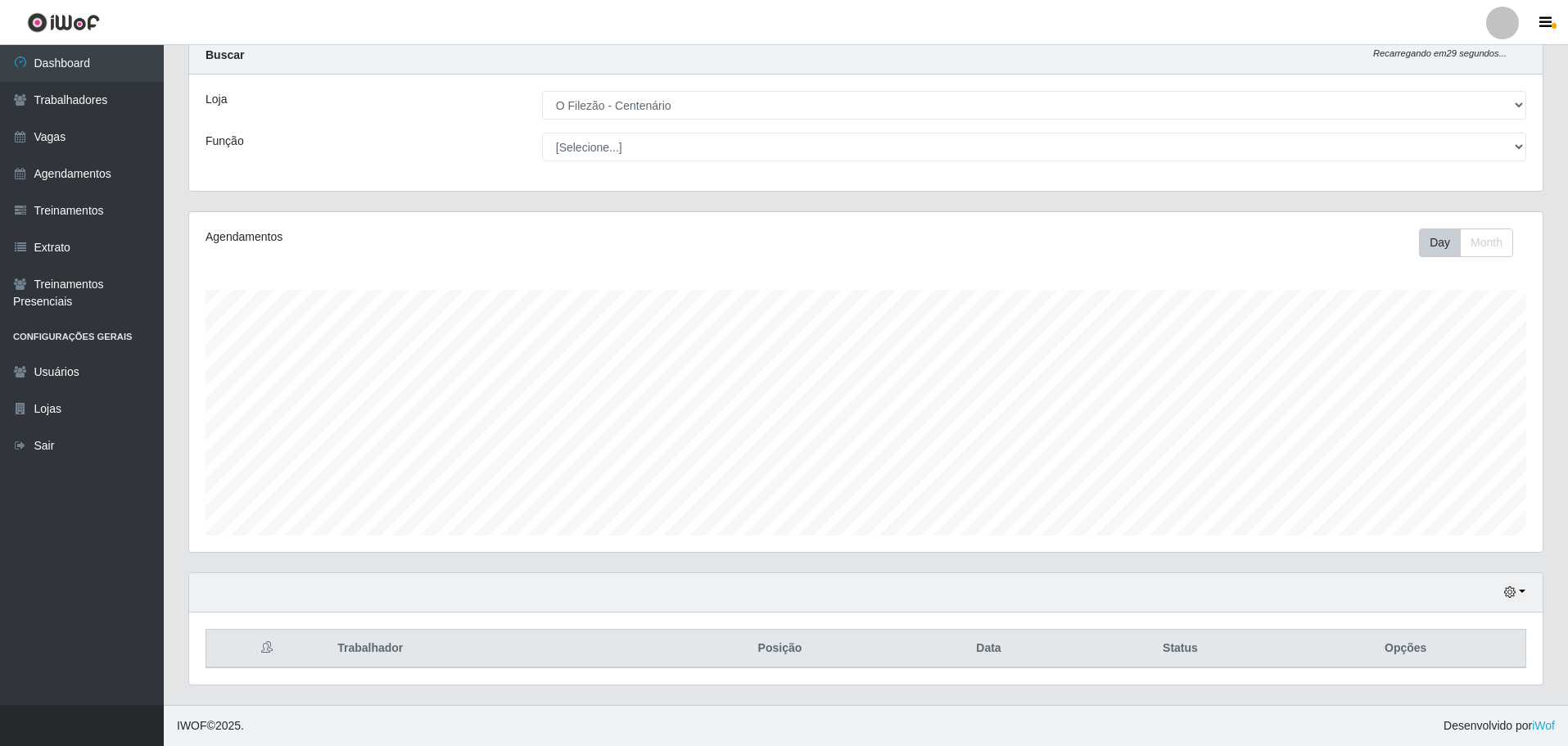
scroll to position [123, 0]
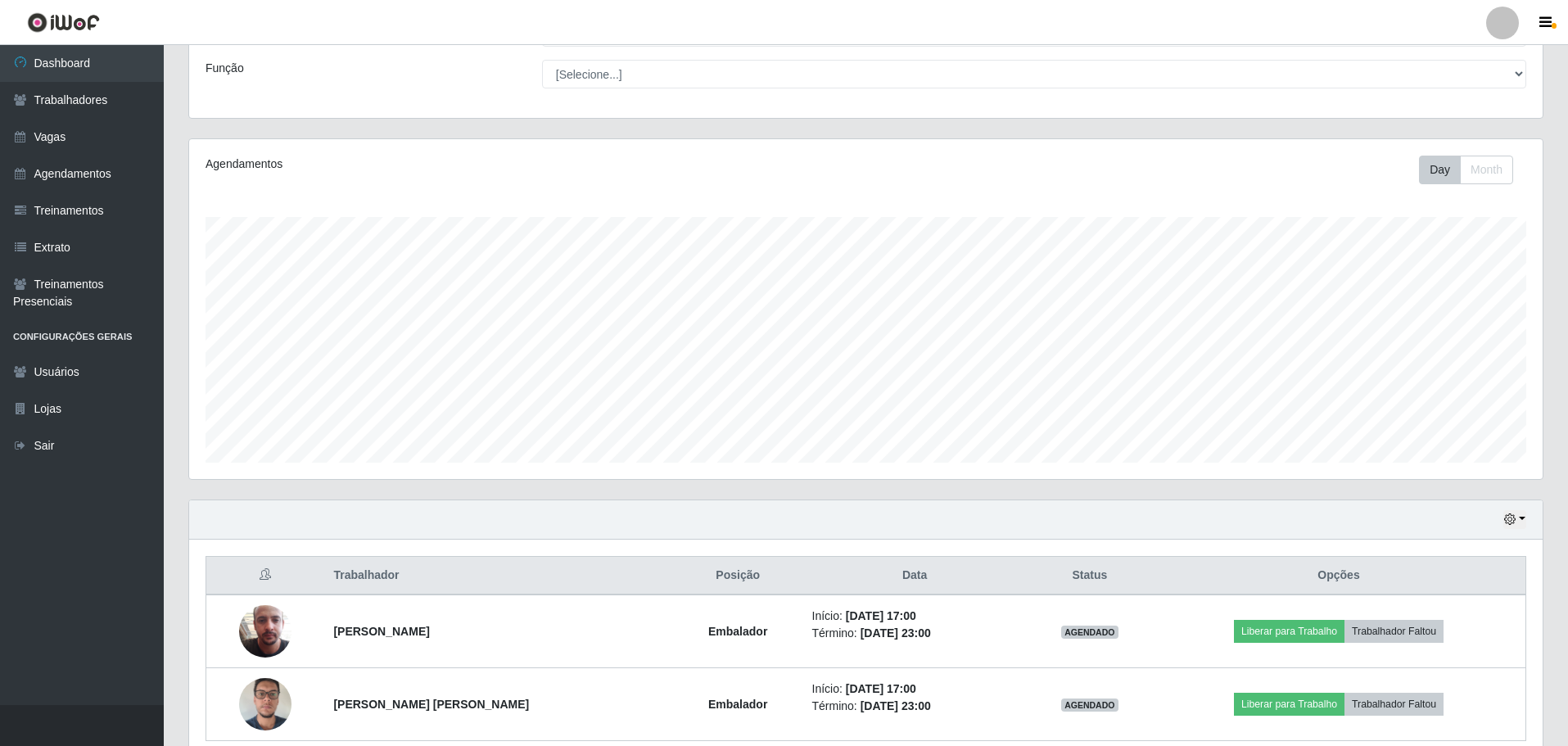
click at [1536, 510] on div "Hoje 1 dia 3 dias 1 Semana Não encerrados" at bounding box center [866, 520] width 1354 height 39
click at [1524, 524] on button "button" at bounding box center [1515, 520] width 23 height 19
click at [1441, 651] on button "1 Semana" at bounding box center [1461, 651] width 130 height 34
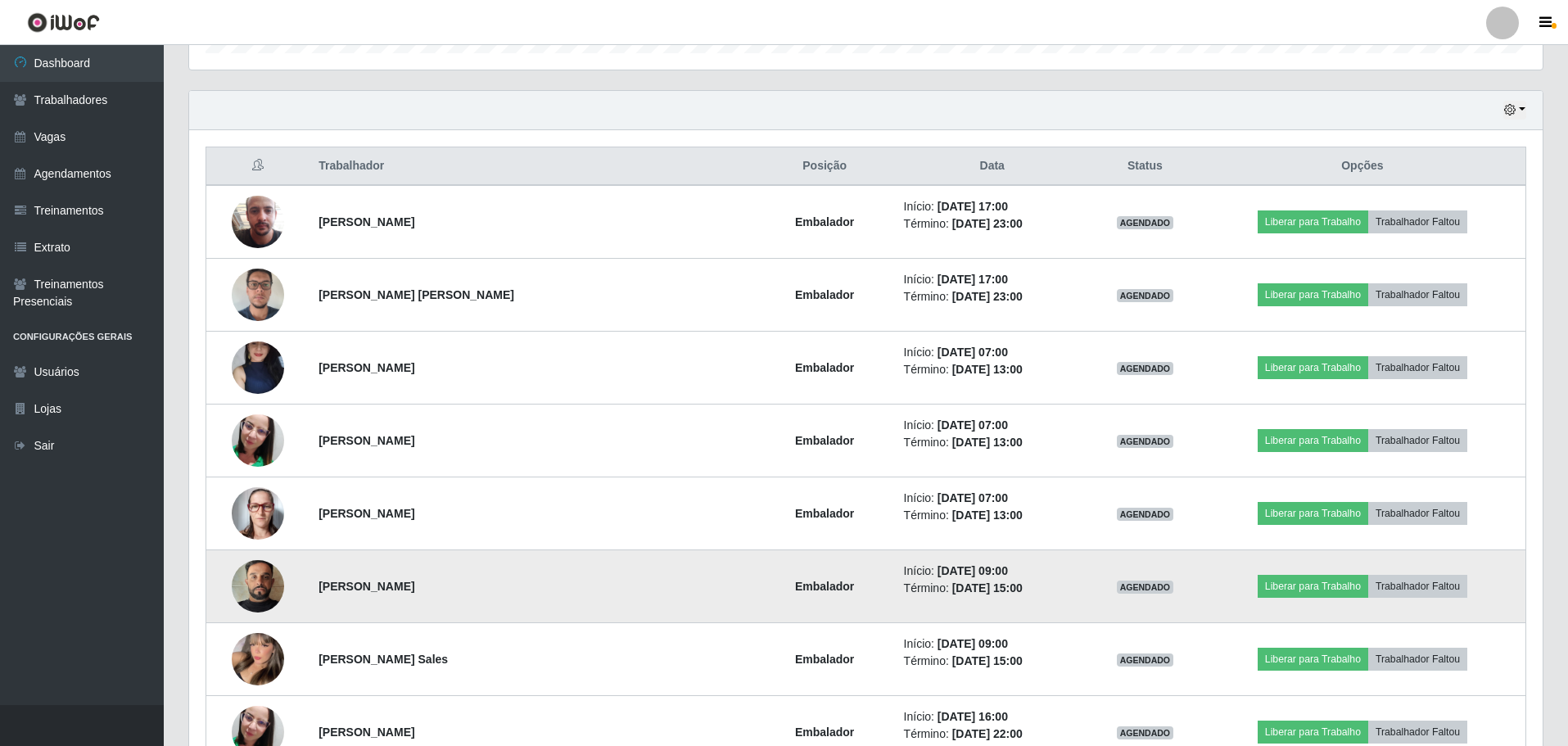
scroll to position [696, 0]
